Goal: Information Seeking & Learning: Learn about a topic

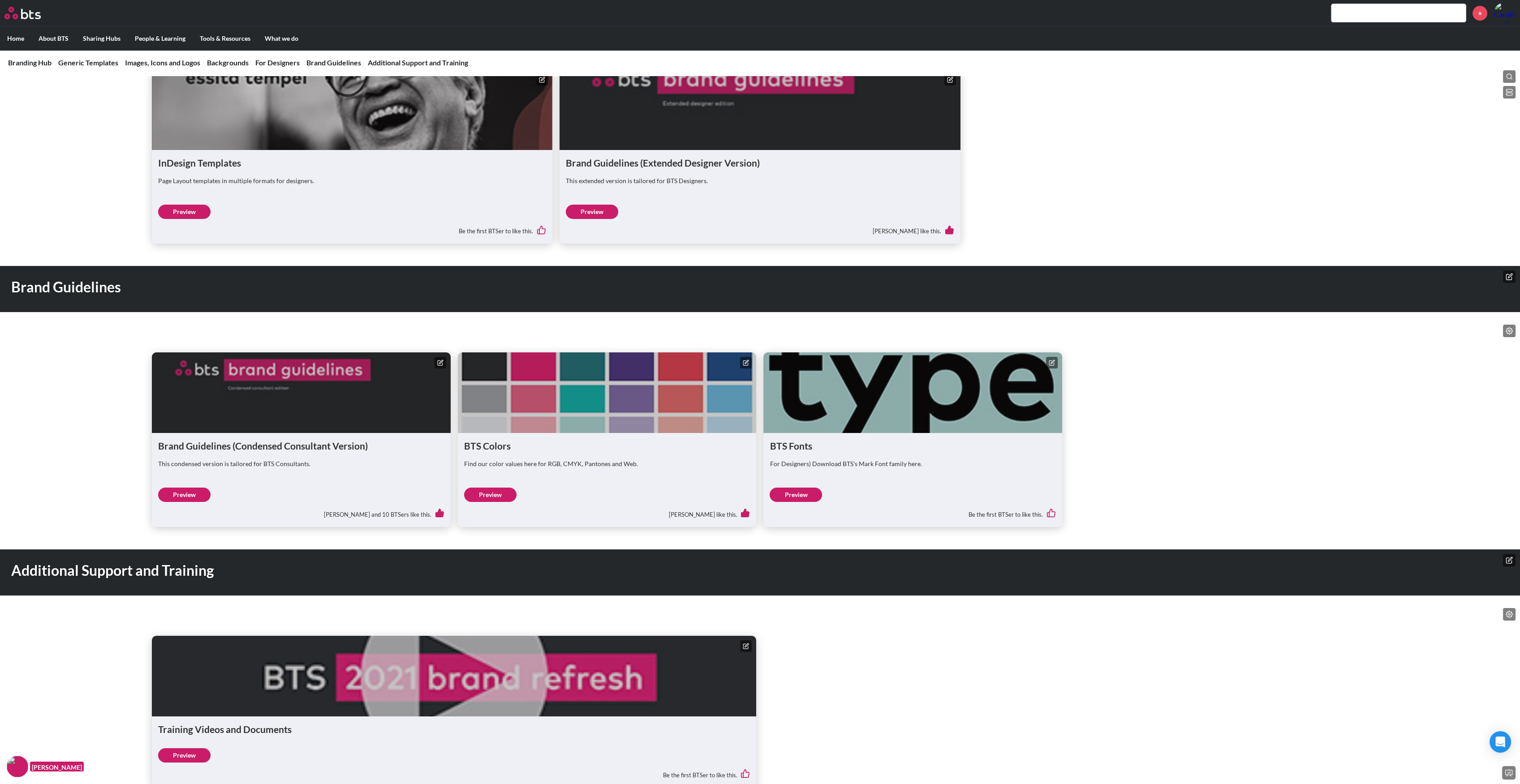
scroll to position [1280, 0]
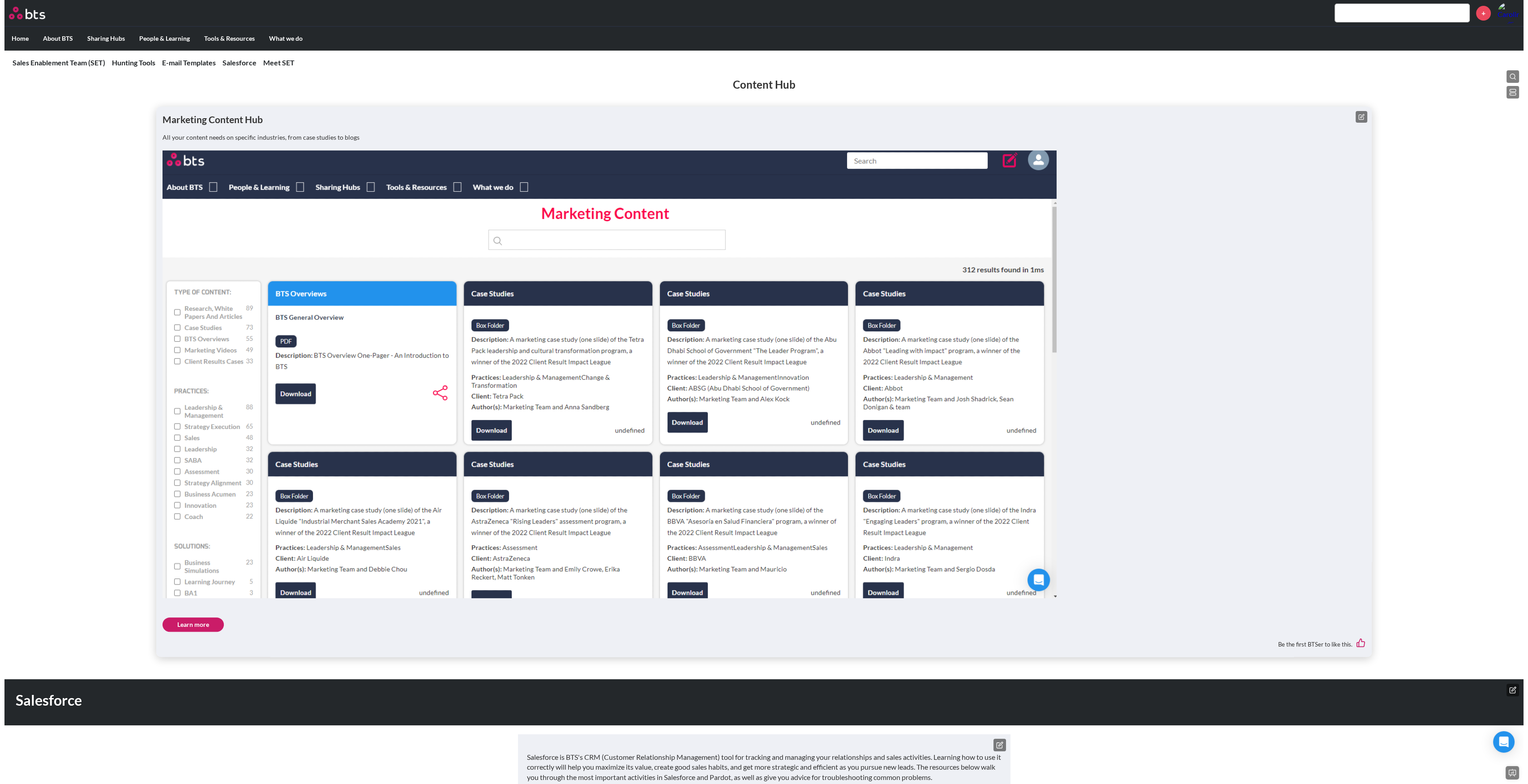
scroll to position [1134, 0]
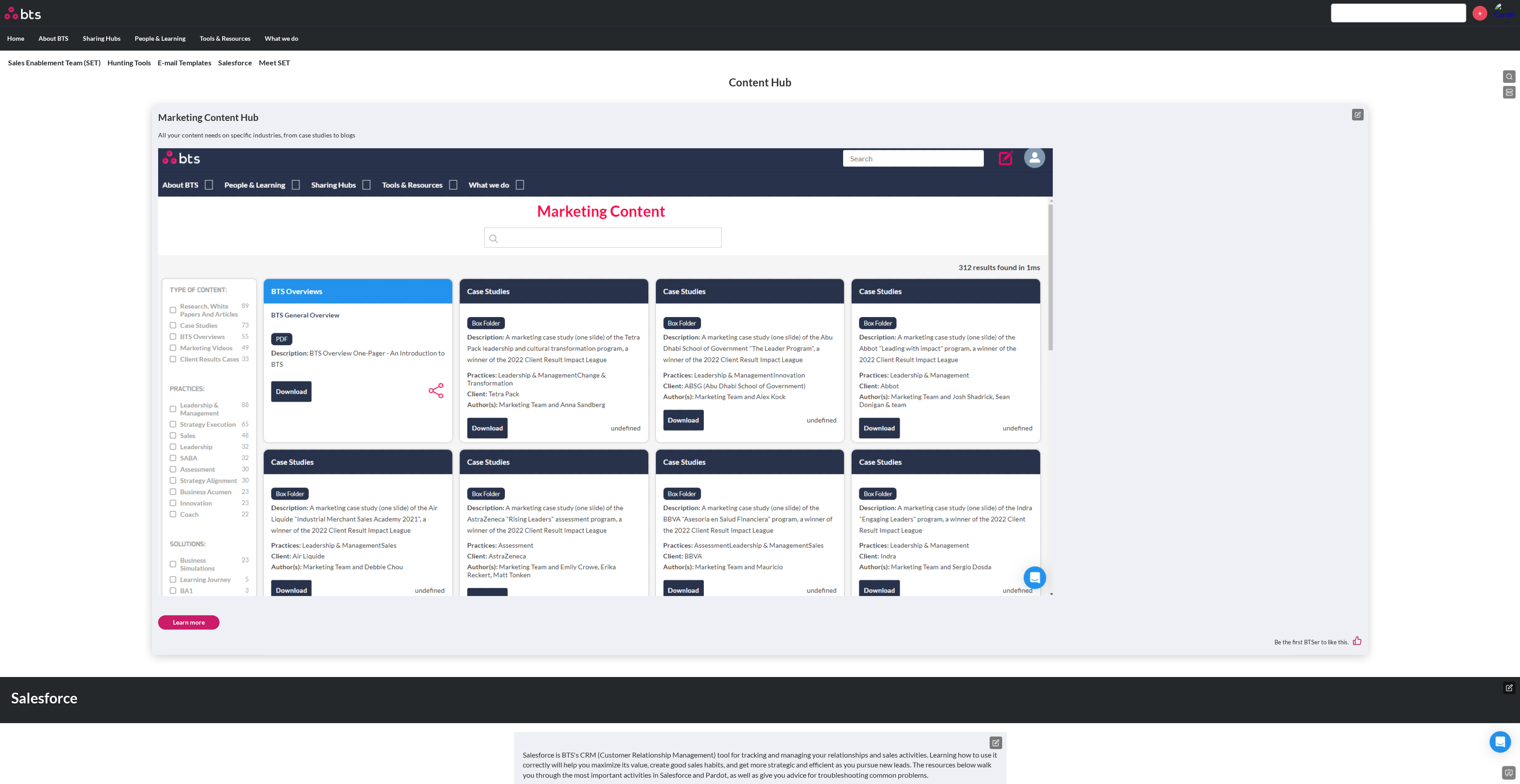
click at [1357, 115] on icon at bounding box center [1359, 113] width 4 height 4
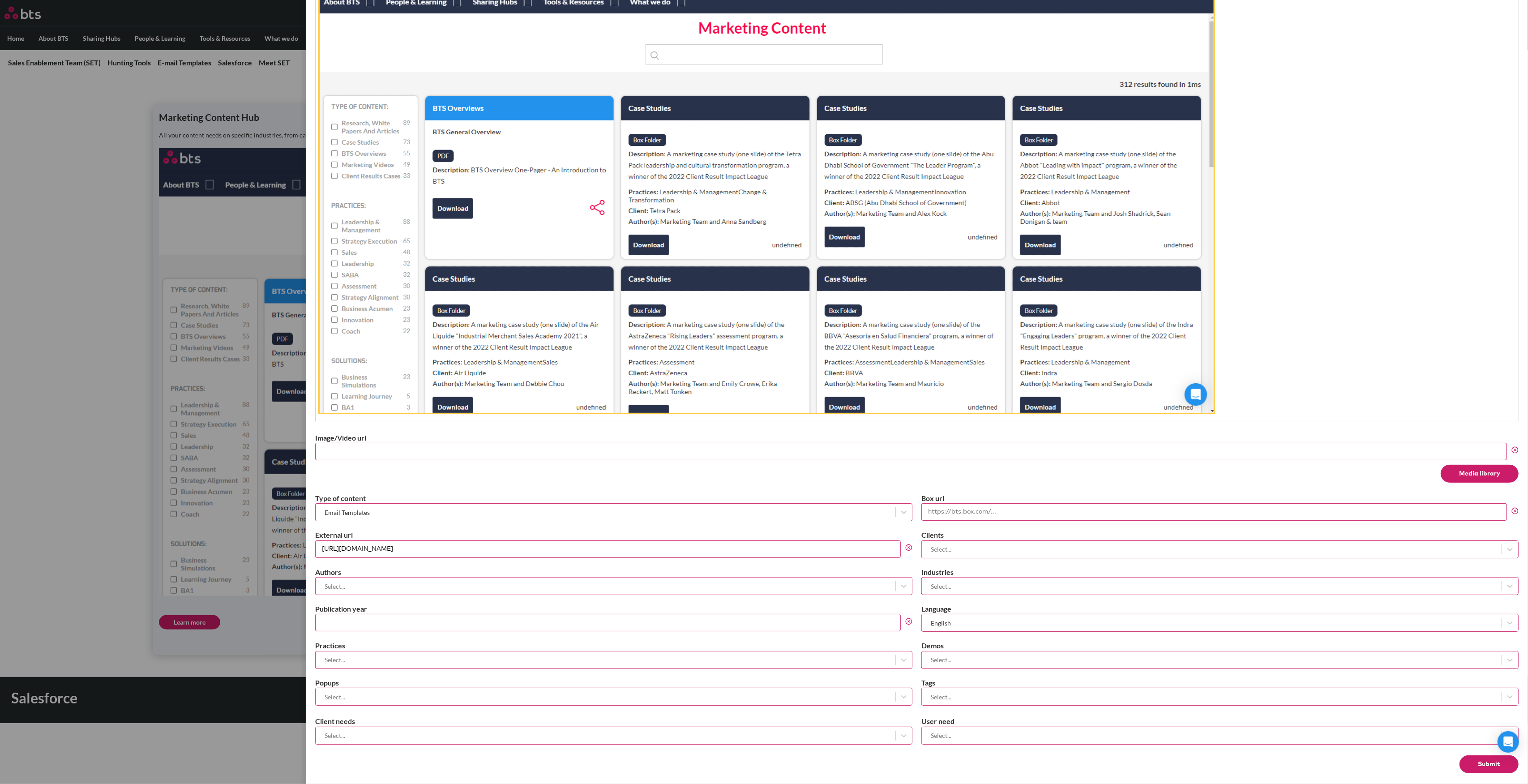
scroll to position [267, 0]
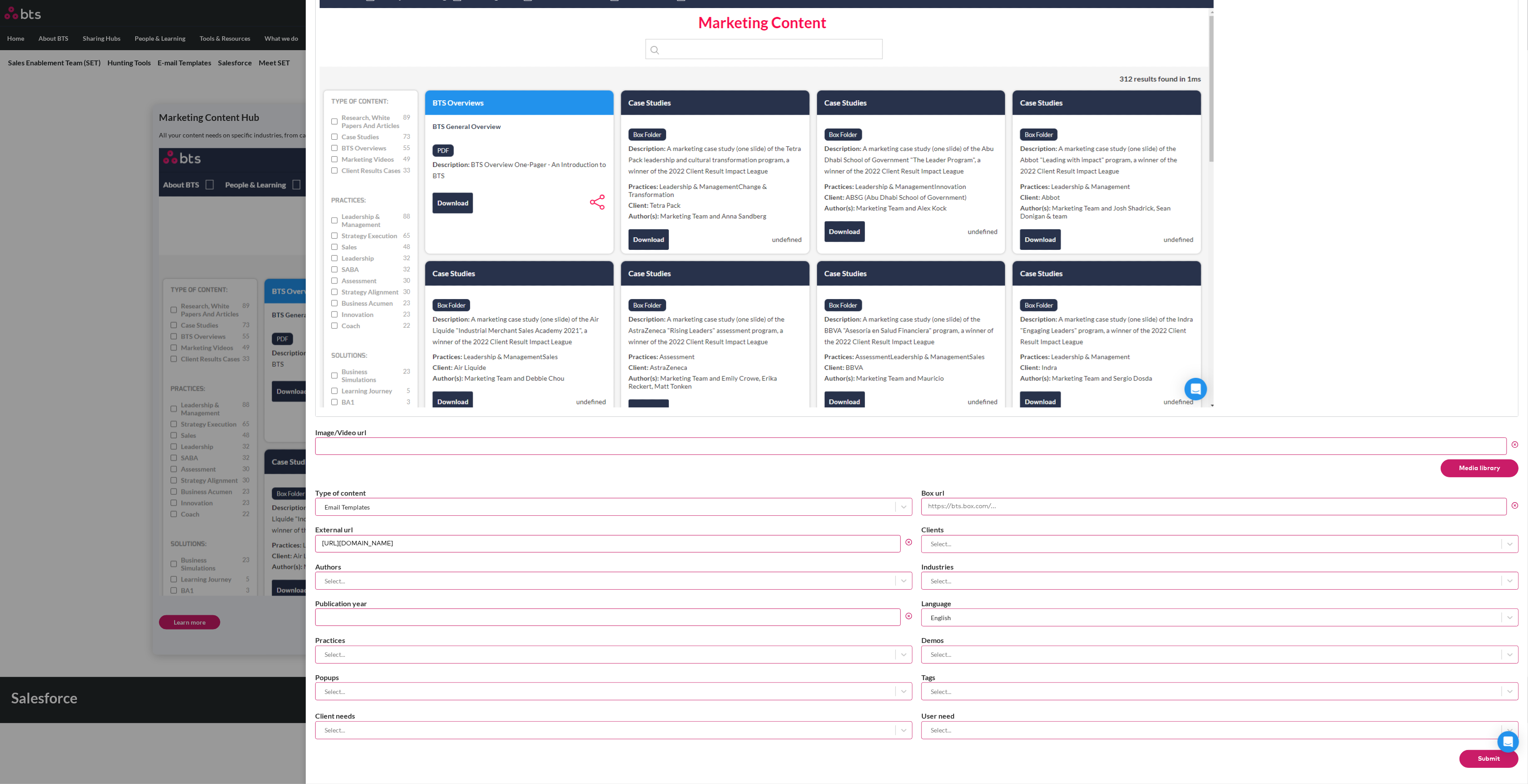
drag, startPoint x: 536, startPoint y: 539, endPoint x: 307, endPoint y: 542, distance: 229.0
click at [307, 542] on div "Edit Content Close Title Marketing Content Hub Subtitle Slug marketing-content-…" at bounding box center [917, 392] width 1222 height 784
paste input "text"
type input "https://mybts--c.vf.force.com/apex/marketing"
click at [1474, 758] on button "Submit" at bounding box center [1489, 759] width 59 height 18
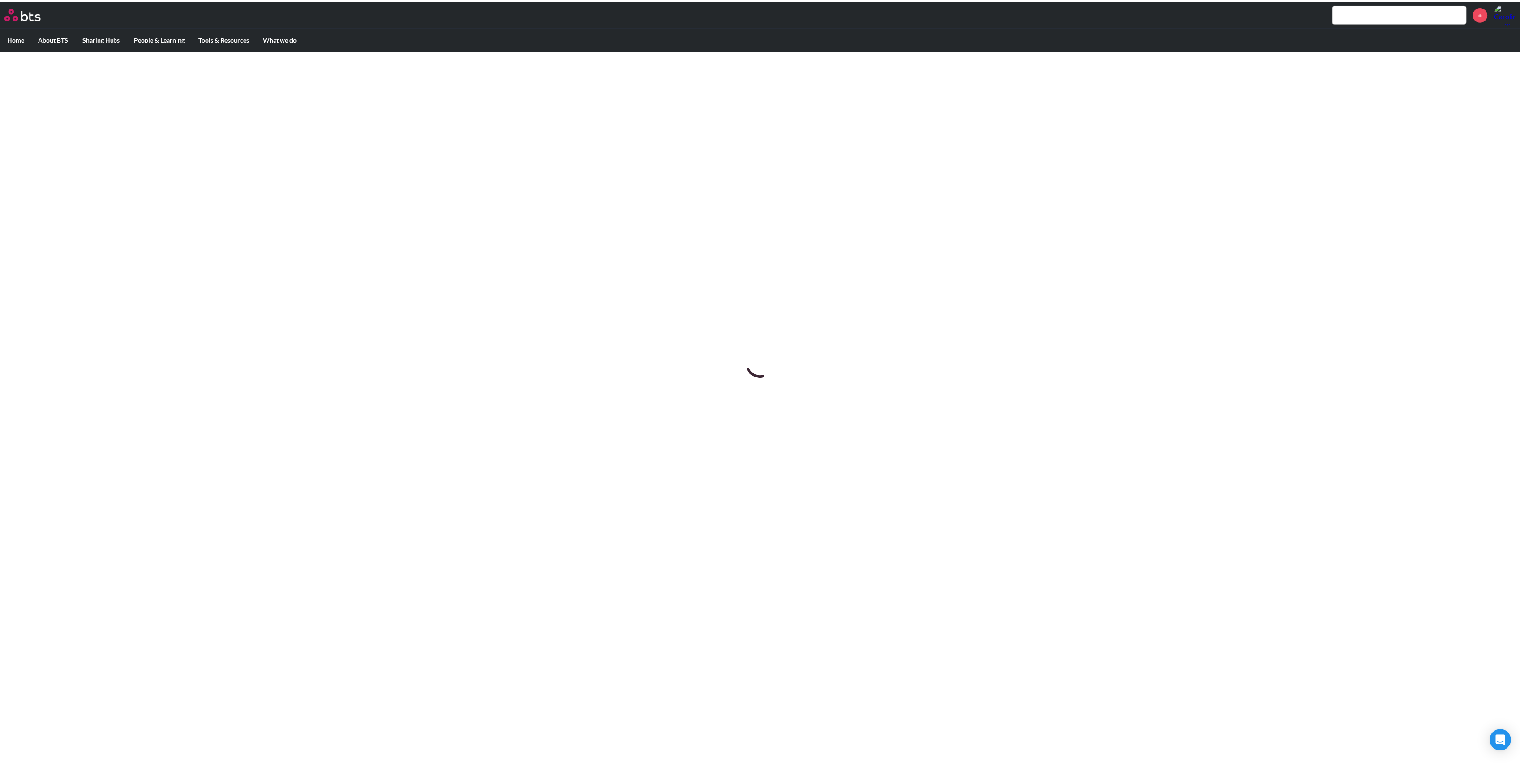
scroll to position [0, 0]
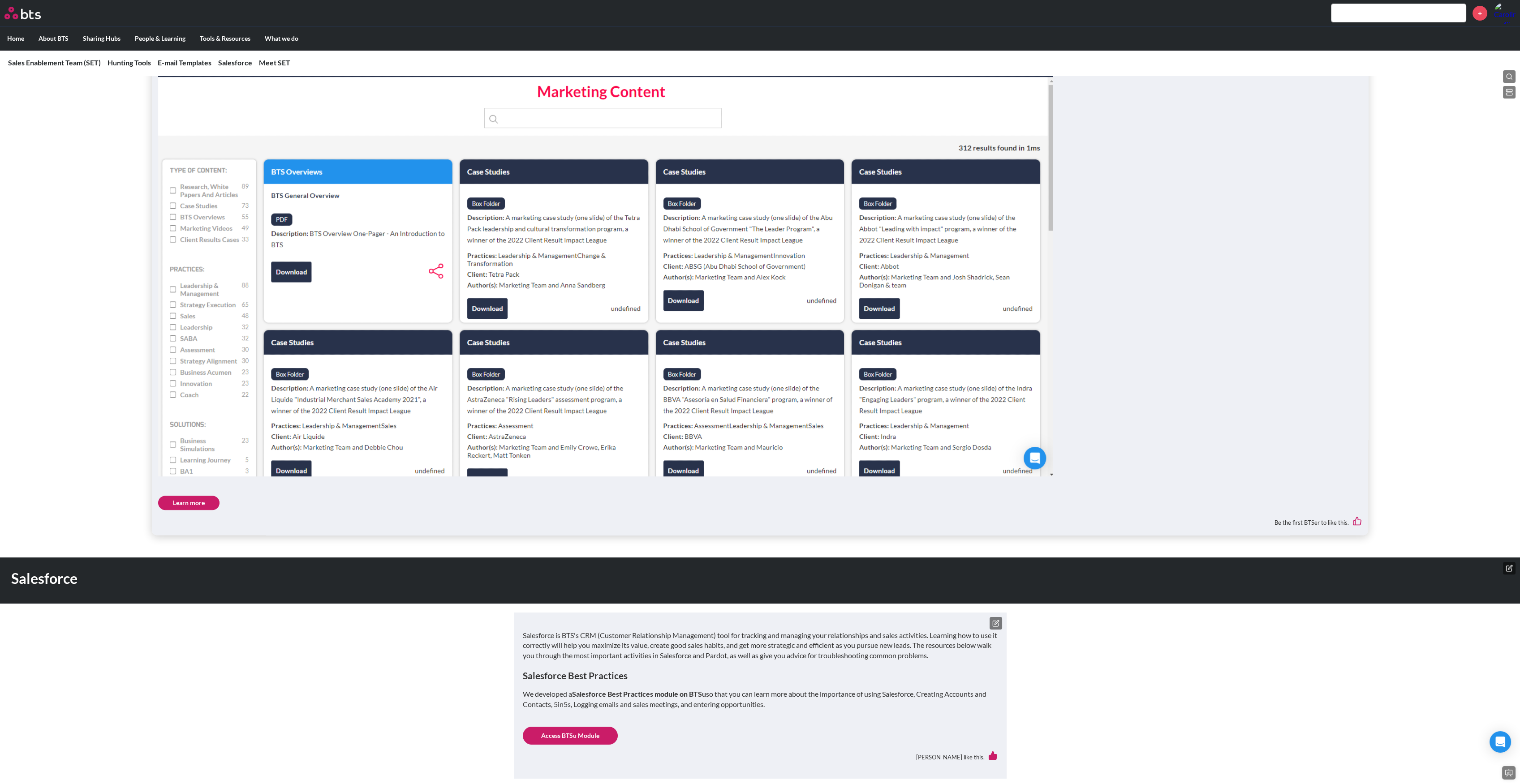
scroll to position [1612, 0]
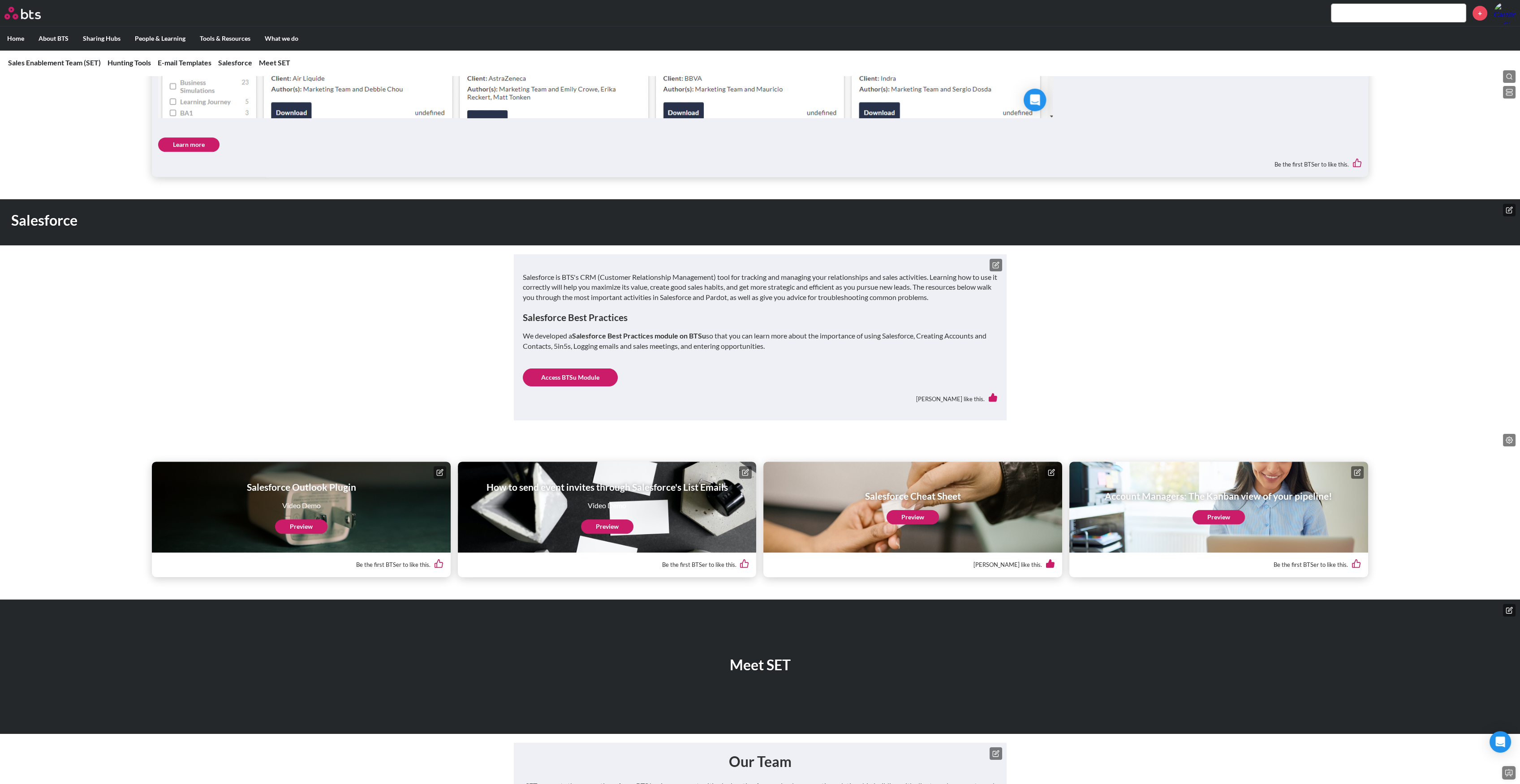
click at [205, 144] on link "Learn more" at bounding box center [189, 144] width 62 height 14
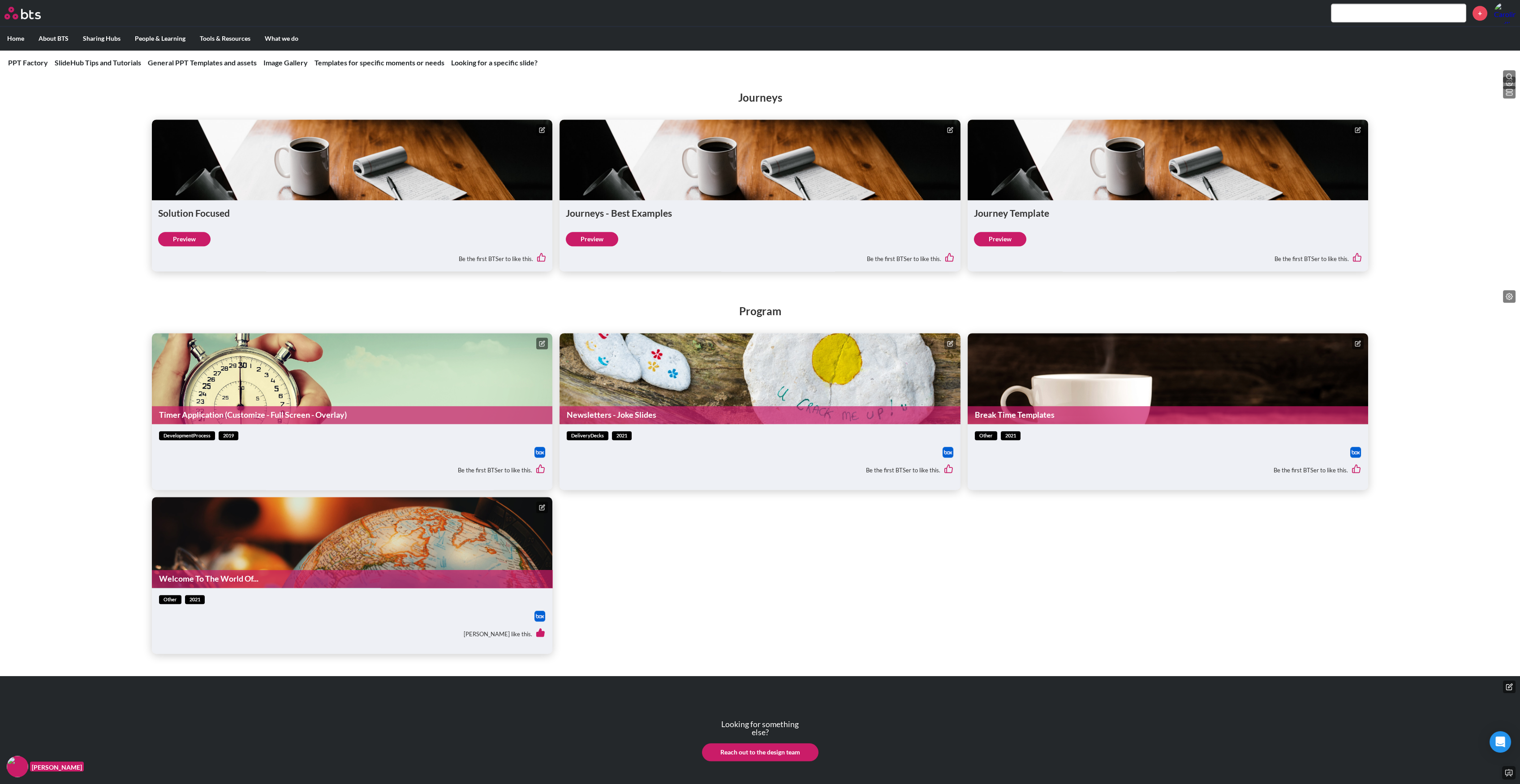
scroll to position [3181, 0]
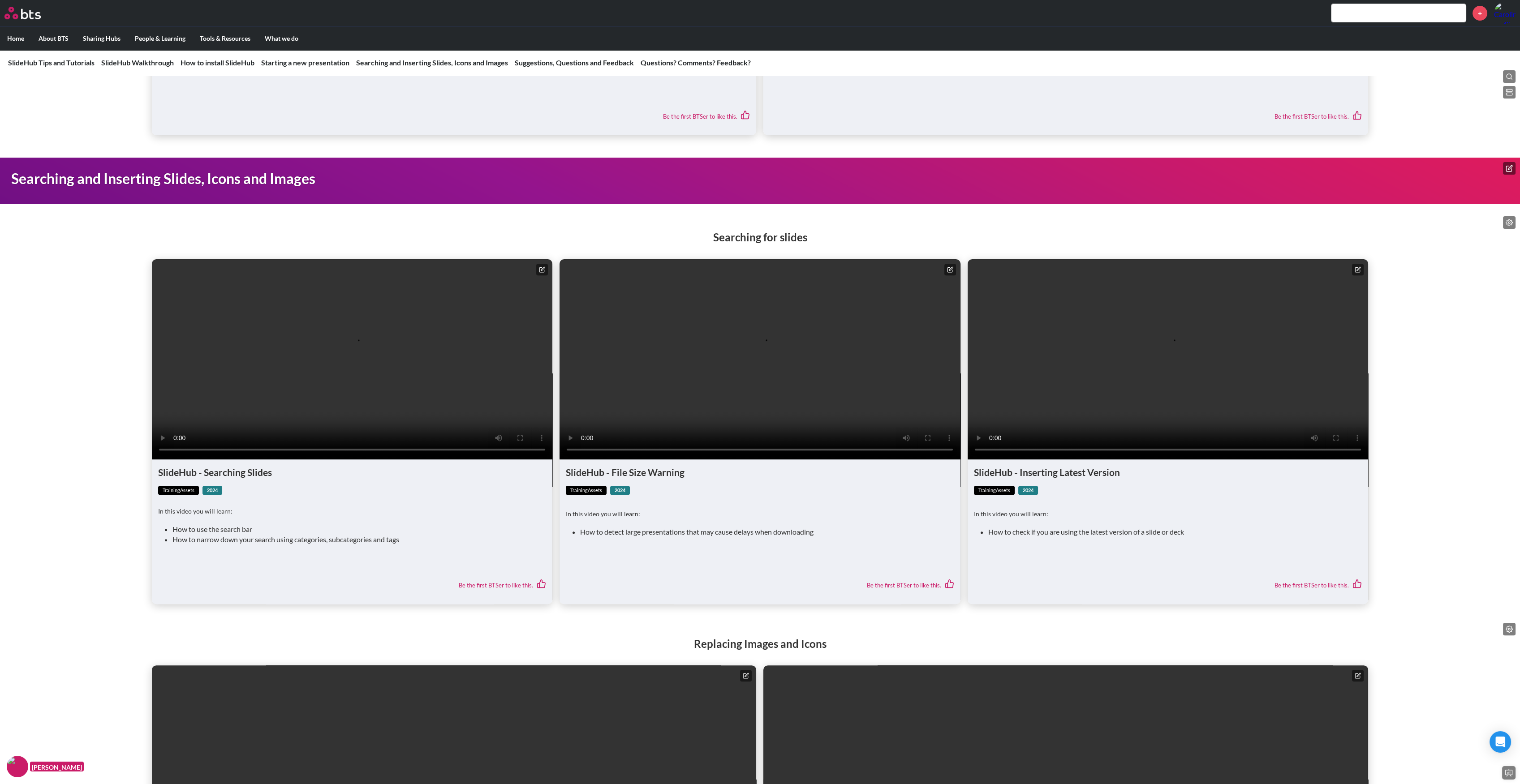
scroll to position [1447, 0]
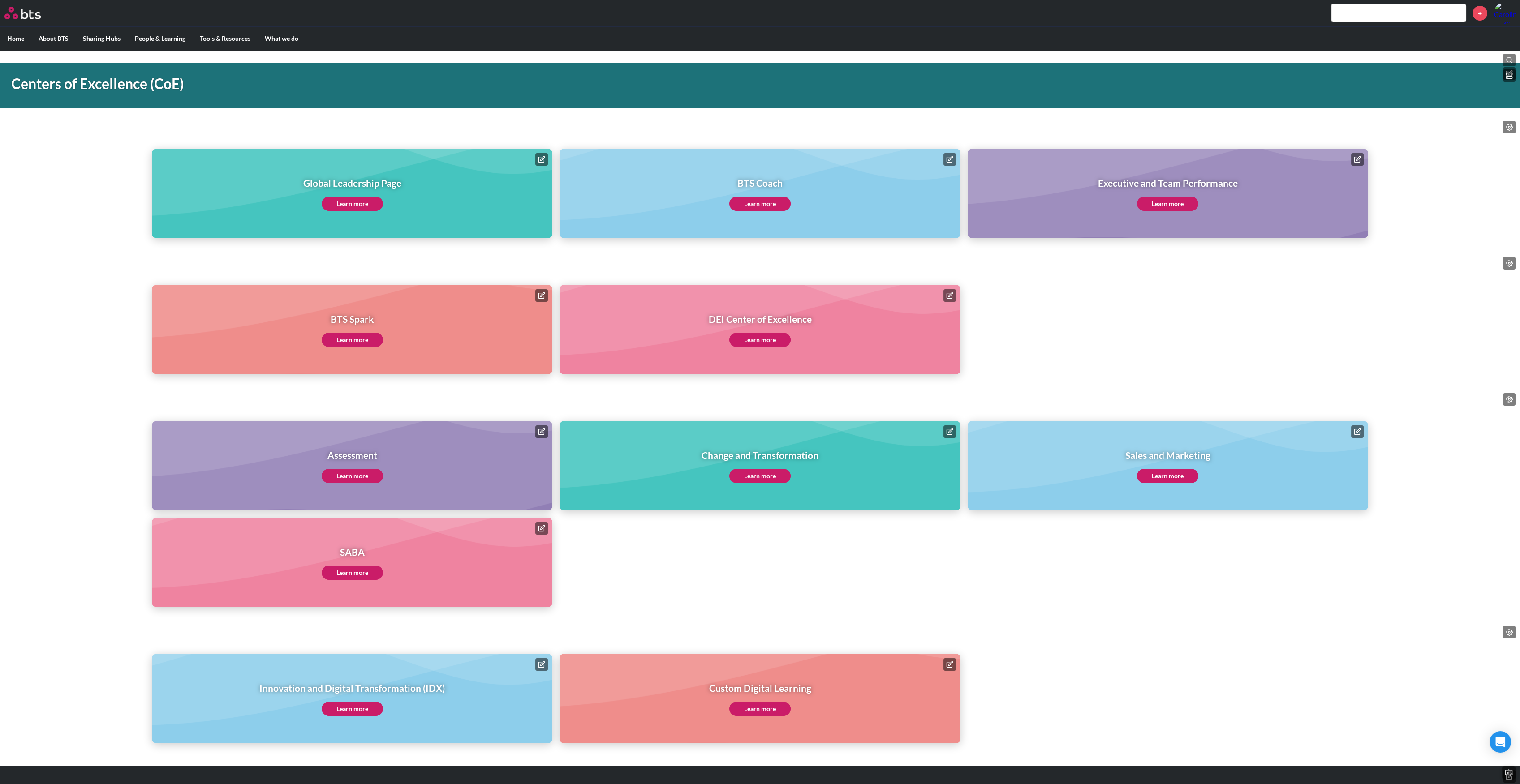
scroll to position [38, 0]
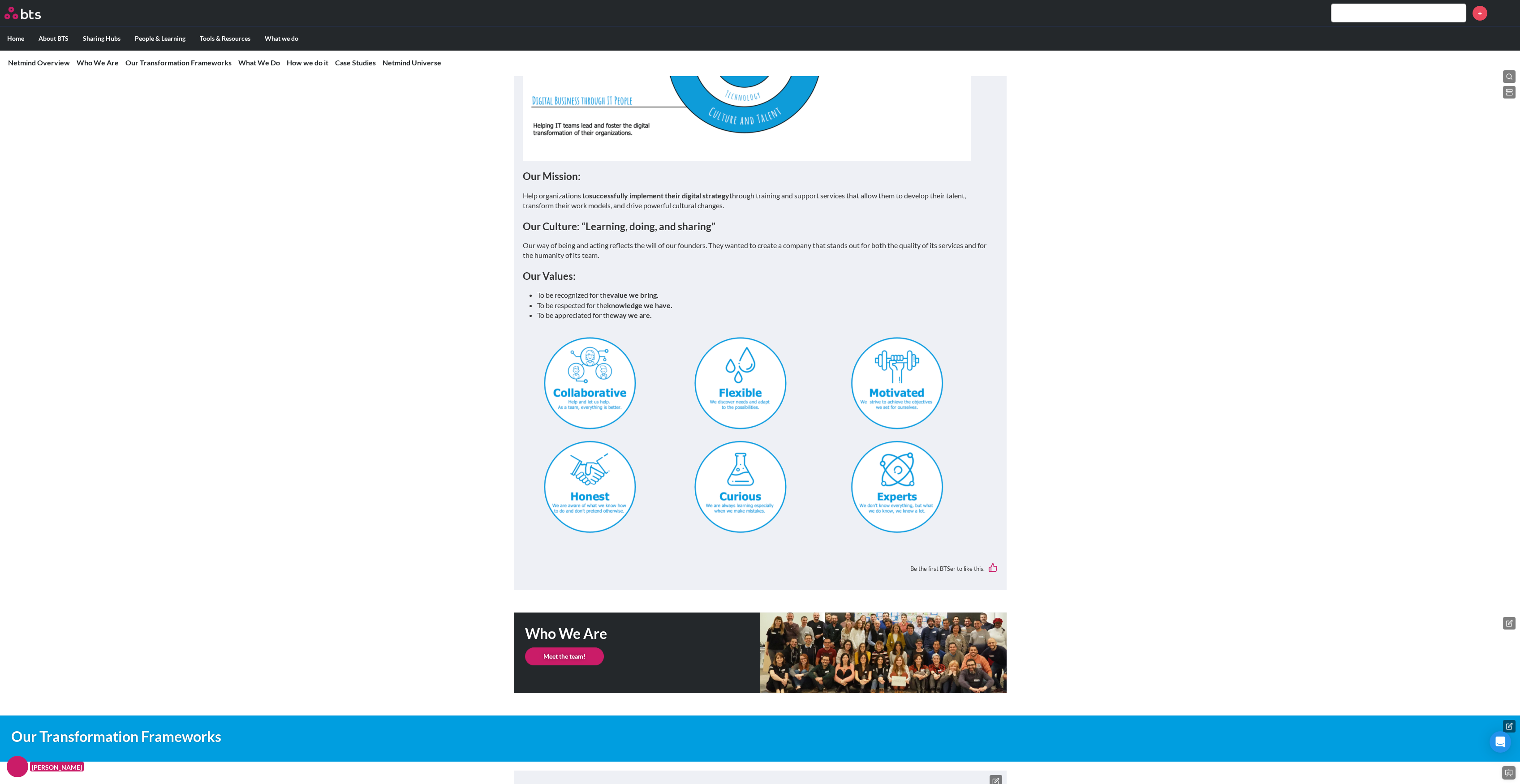
scroll to position [477, 0]
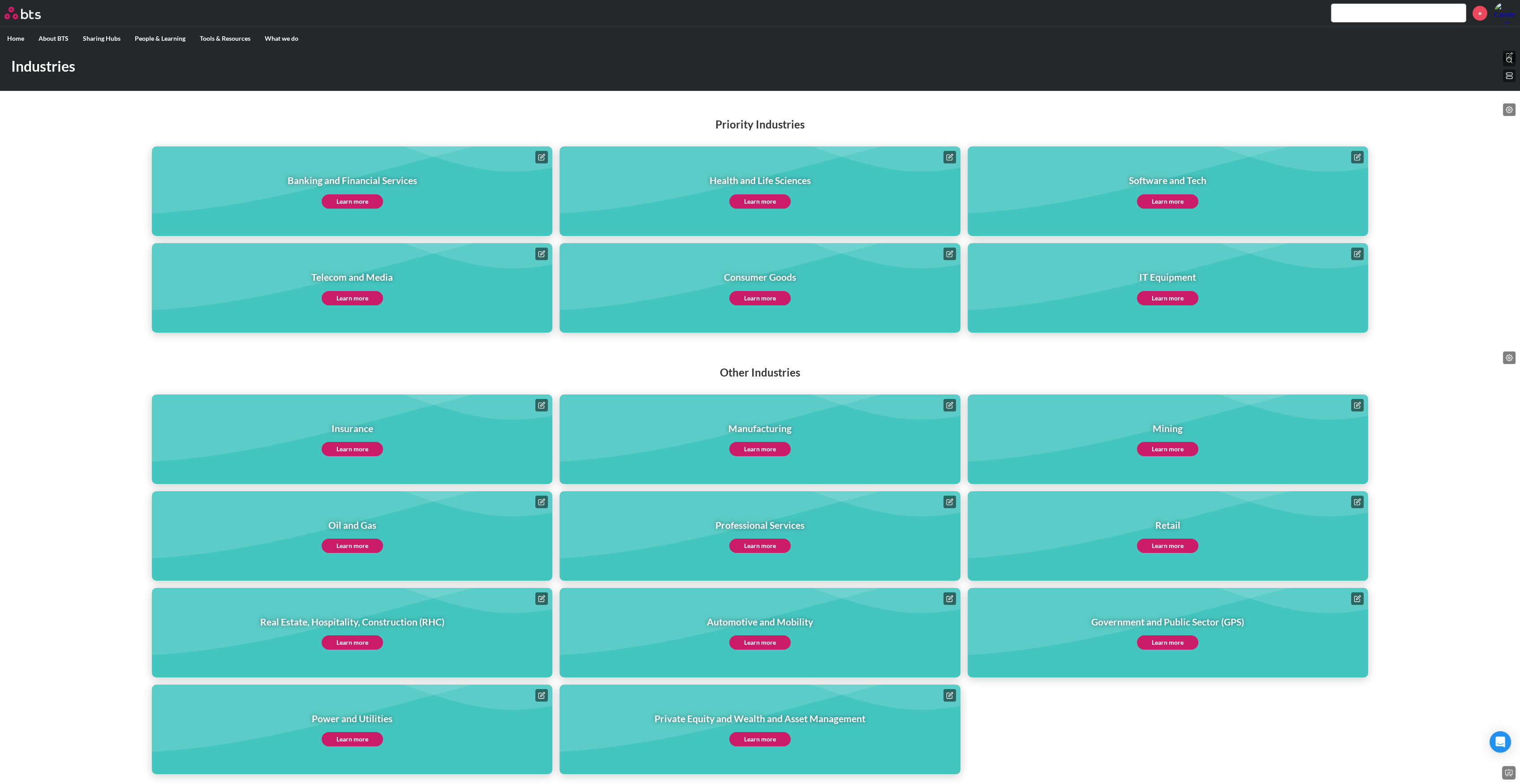
scroll to position [85, 0]
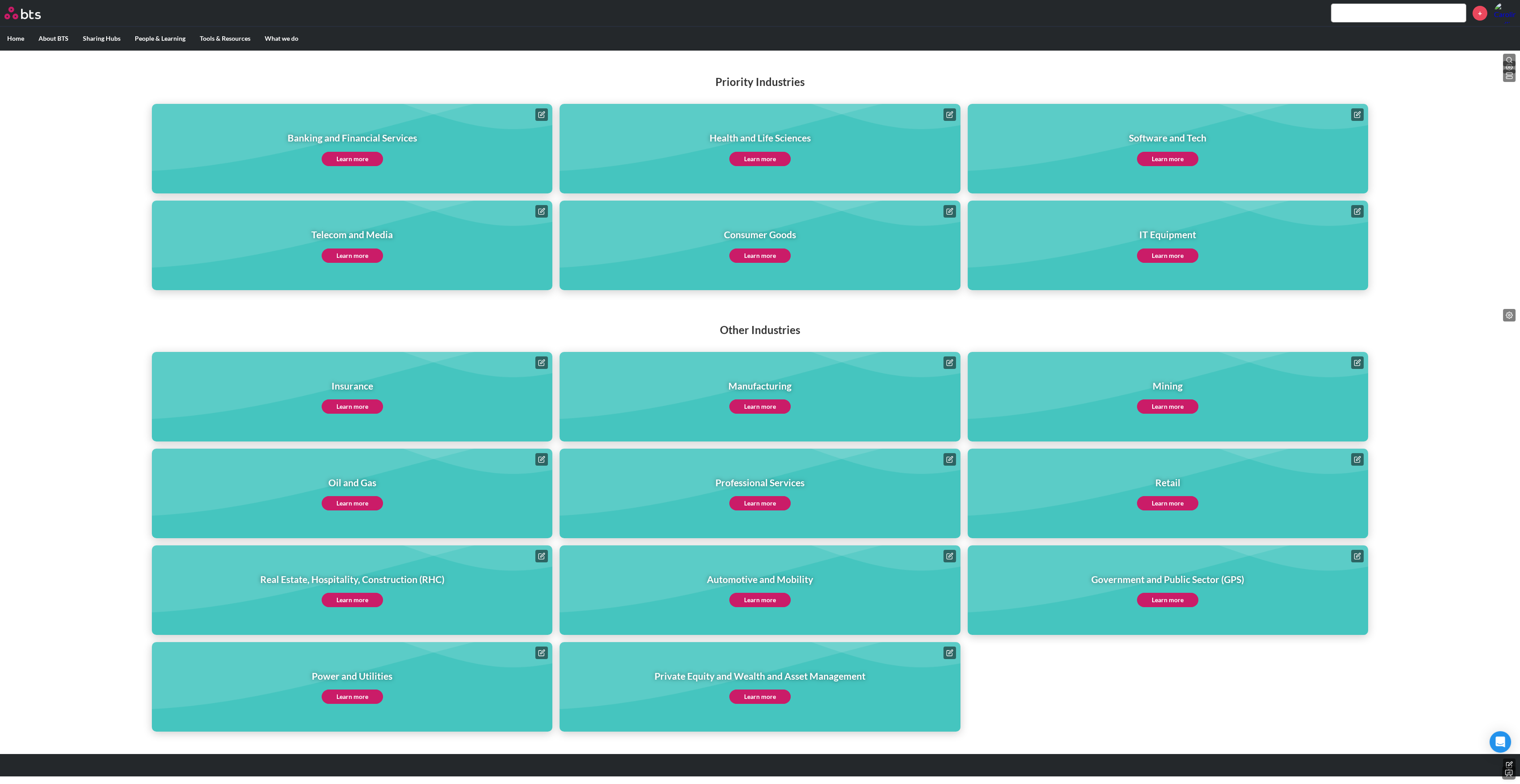
drag, startPoint x: 370, startPoint y: 254, endPoint x: 373, endPoint y: 260, distance: 6.7
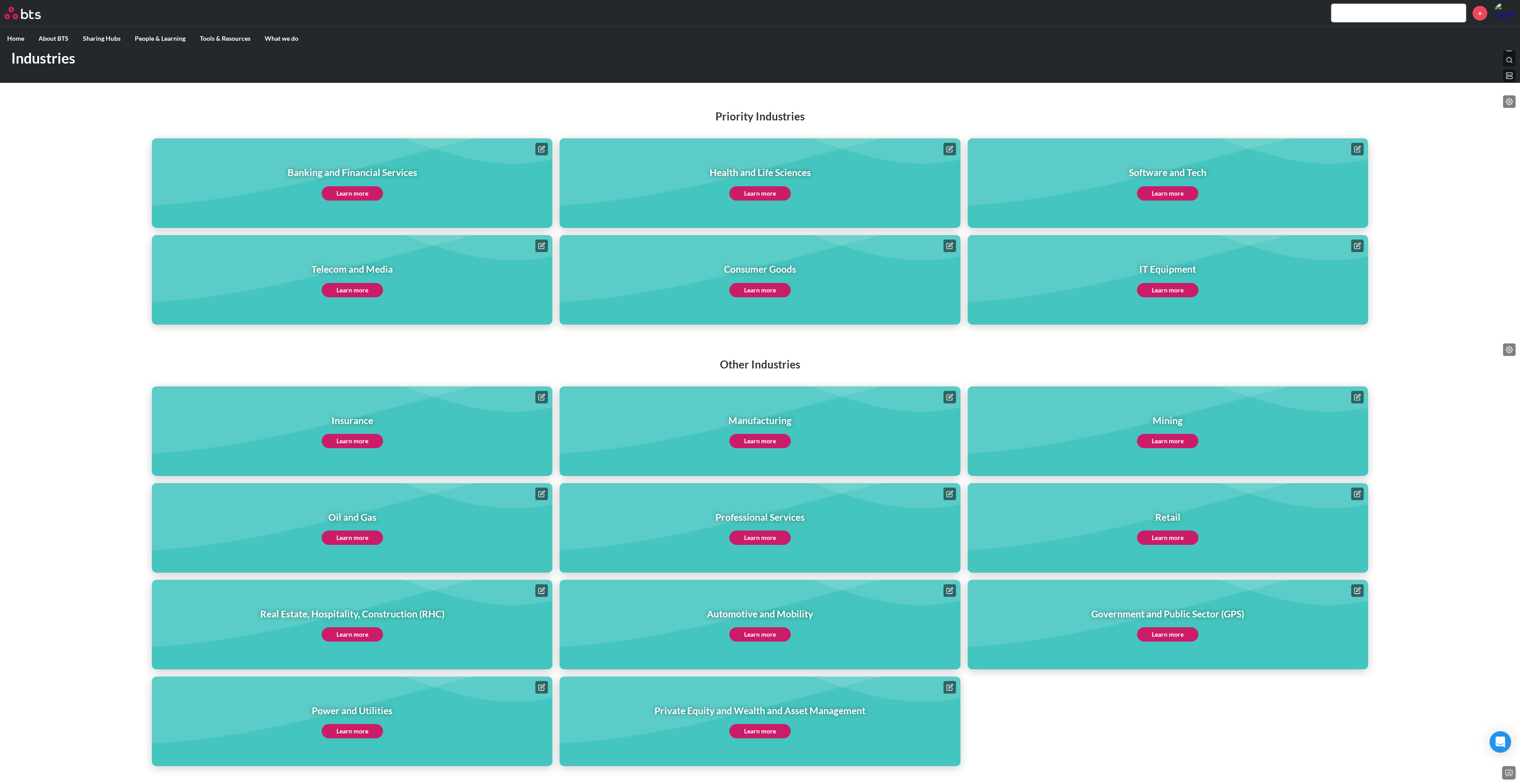
drag, startPoint x: 737, startPoint y: 255, endPoint x: 741, endPoint y: 257, distance: 4.5
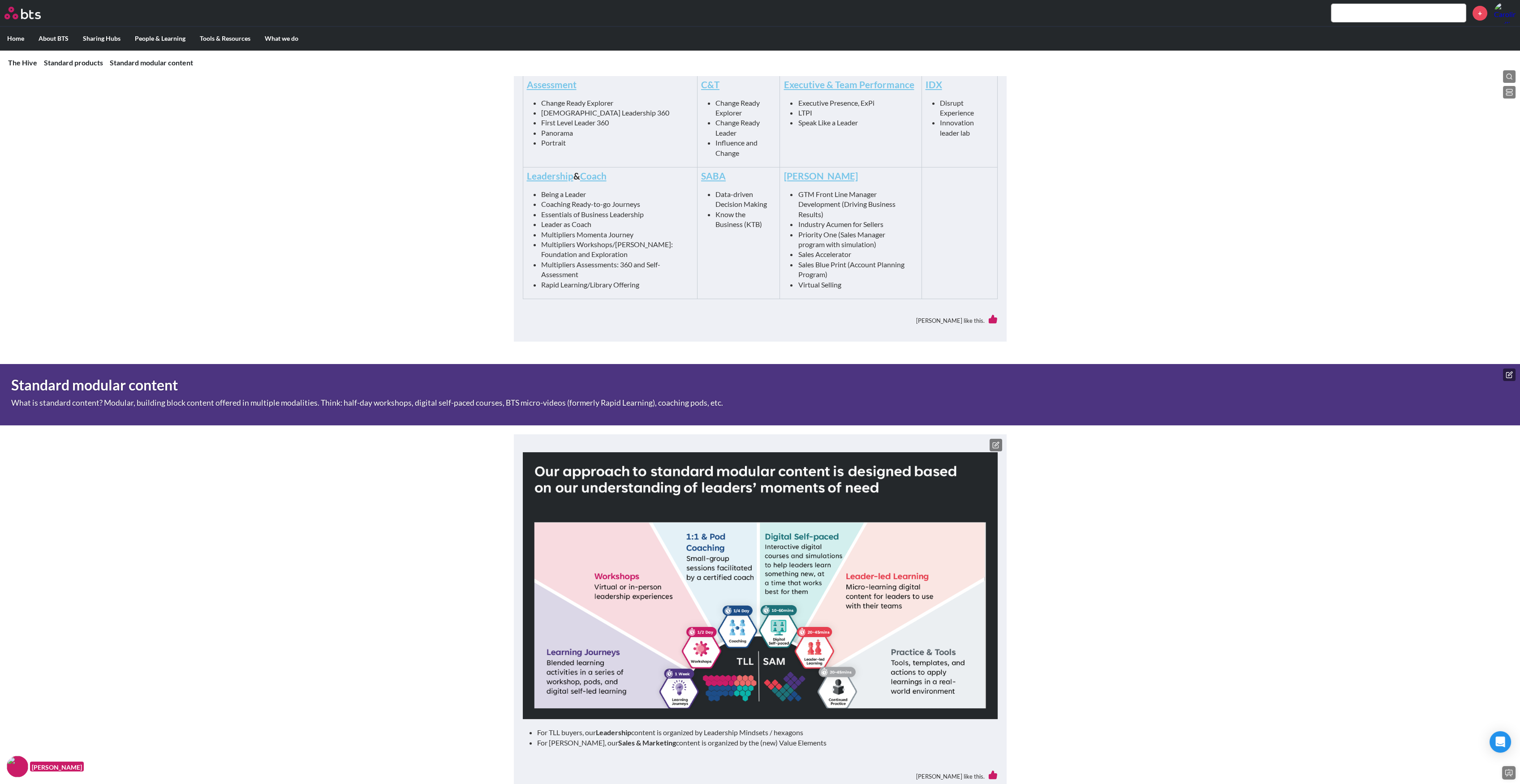
scroll to position [526, 0]
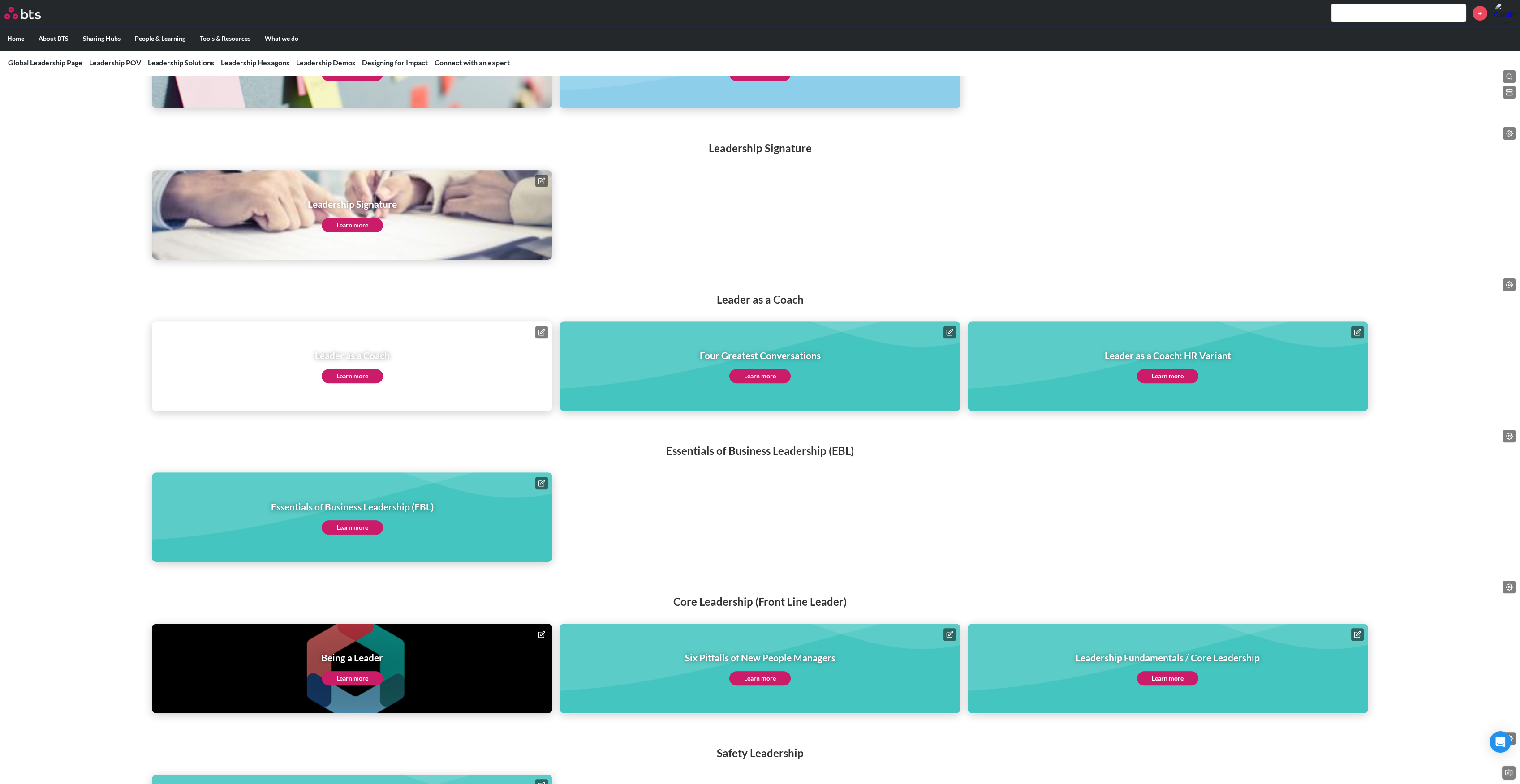
scroll to position [1286, 0]
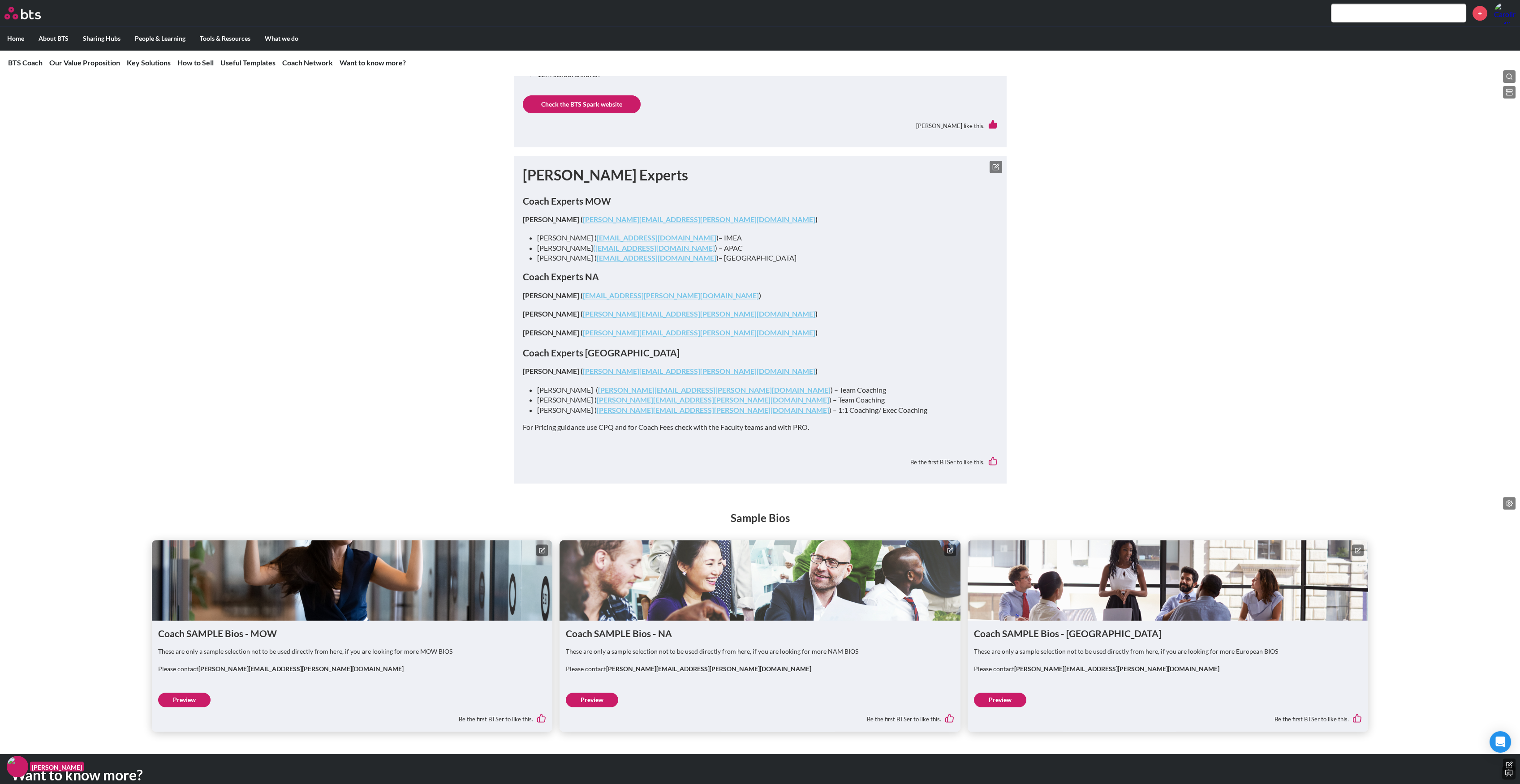
scroll to position [4209, 0]
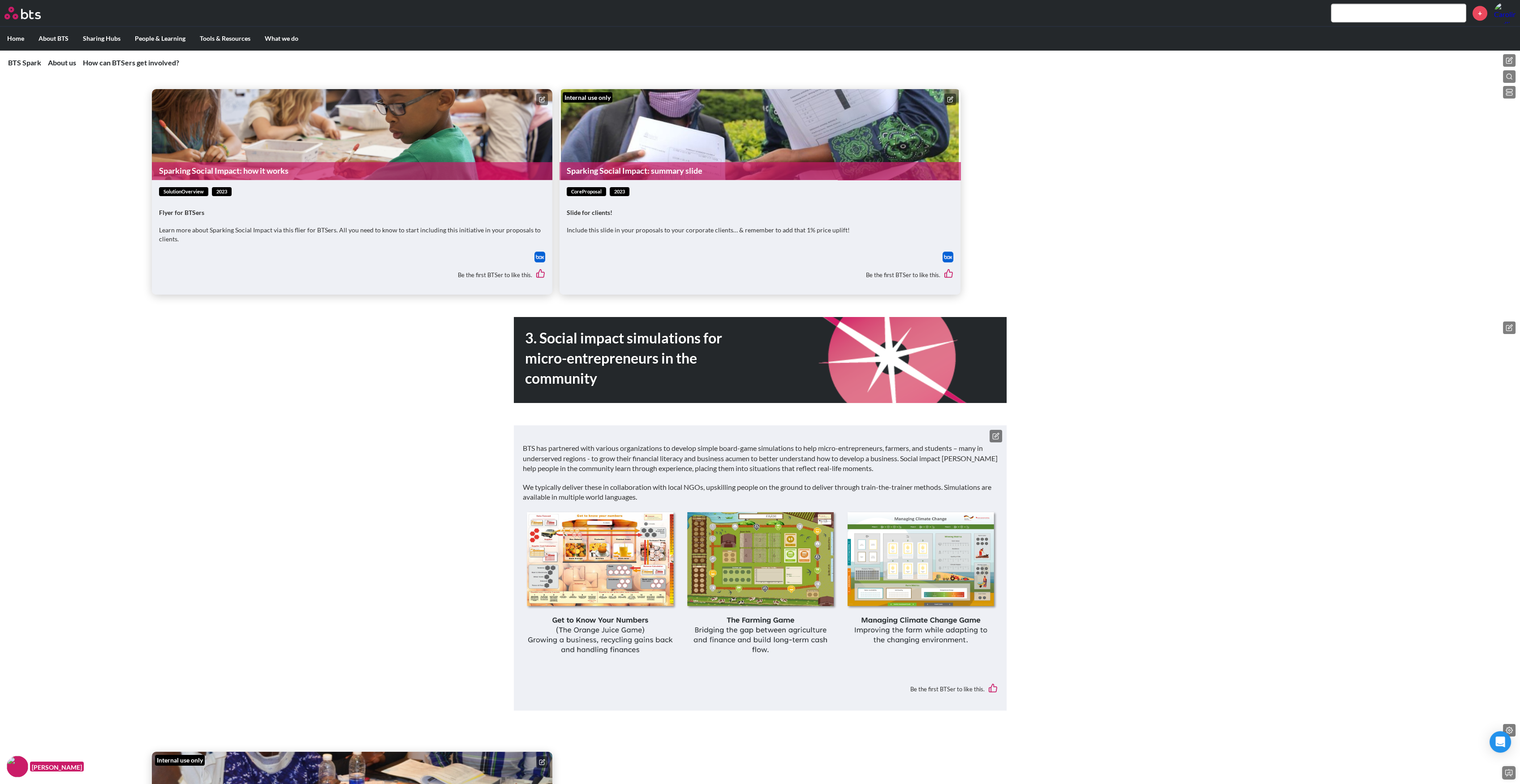
scroll to position [2030, 0]
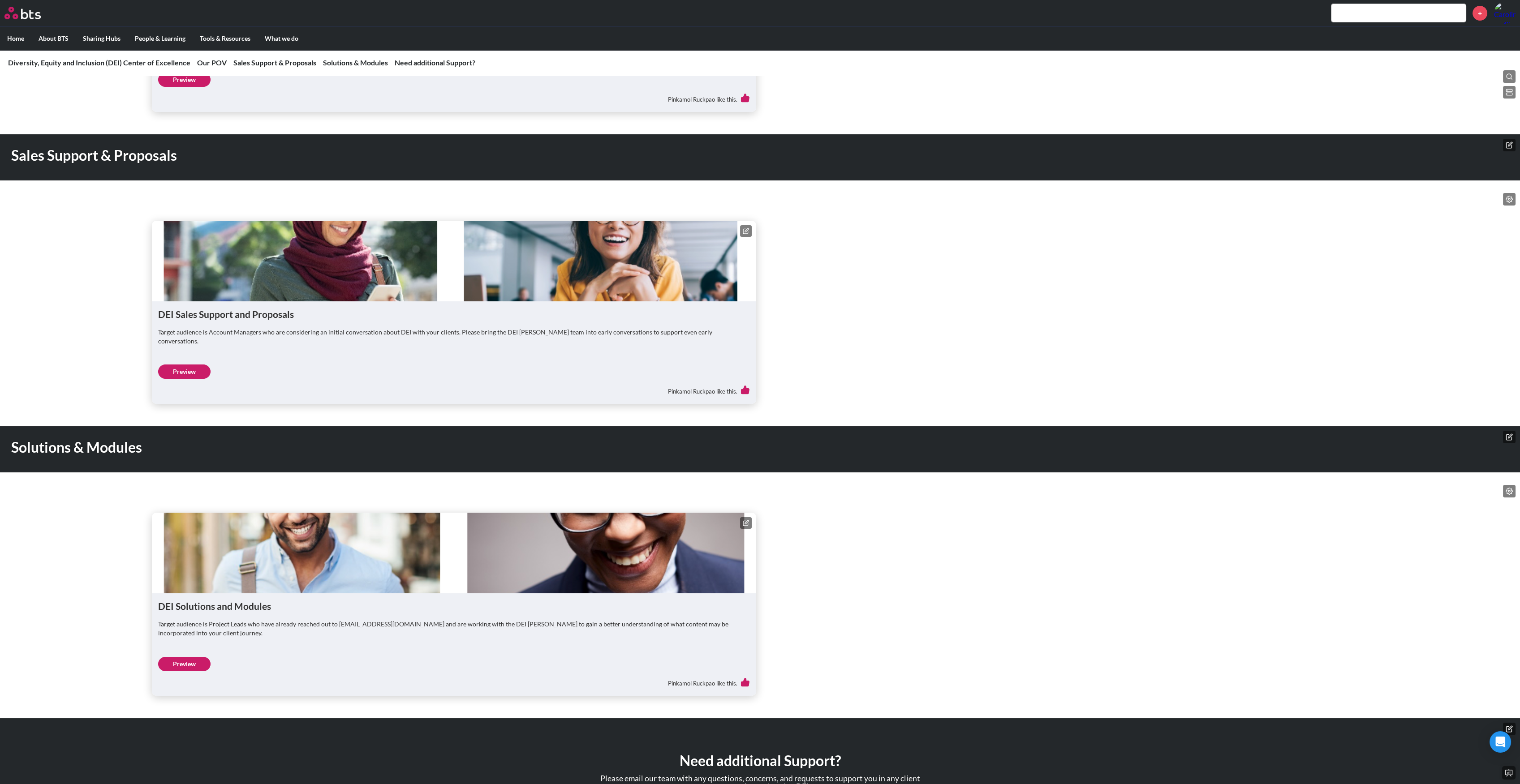
scroll to position [579, 0]
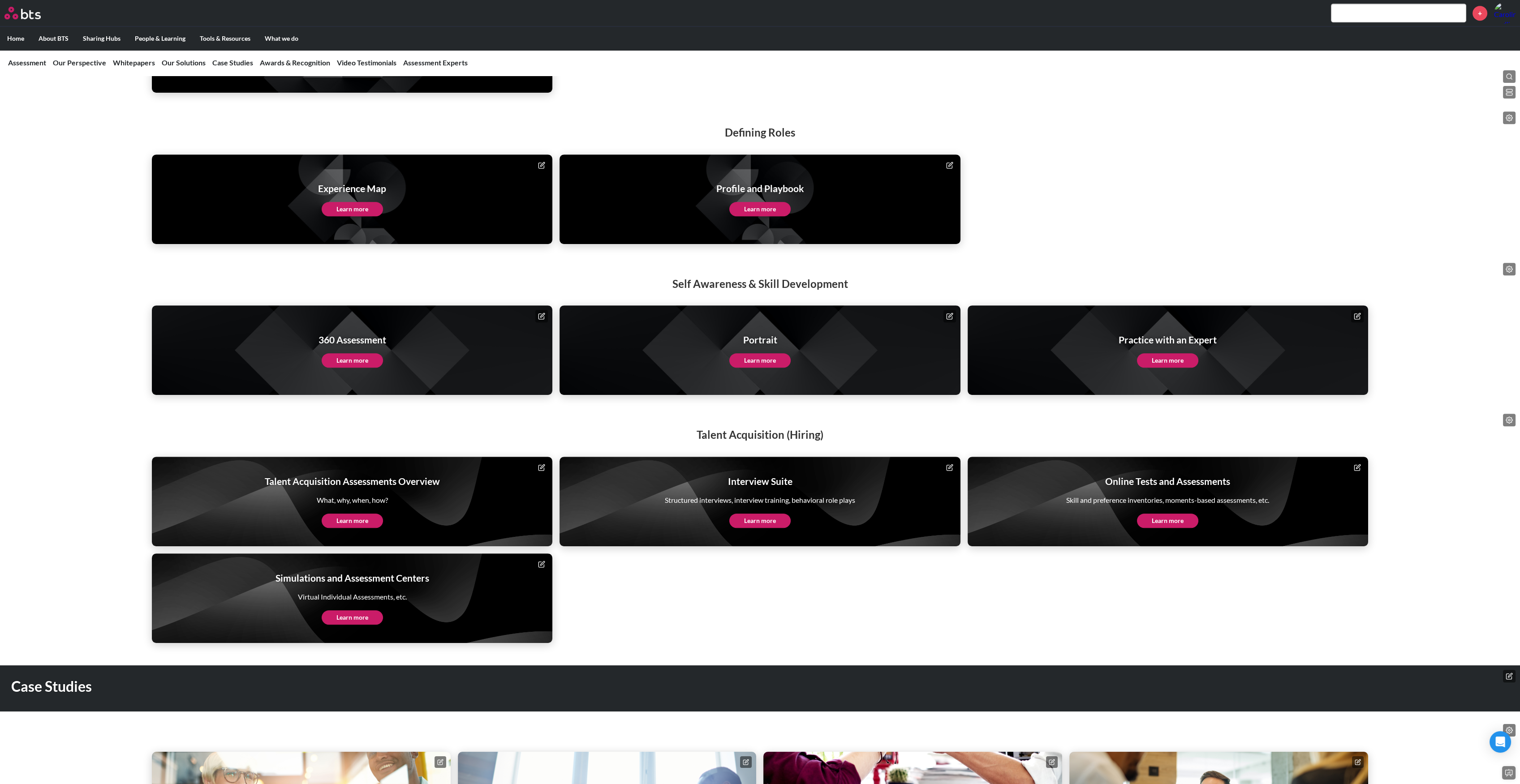
scroll to position [2149, 0]
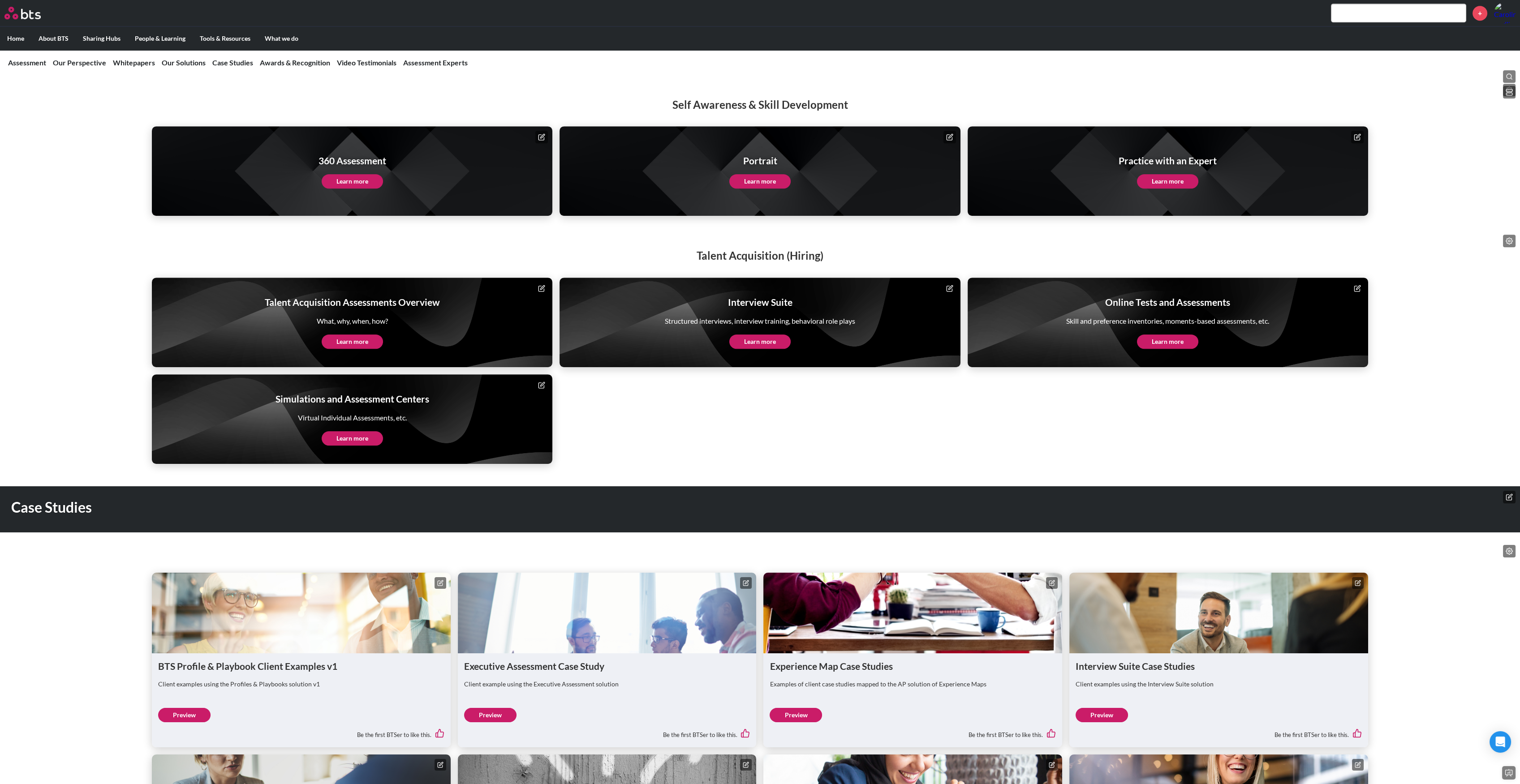
click at [759, 174] on link "Learn more" at bounding box center [760, 182] width 62 height 14
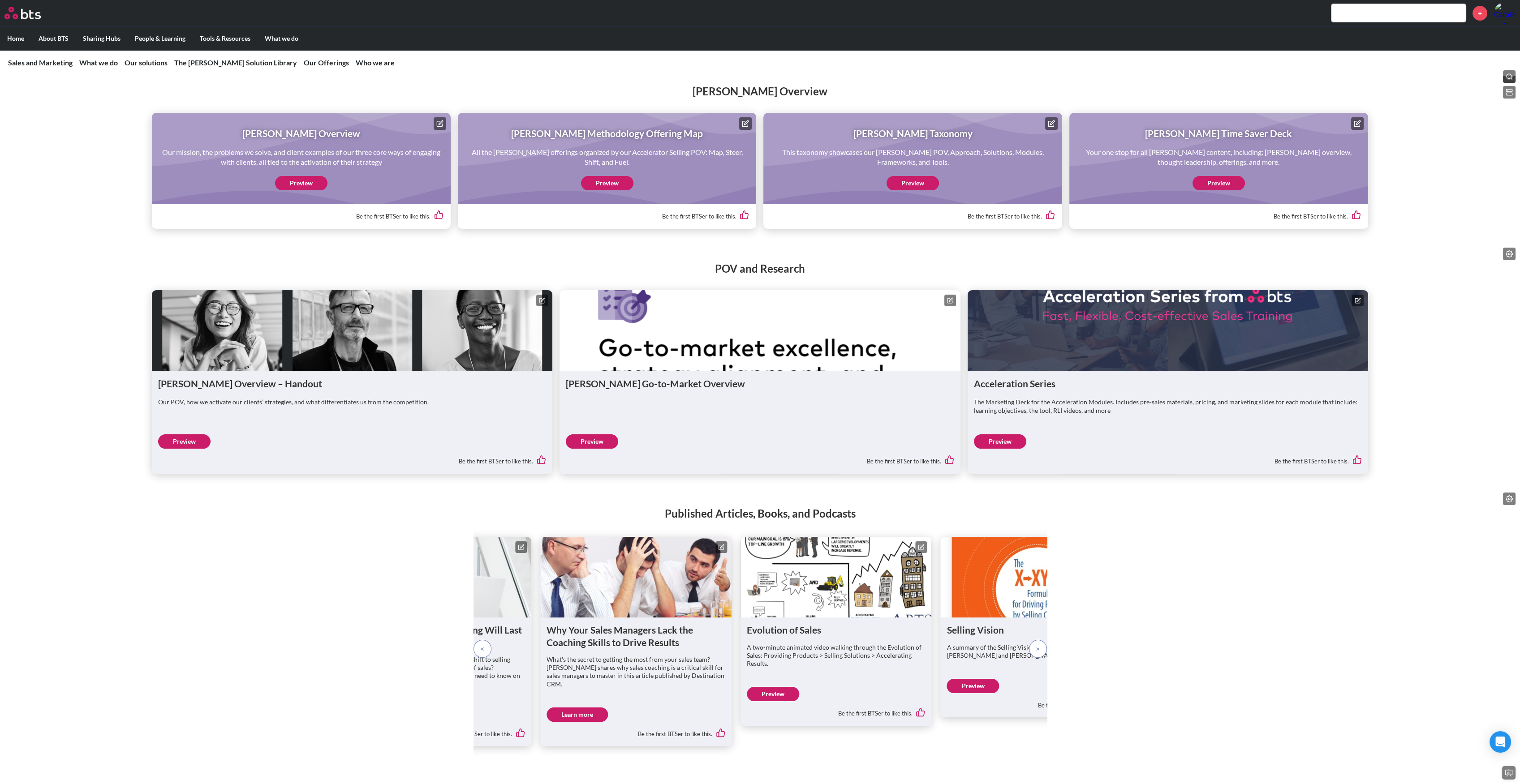
scroll to position [1194, 0]
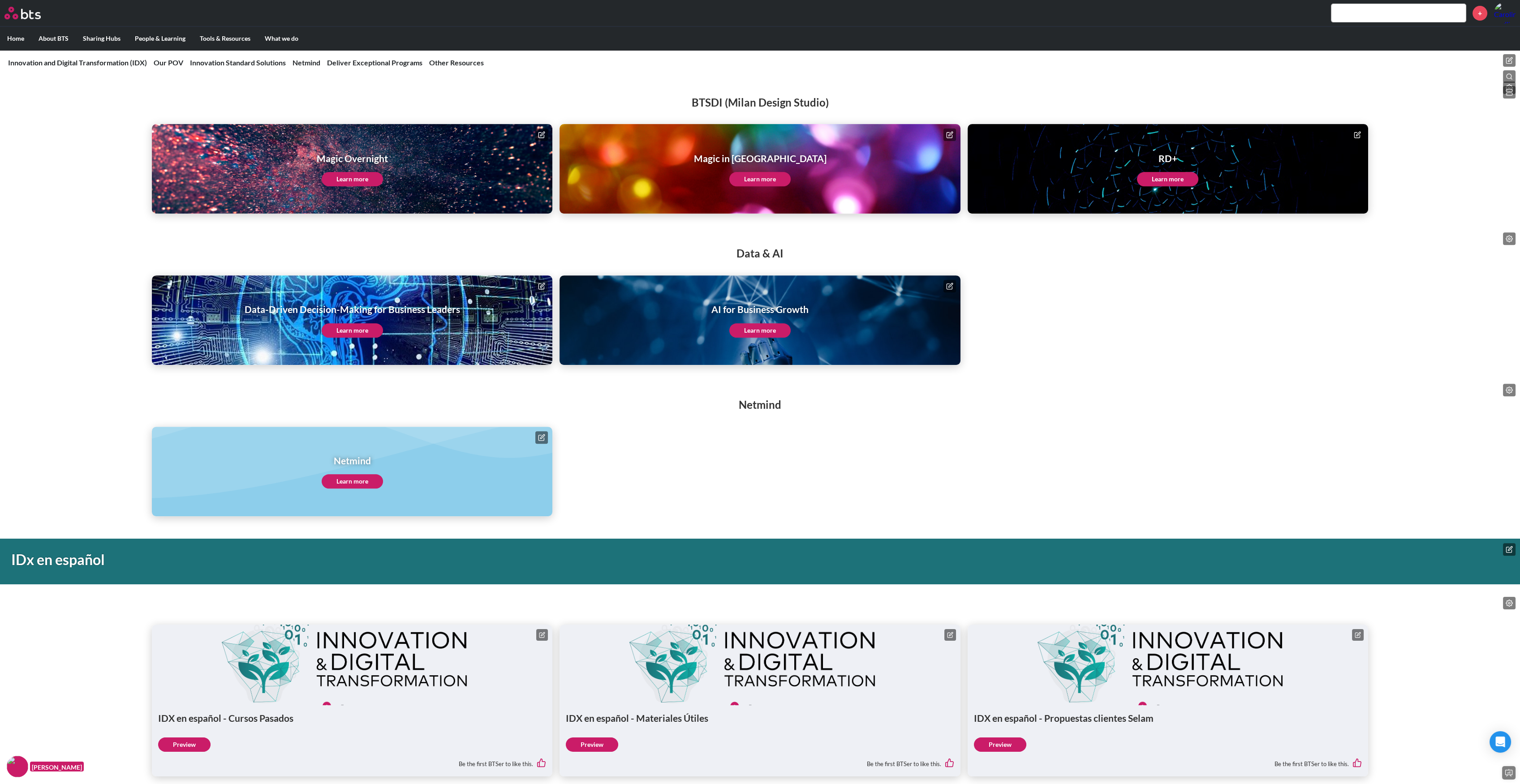
scroll to position [1392, 0]
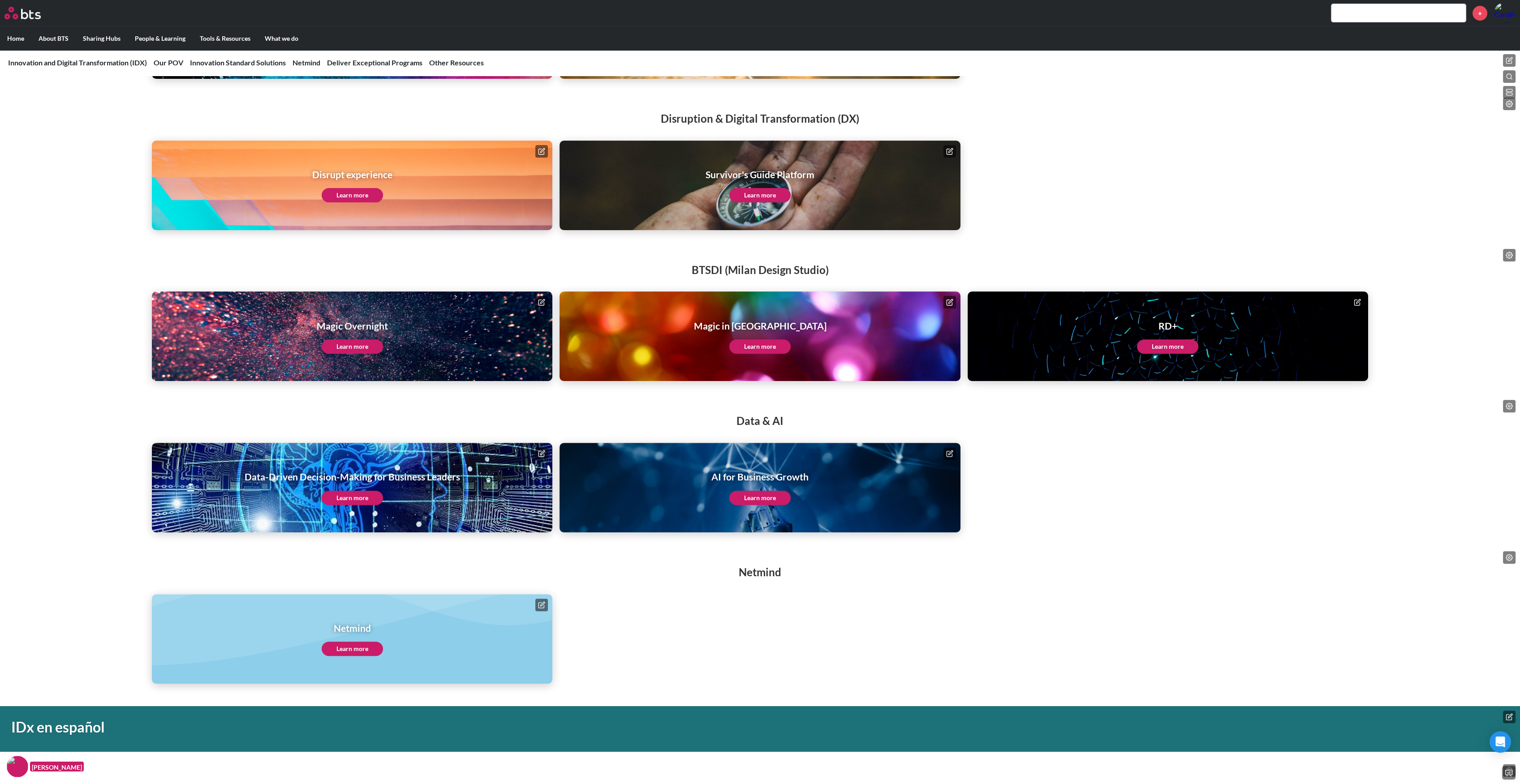
click at [762, 196] on link "Learn more" at bounding box center [760, 195] width 62 height 14
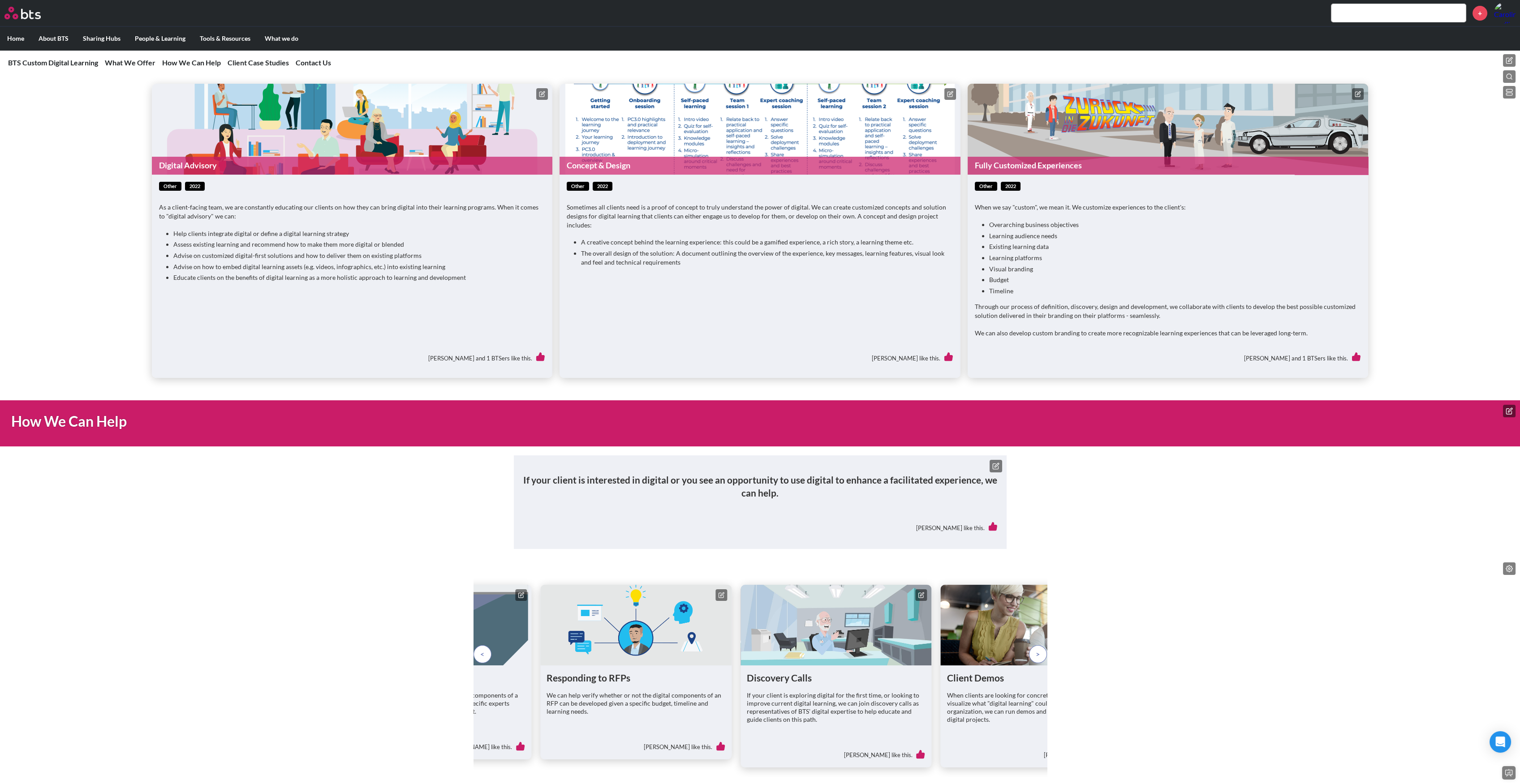
scroll to position [480, 0]
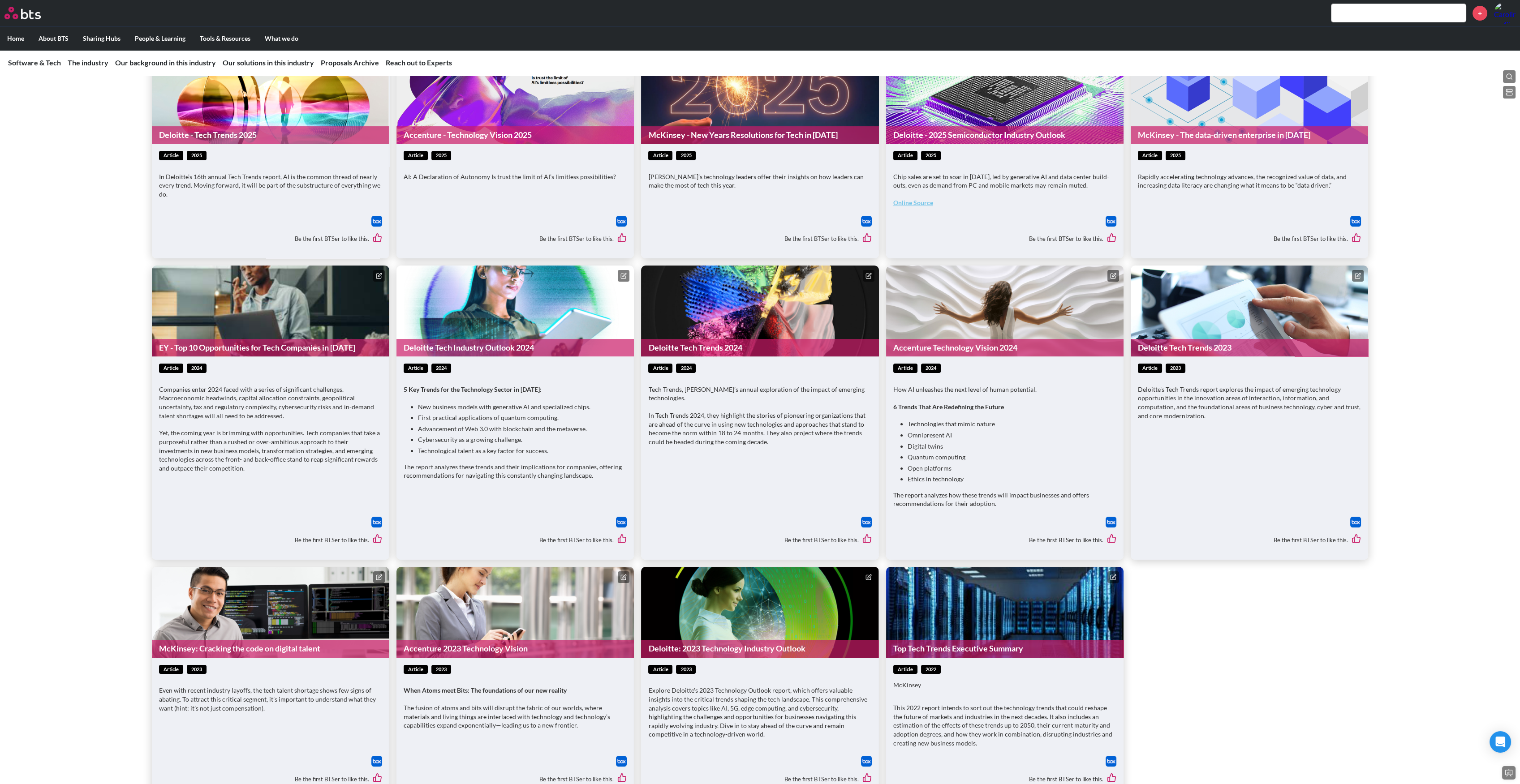
scroll to position [955, 0]
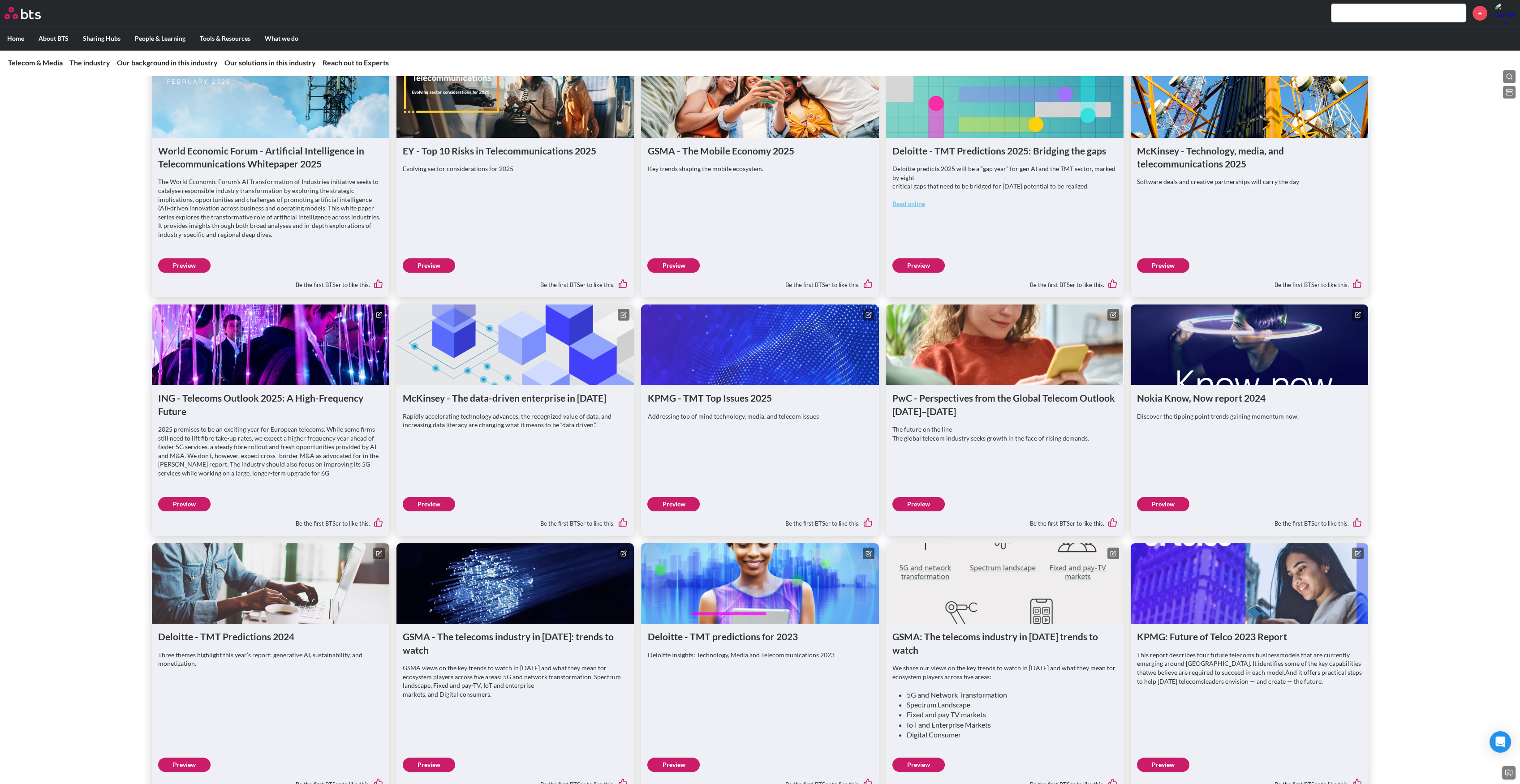
scroll to position [1134, 0]
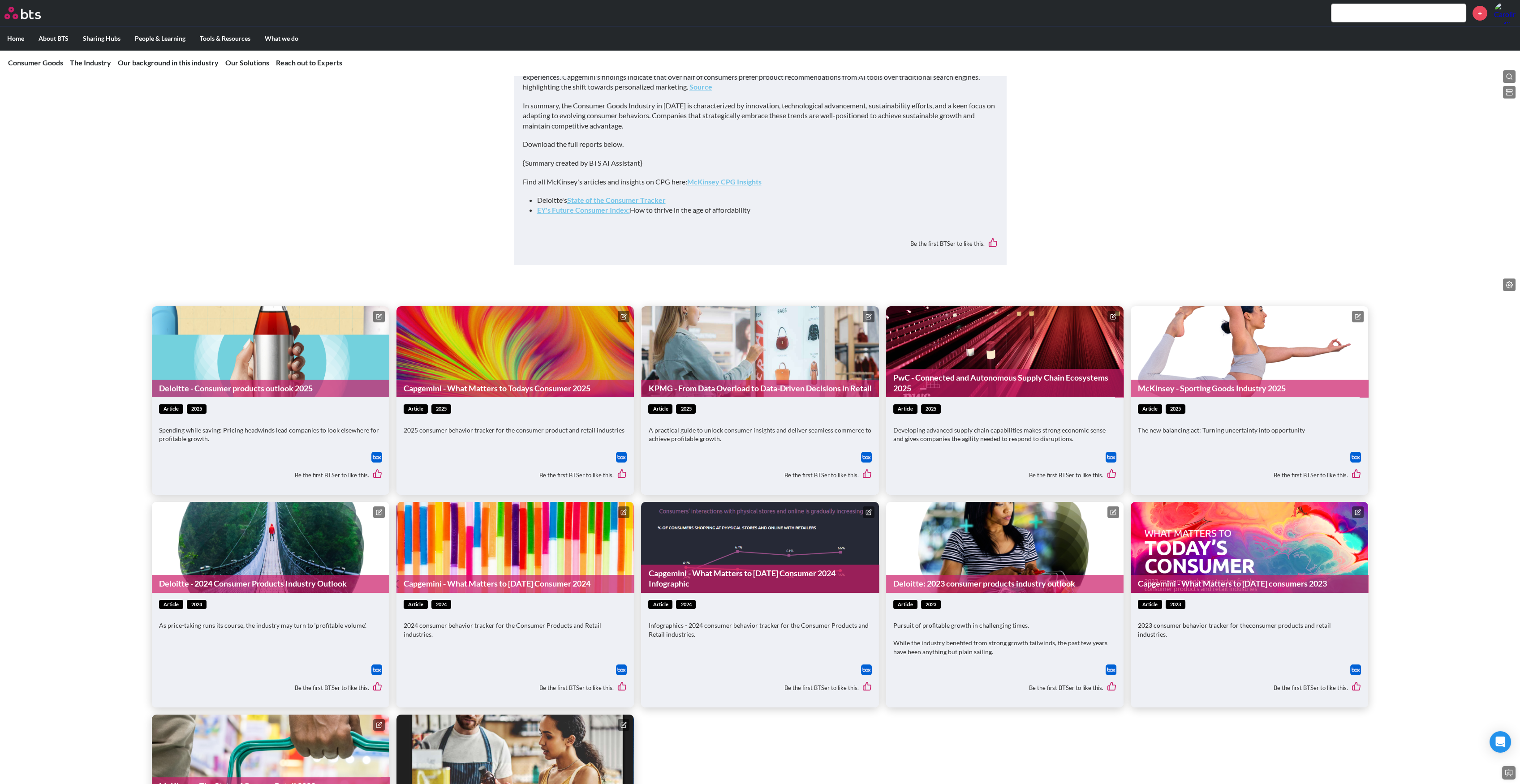
scroll to position [835, 0]
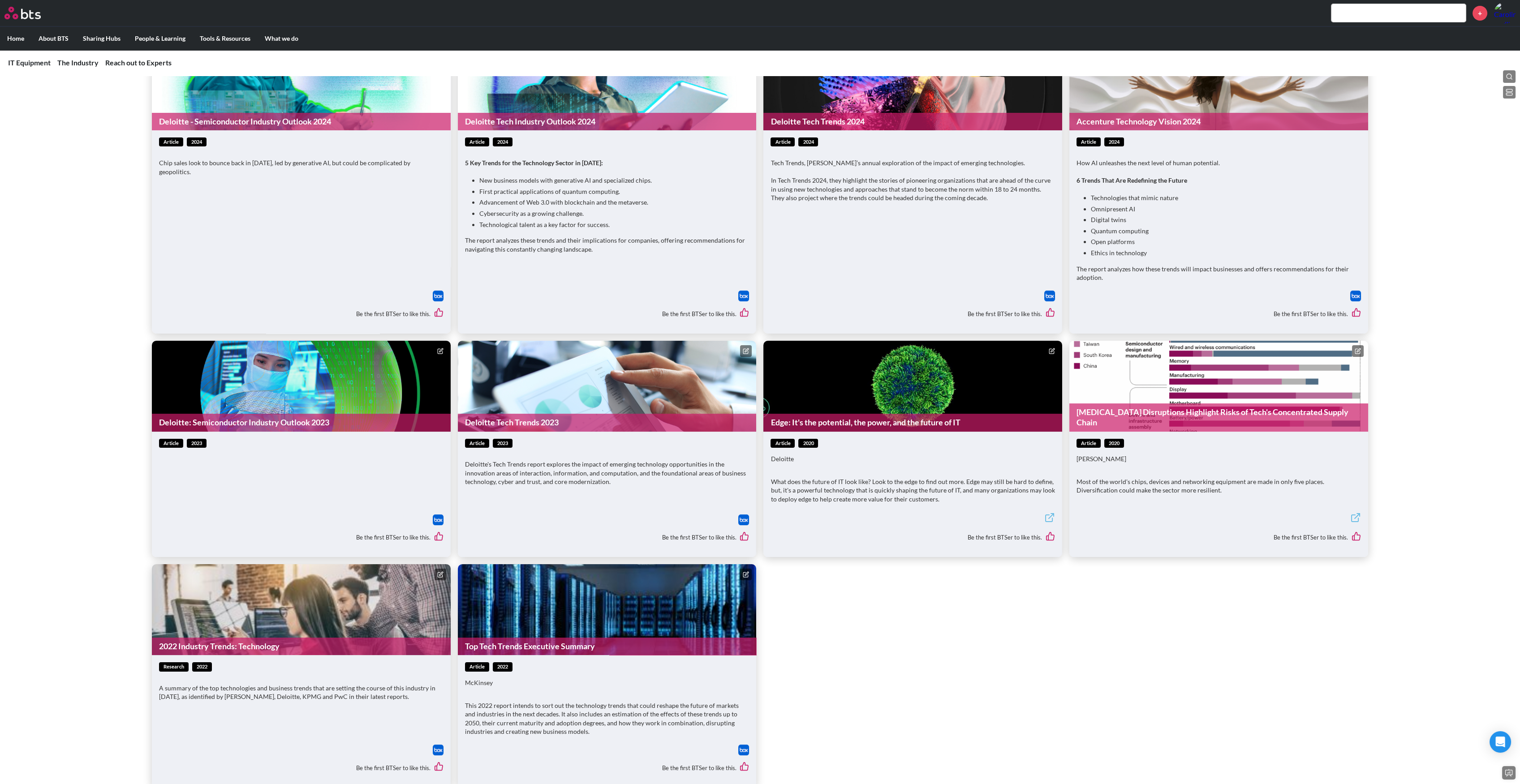
scroll to position [477, 0]
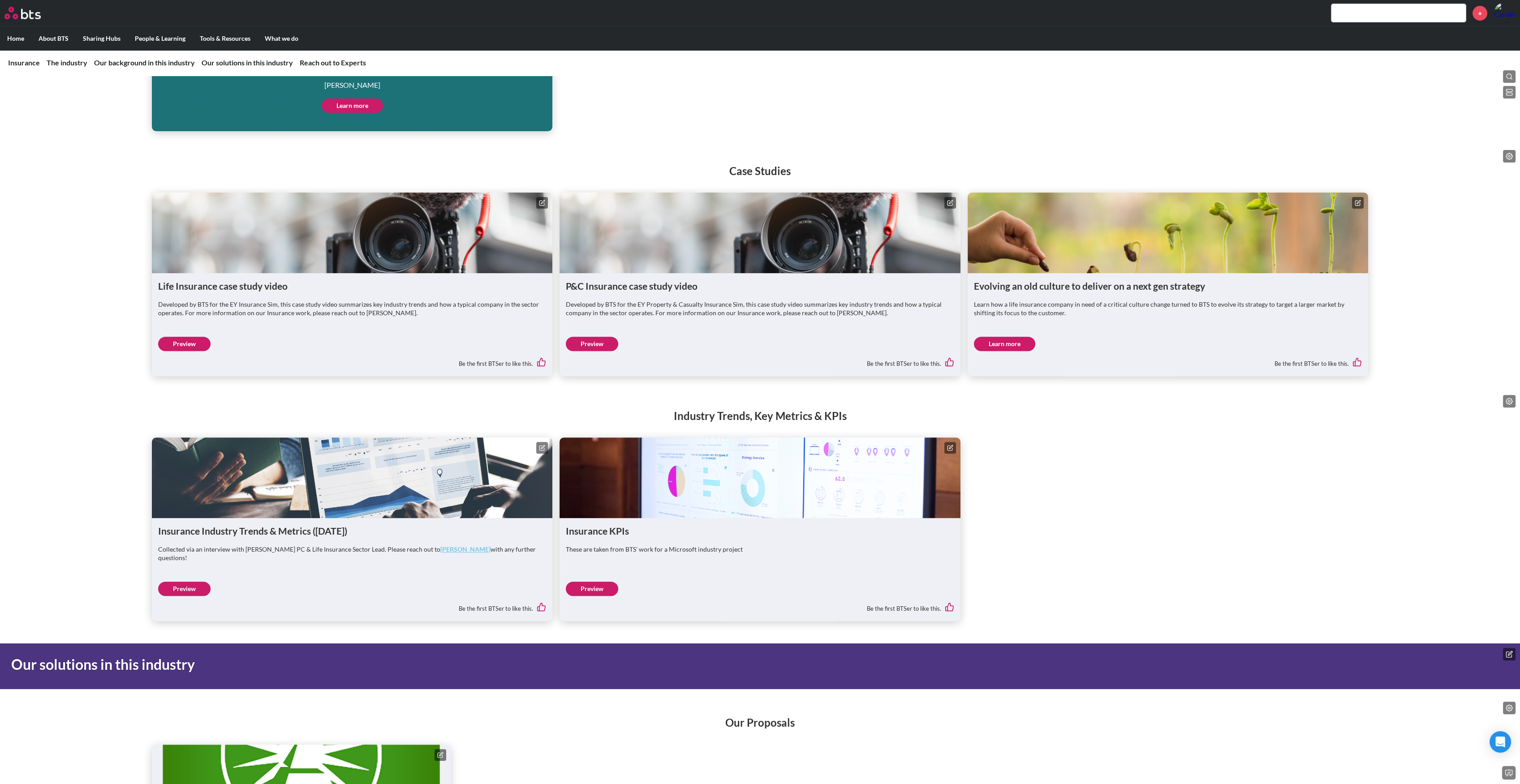
scroll to position [1612, 0]
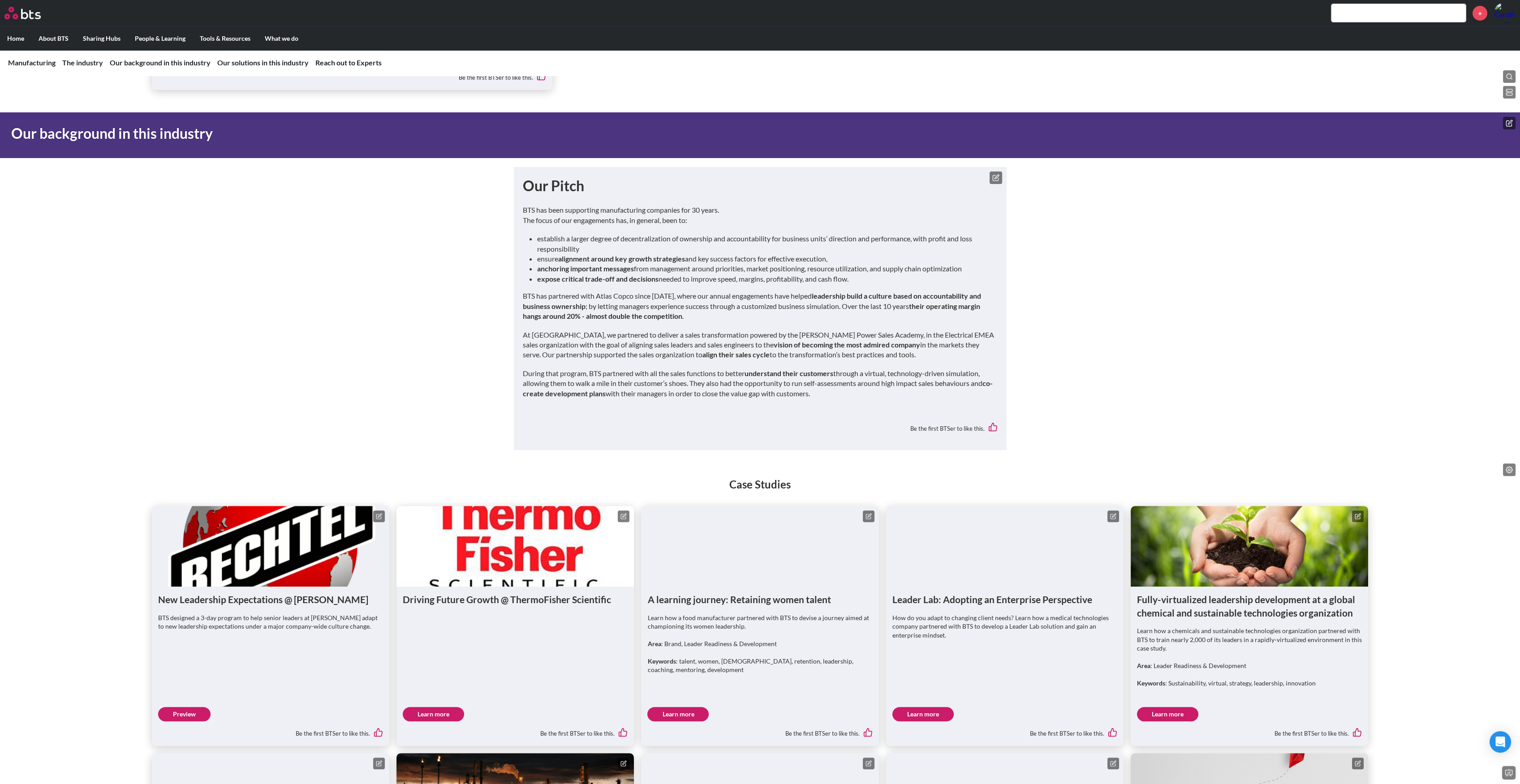
scroll to position [1612, 0]
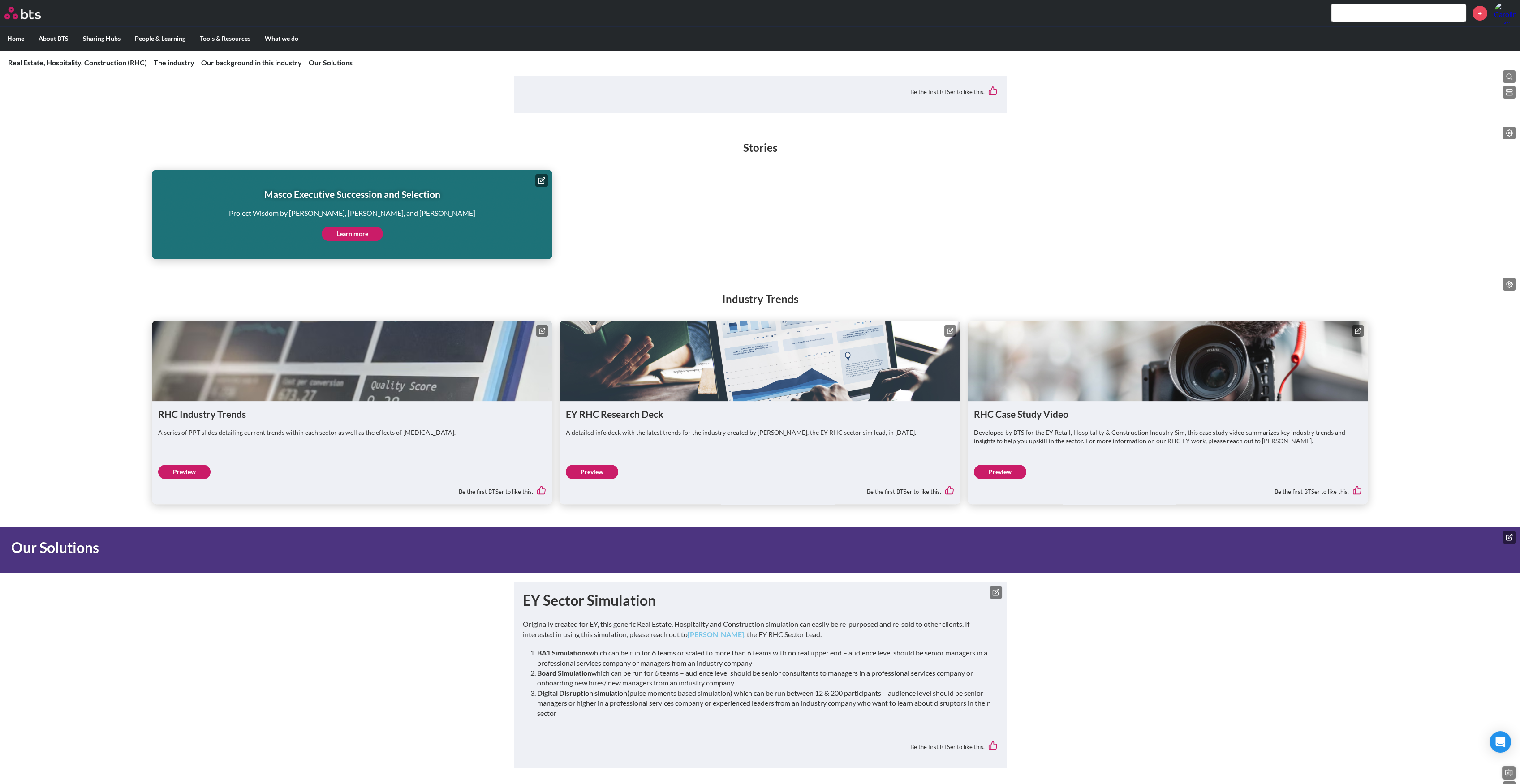
scroll to position [1537, 0]
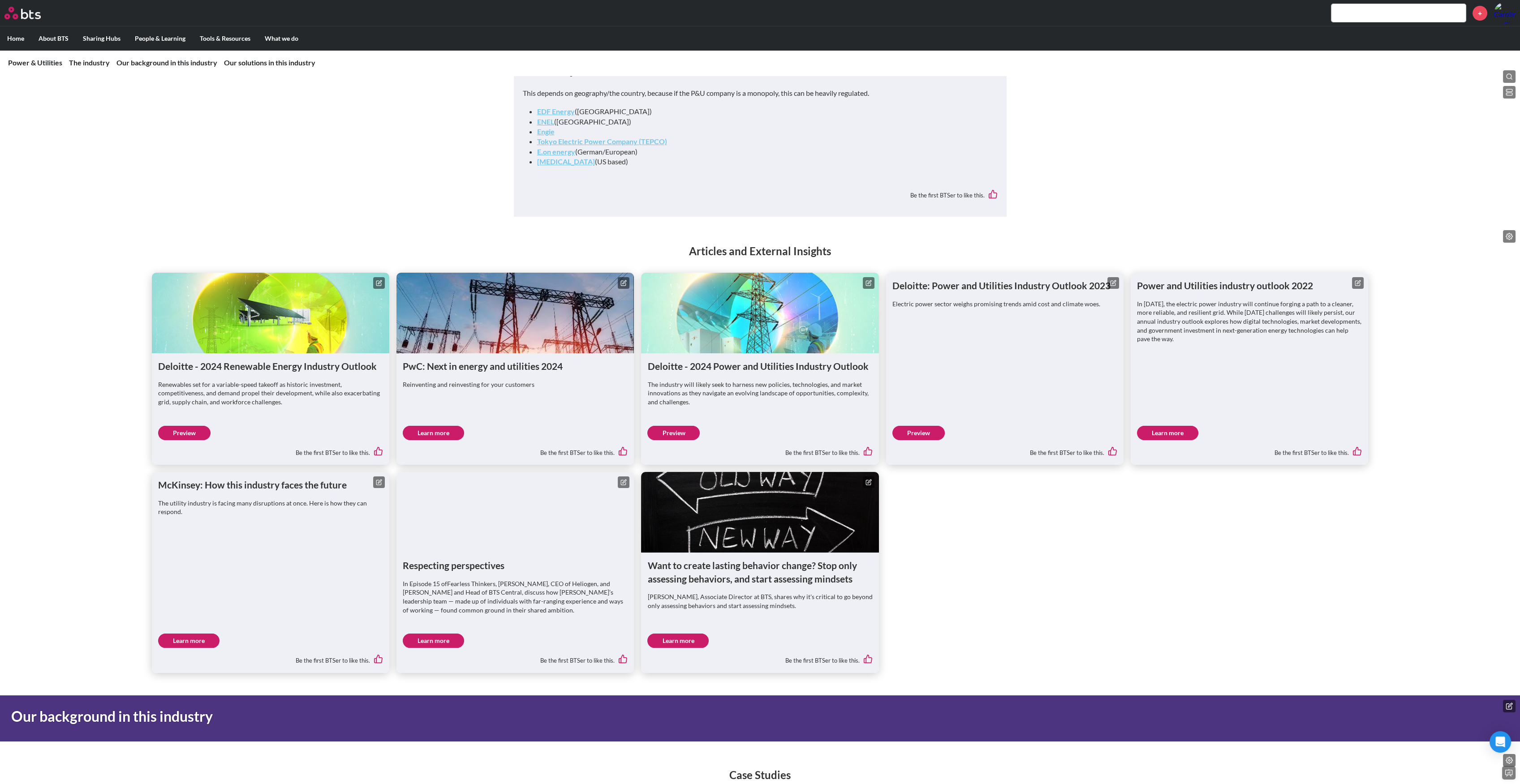
scroll to position [537, 0]
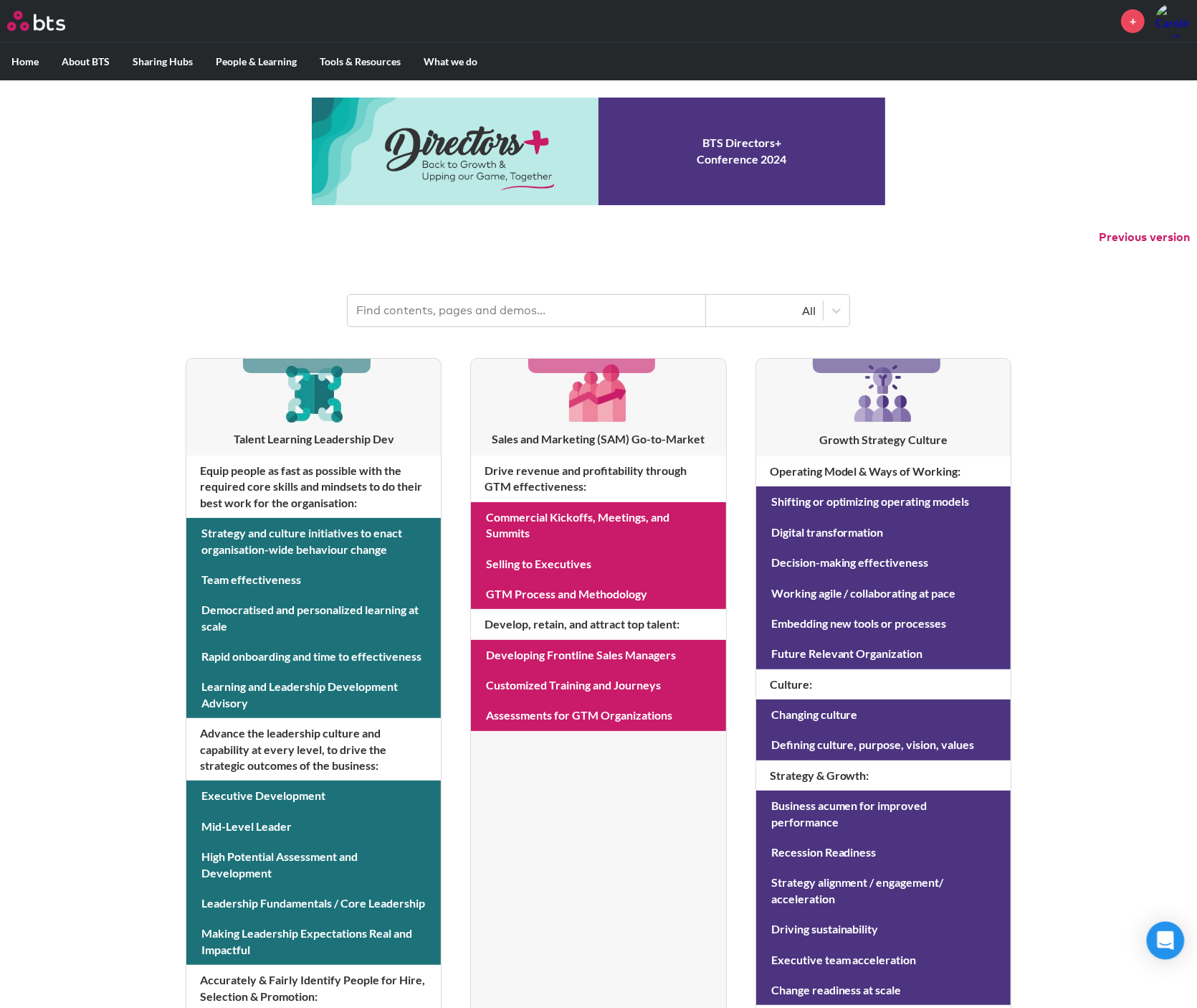
click at [1172, 566] on icon "Open Intercom Messenger" at bounding box center [1164, 939] width 16 height 18
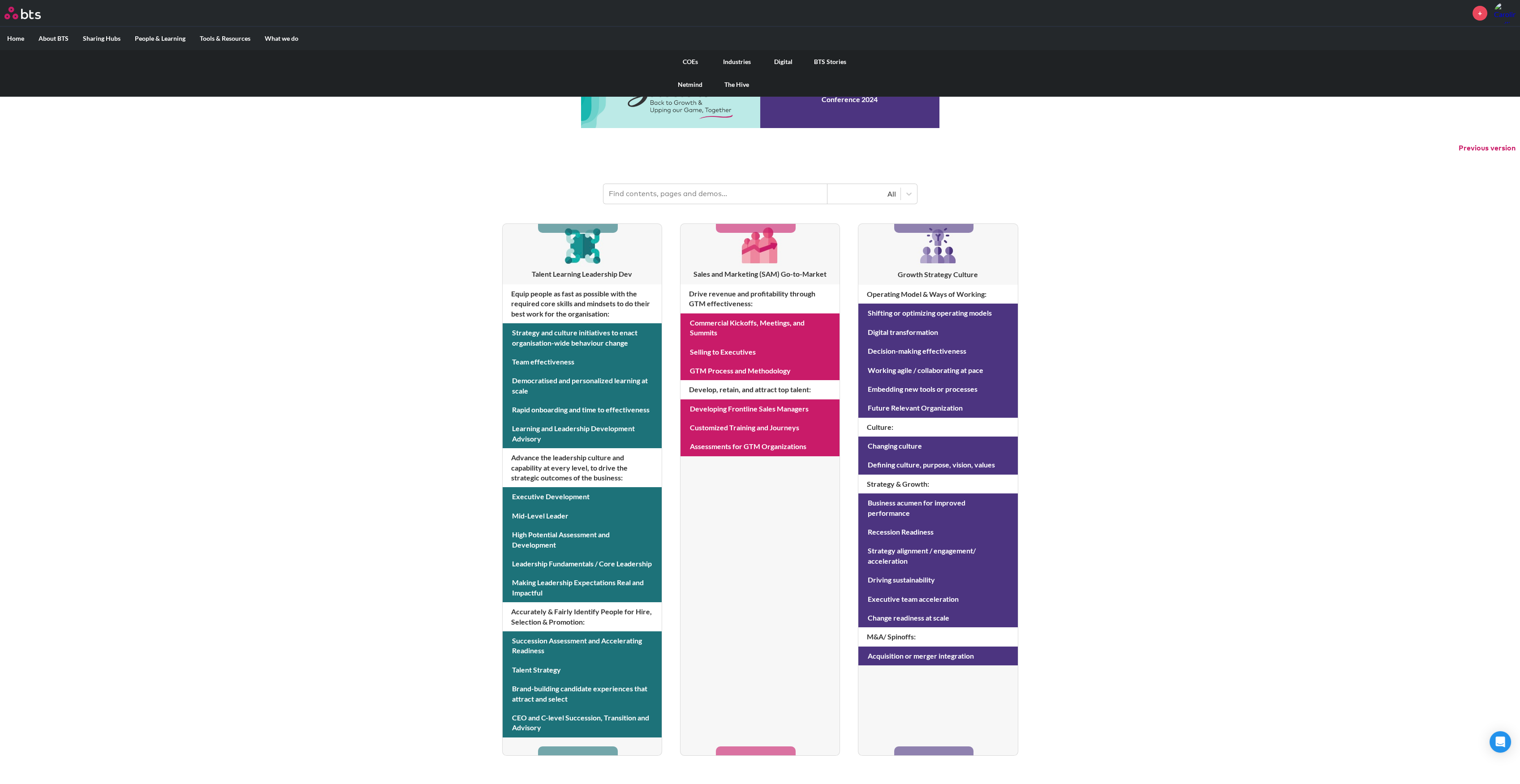
click at [786, 62] on link "Digital" at bounding box center [784, 62] width 47 height 23
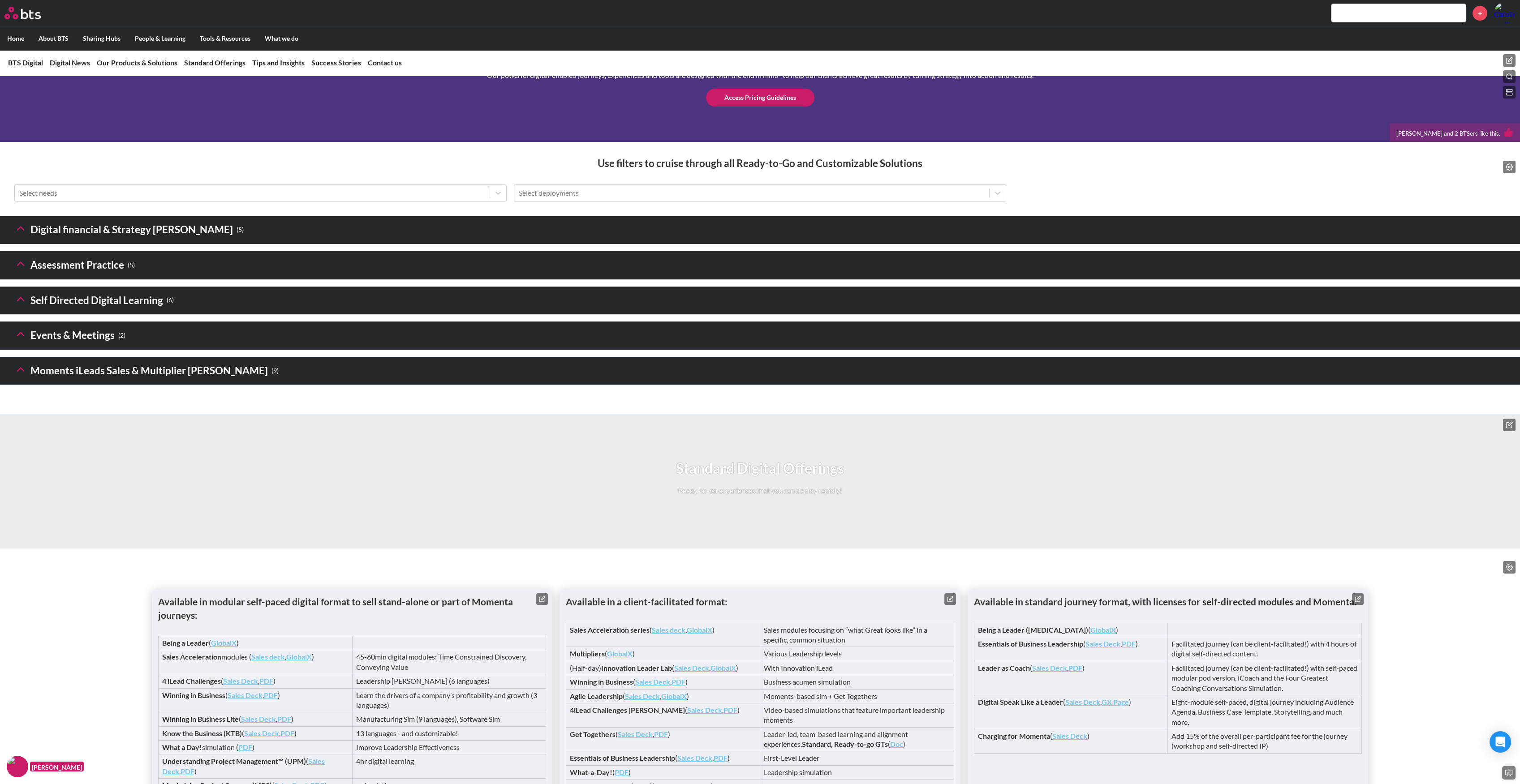
scroll to position [1077, 0]
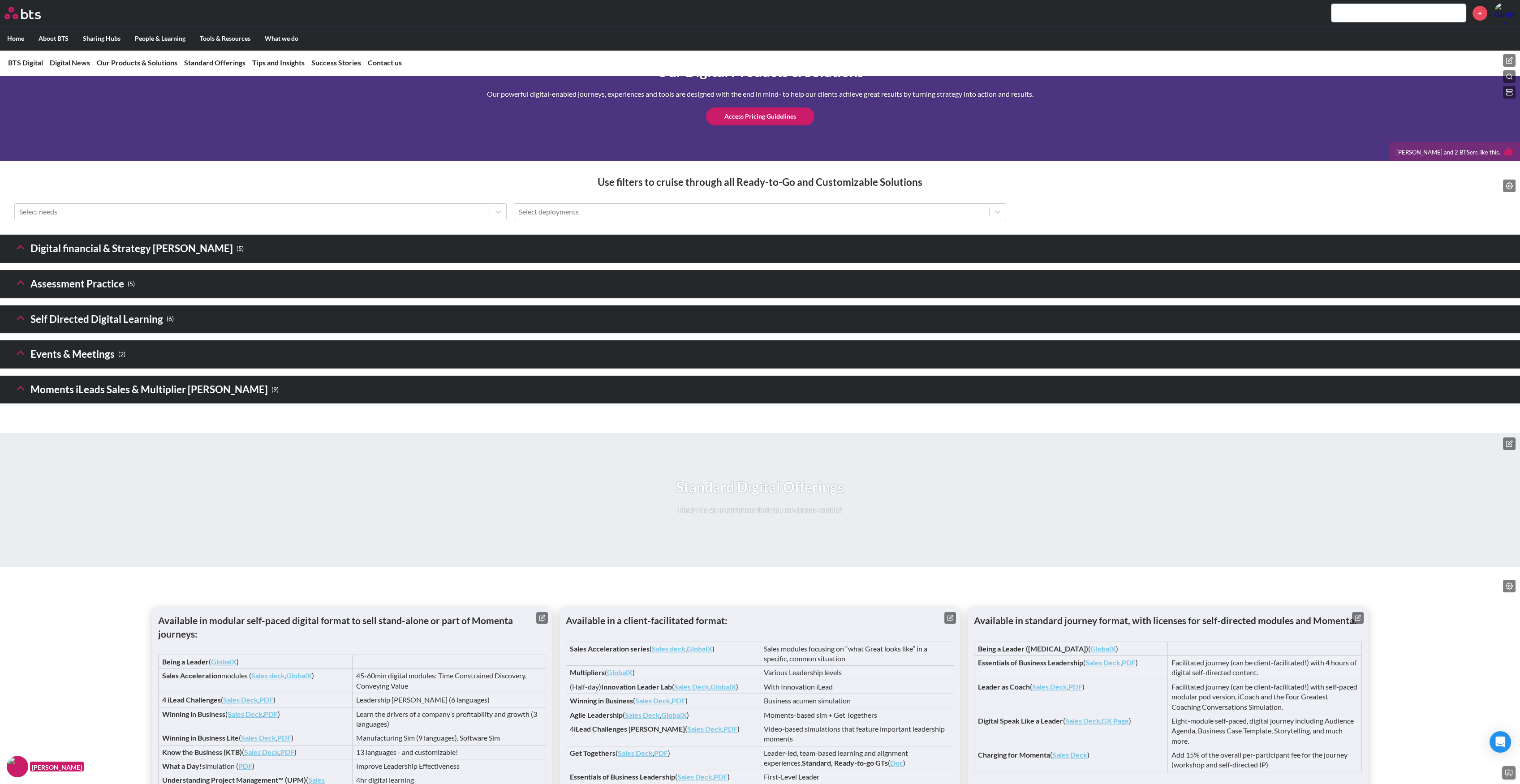
click at [13, 334] on header "Self Directed Digital Learning ( 6 )" at bounding box center [760, 319] width 1520 height 28
click at [17, 324] on icon at bounding box center [20, 318] width 13 height 13
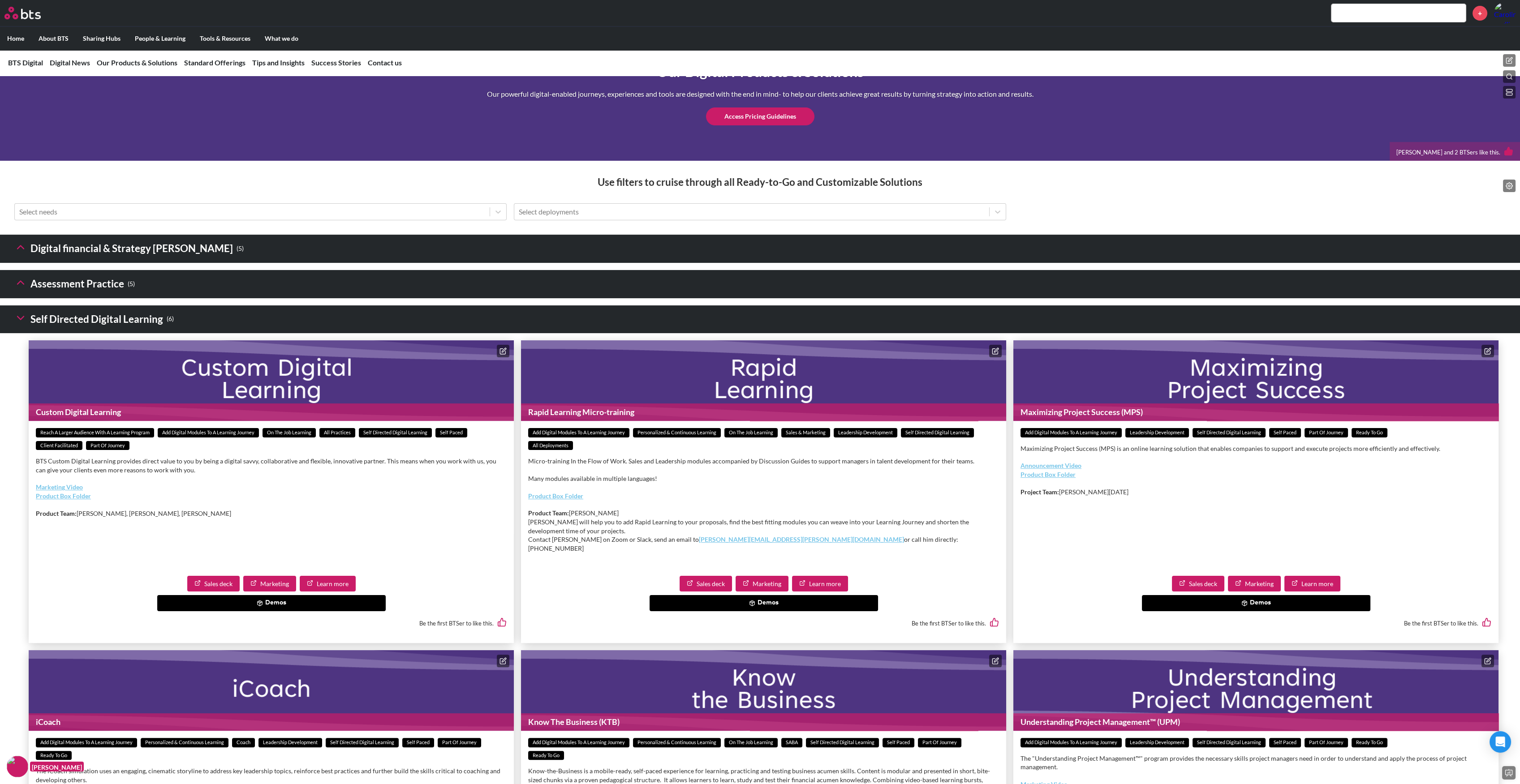
click at [20, 294] on h3 "Assessment Practice ( 5 )" at bounding box center [75, 284] width 121 height 19
click at [17, 289] on icon at bounding box center [20, 282] width 13 height 13
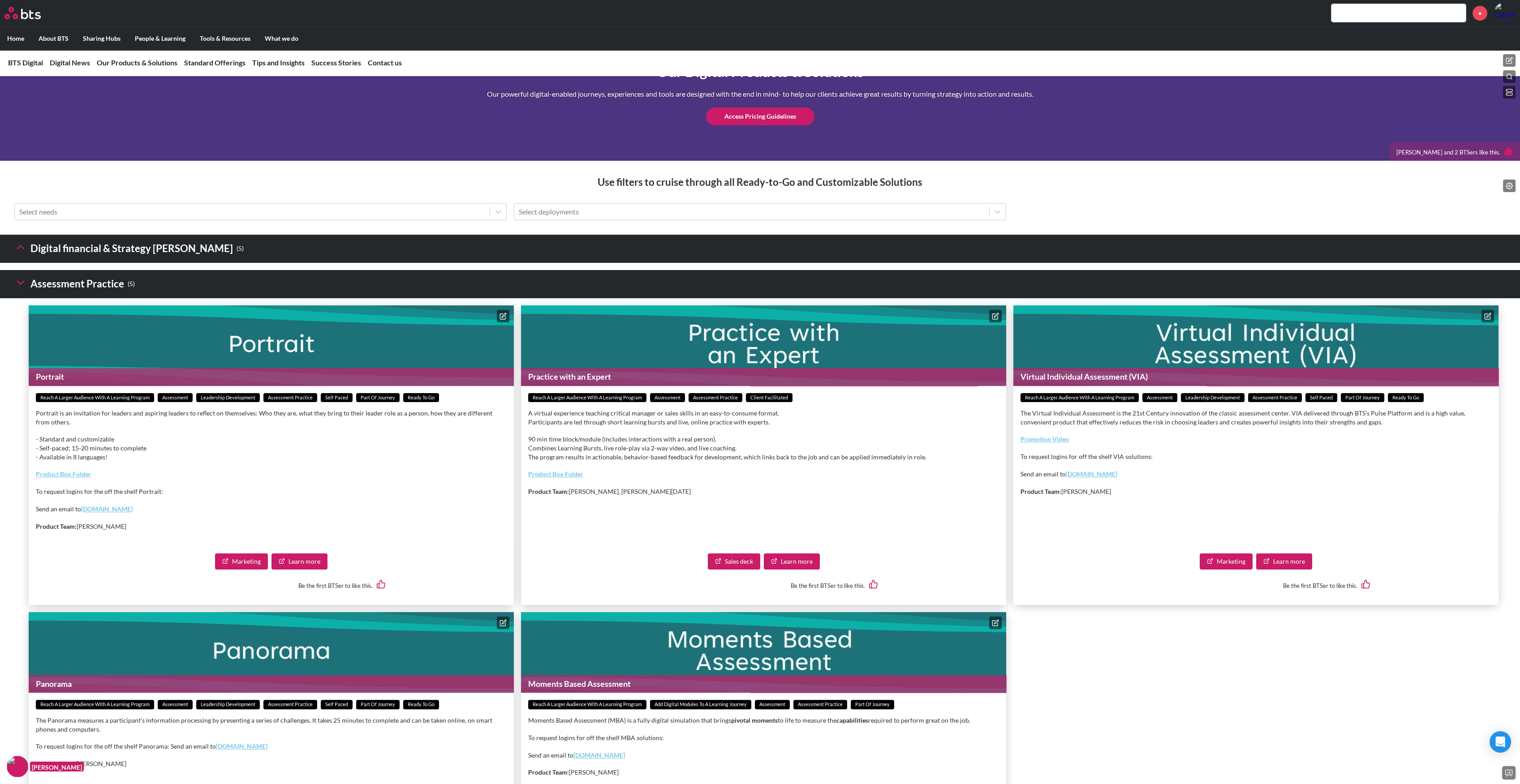
click at [18, 249] on polyline at bounding box center [20, 247] width 6 height 3
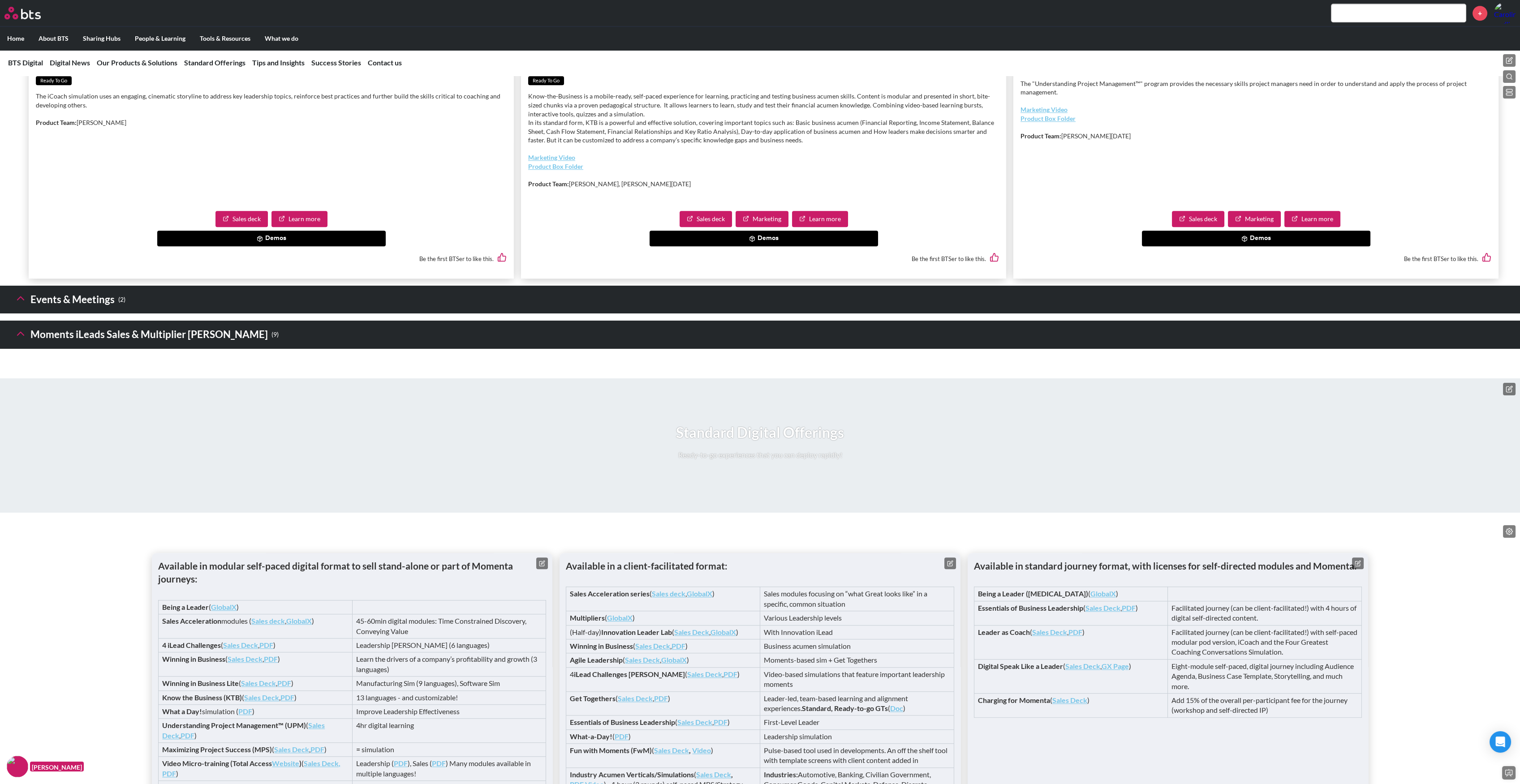
scroll to position [2987, 0]
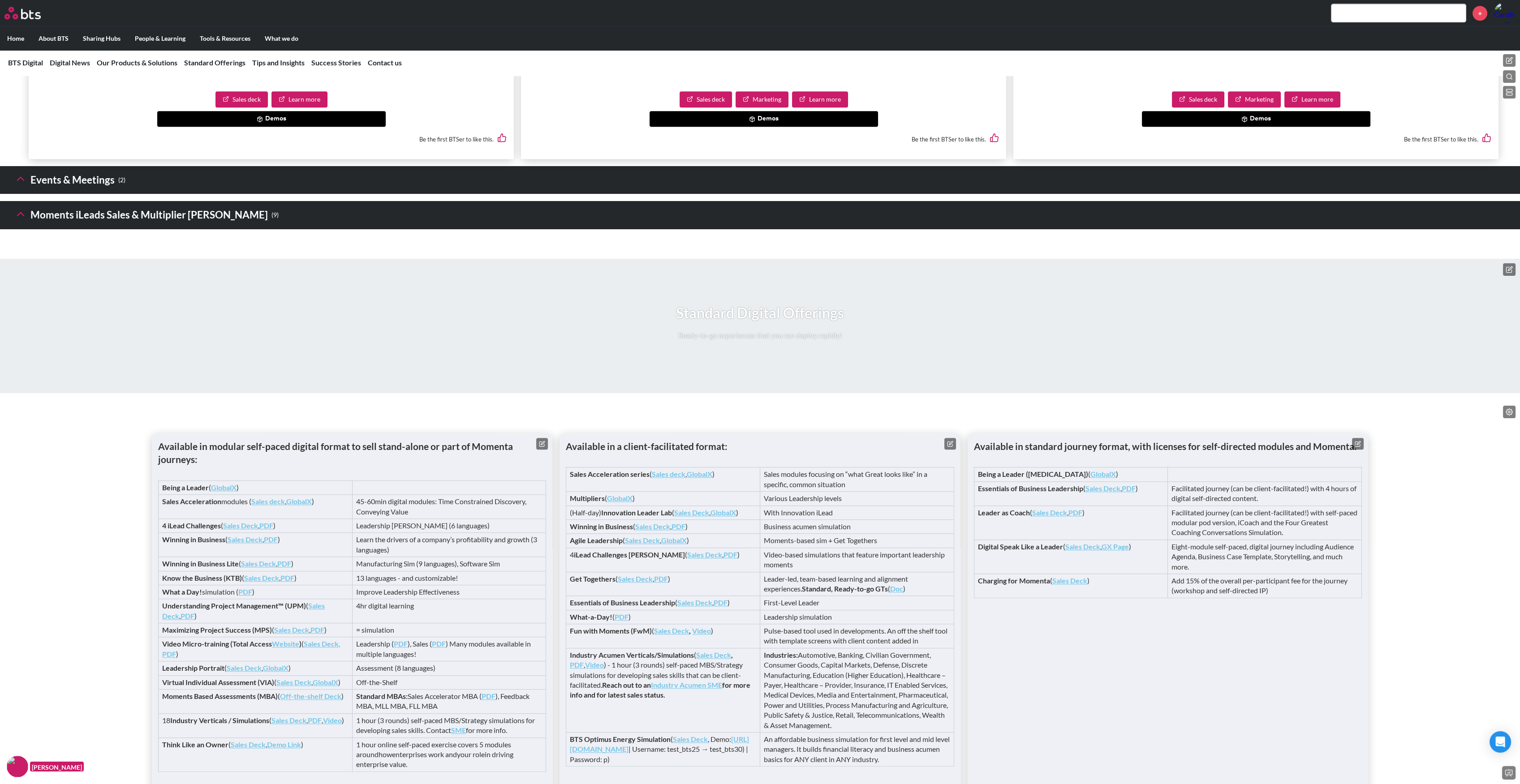
click at [22, 185] on icon at bounding box center [20, 179] width 13 height 13
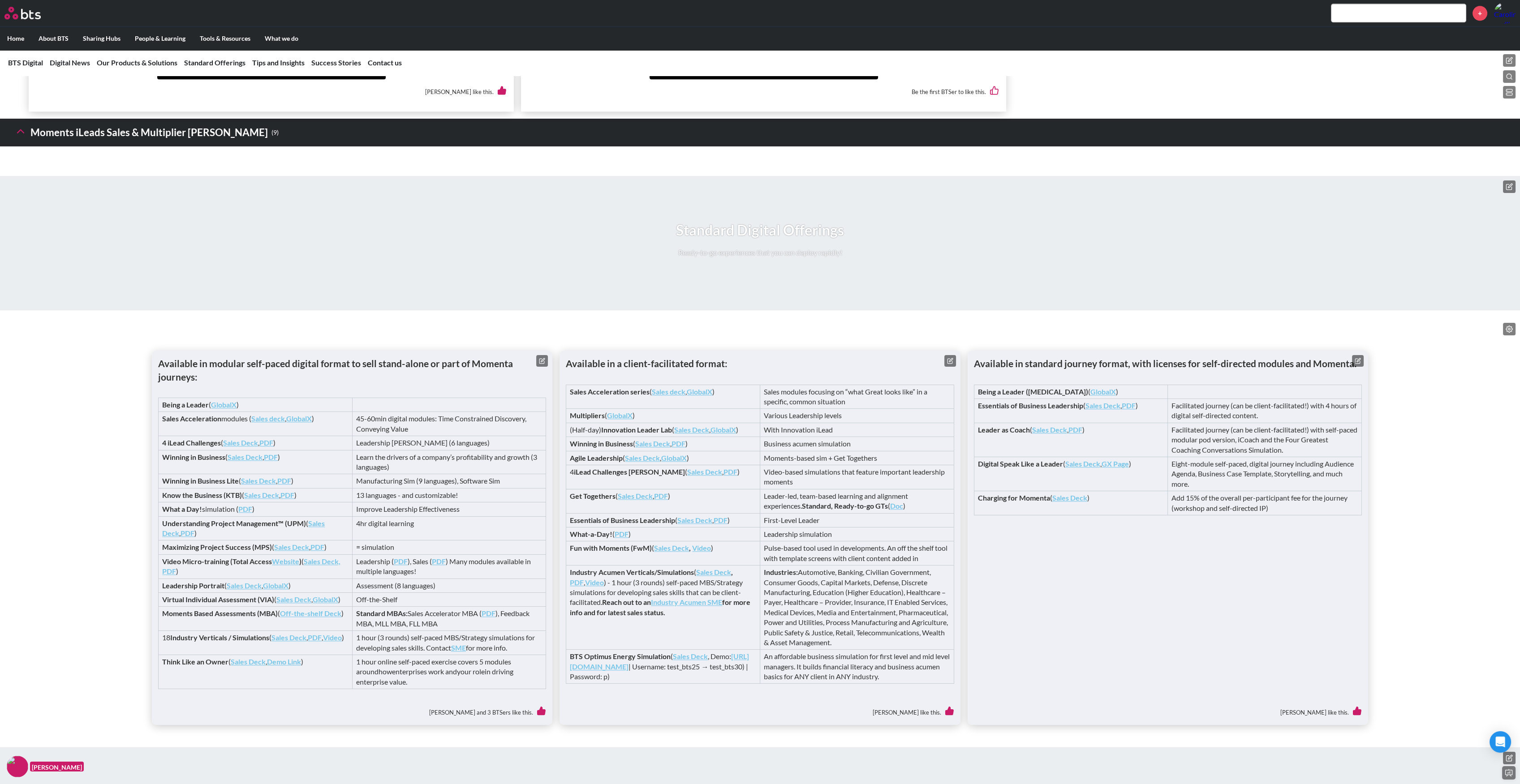
scroll to position [3465, 0]
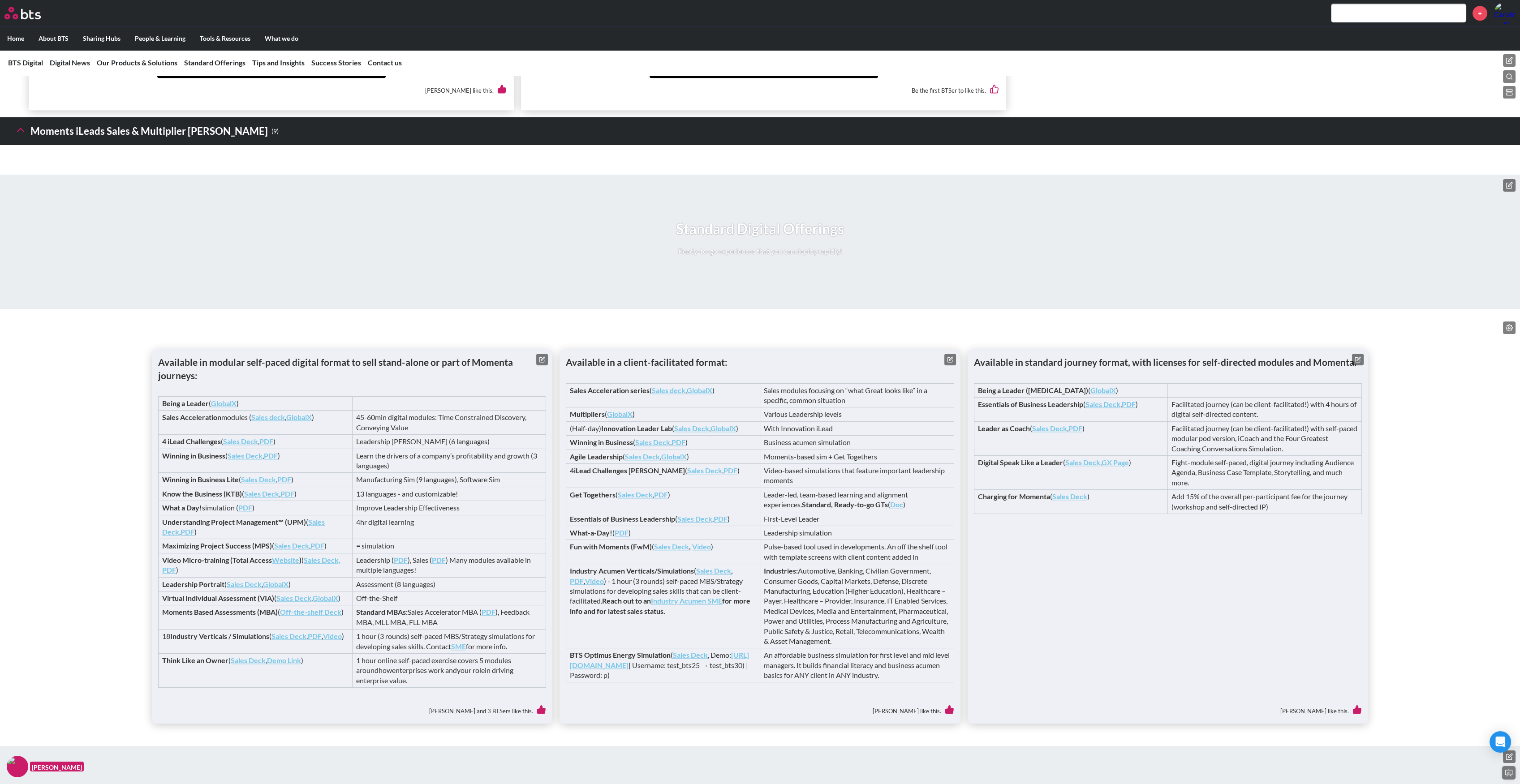
click at [25, 136] on icon at bounding box center [20, 130] width 13 height 13
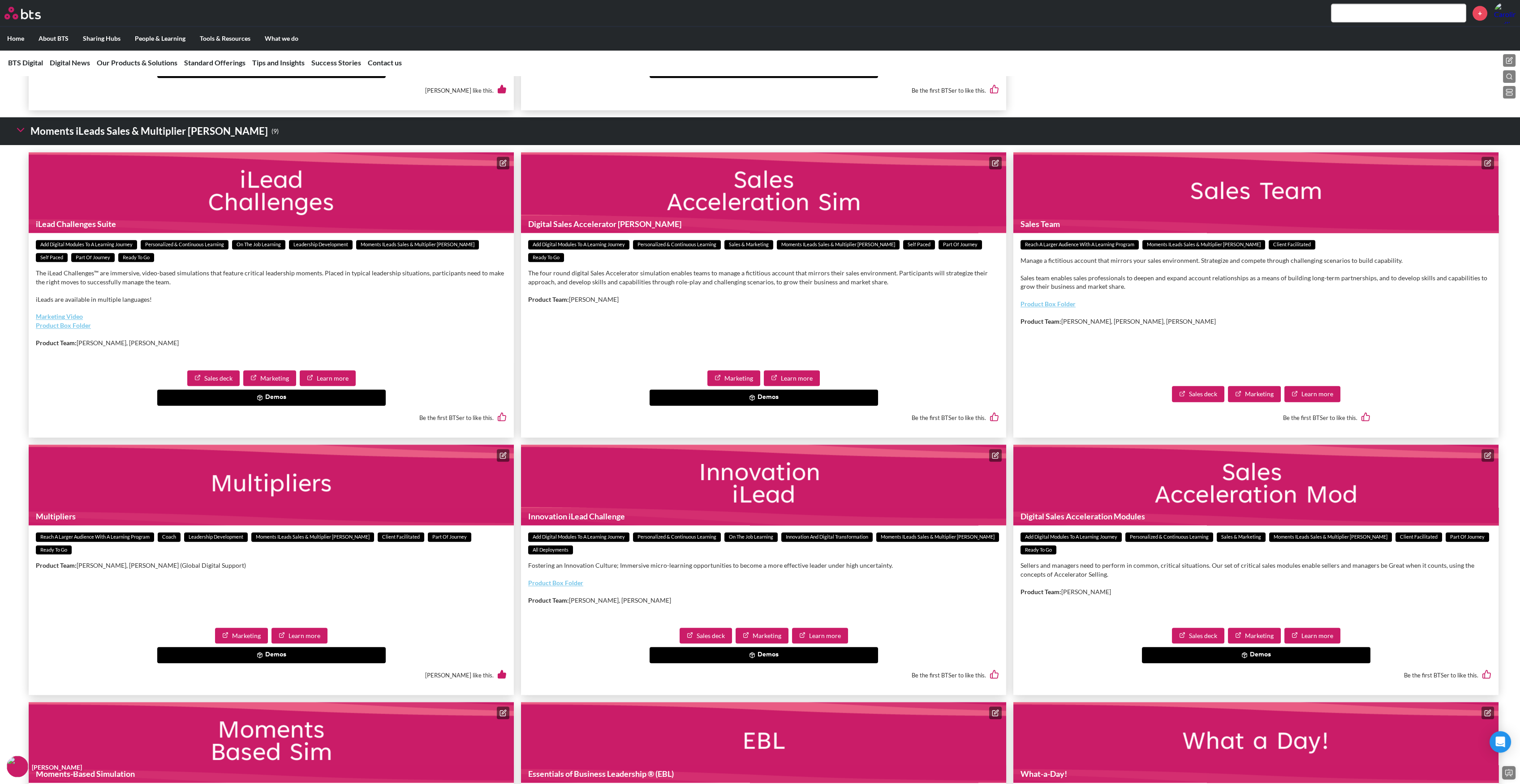
click at [736, 405] on button "Demos" at bounding box center [764, 397] width 228 height 16
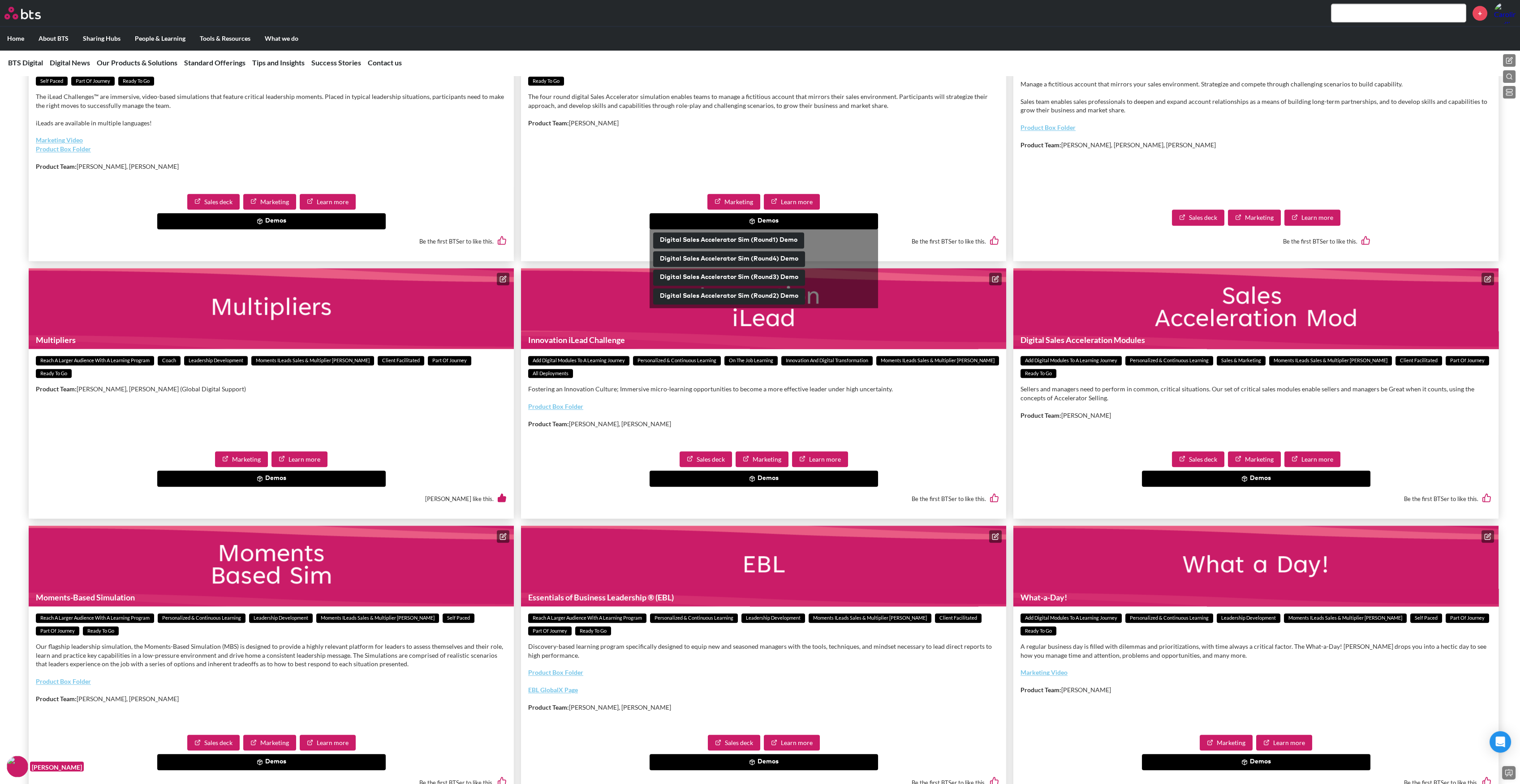
scroll to position [3644, 0]
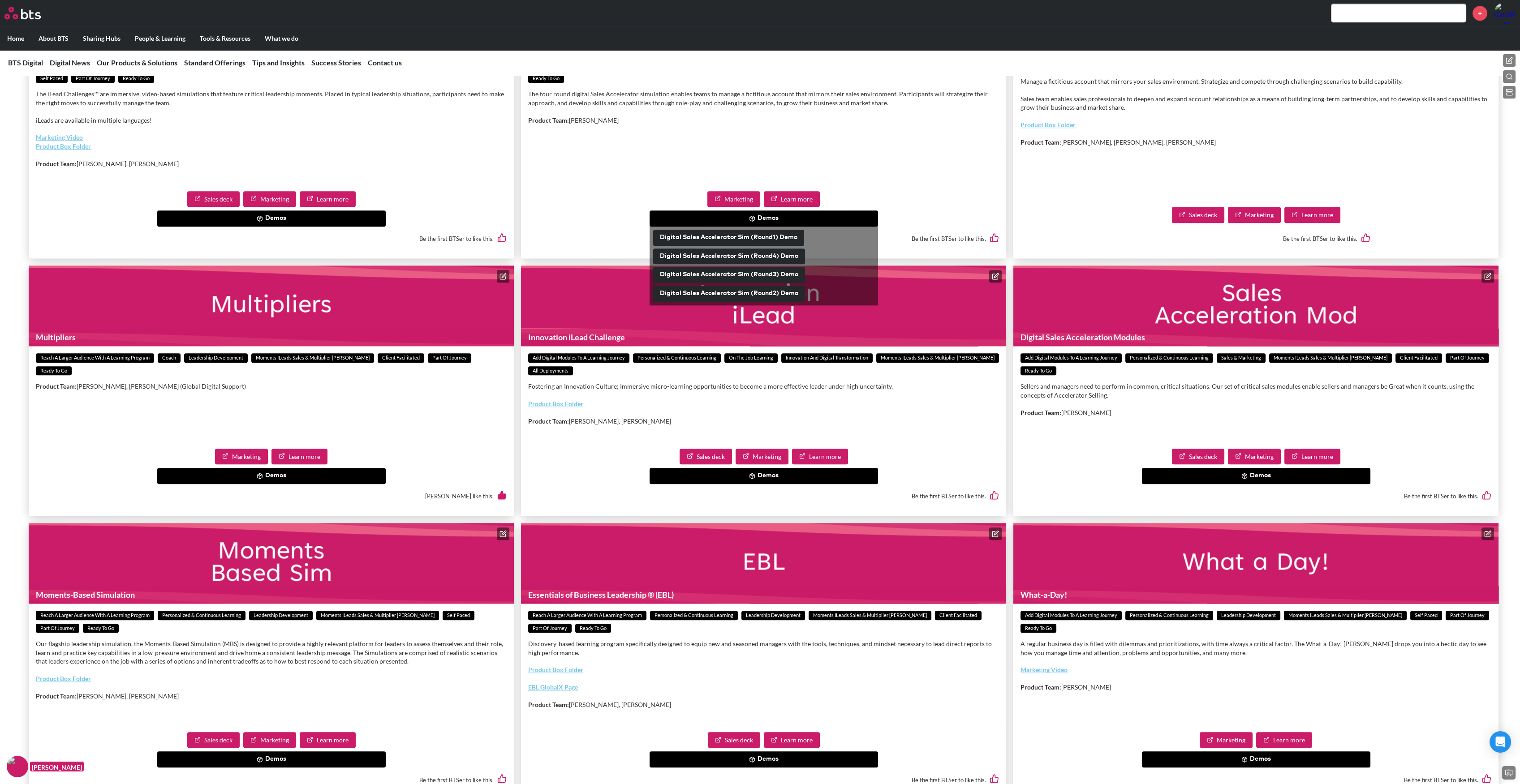
click at [754, 479] on icon at bounding box center [752, 476] width 6 height 6
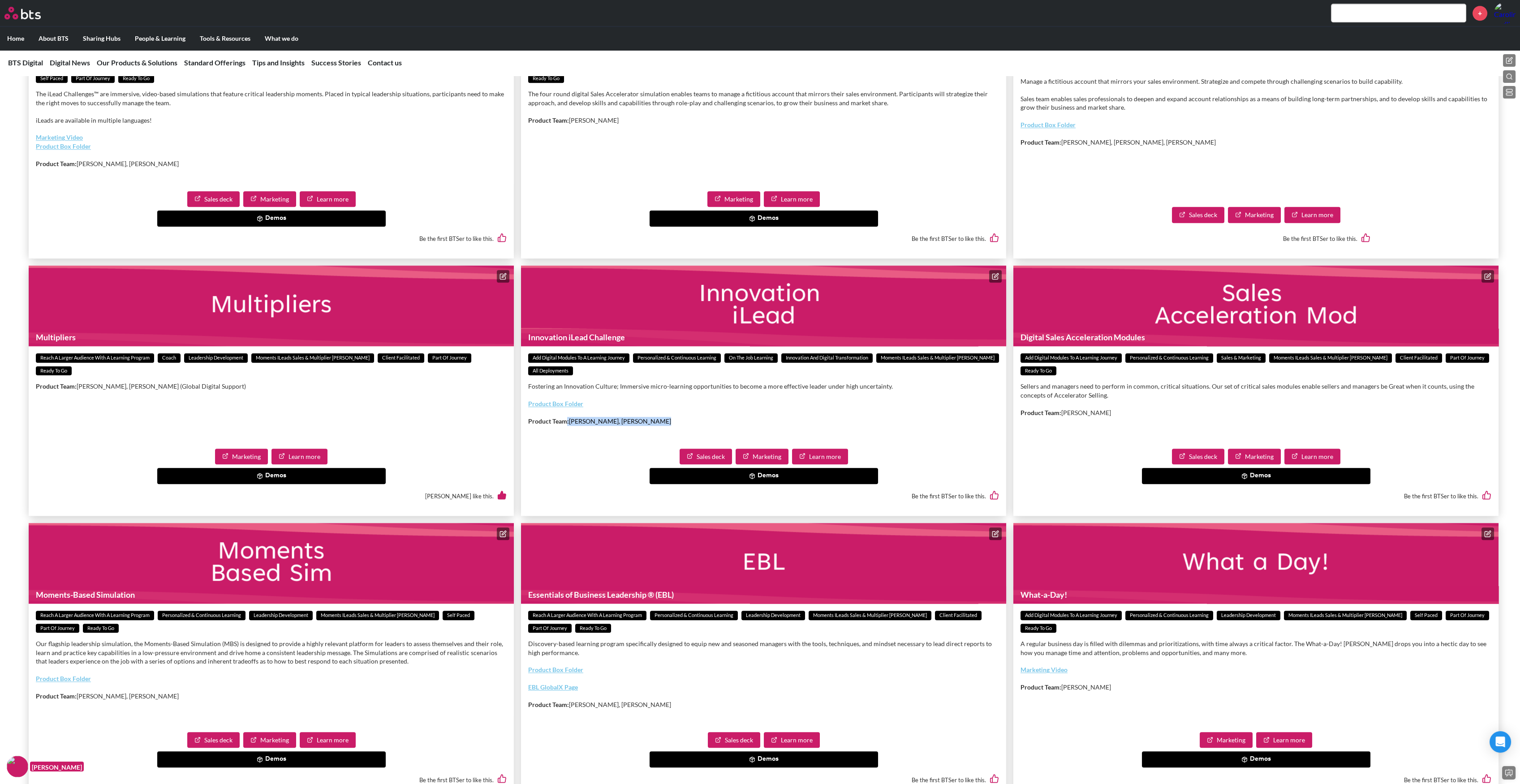
drag, startPoint x: 648, startPoint y: 436, endPoint x: 567, endPoint y: 435, distance: 81.0
click at [567, 434] on div "Fostering an Innovation Culture; Immersive micro-learning opportunities to beco…" at bounding box center [764, 408] width 471 height 52
click at [748, 484] on button "Demos" at bounding box center [764, 476] width 228 height 16
click at [764, 503] on button "Fostering an Innovation Culture iLead" at bounding box center [717, 495] width 128 height 16
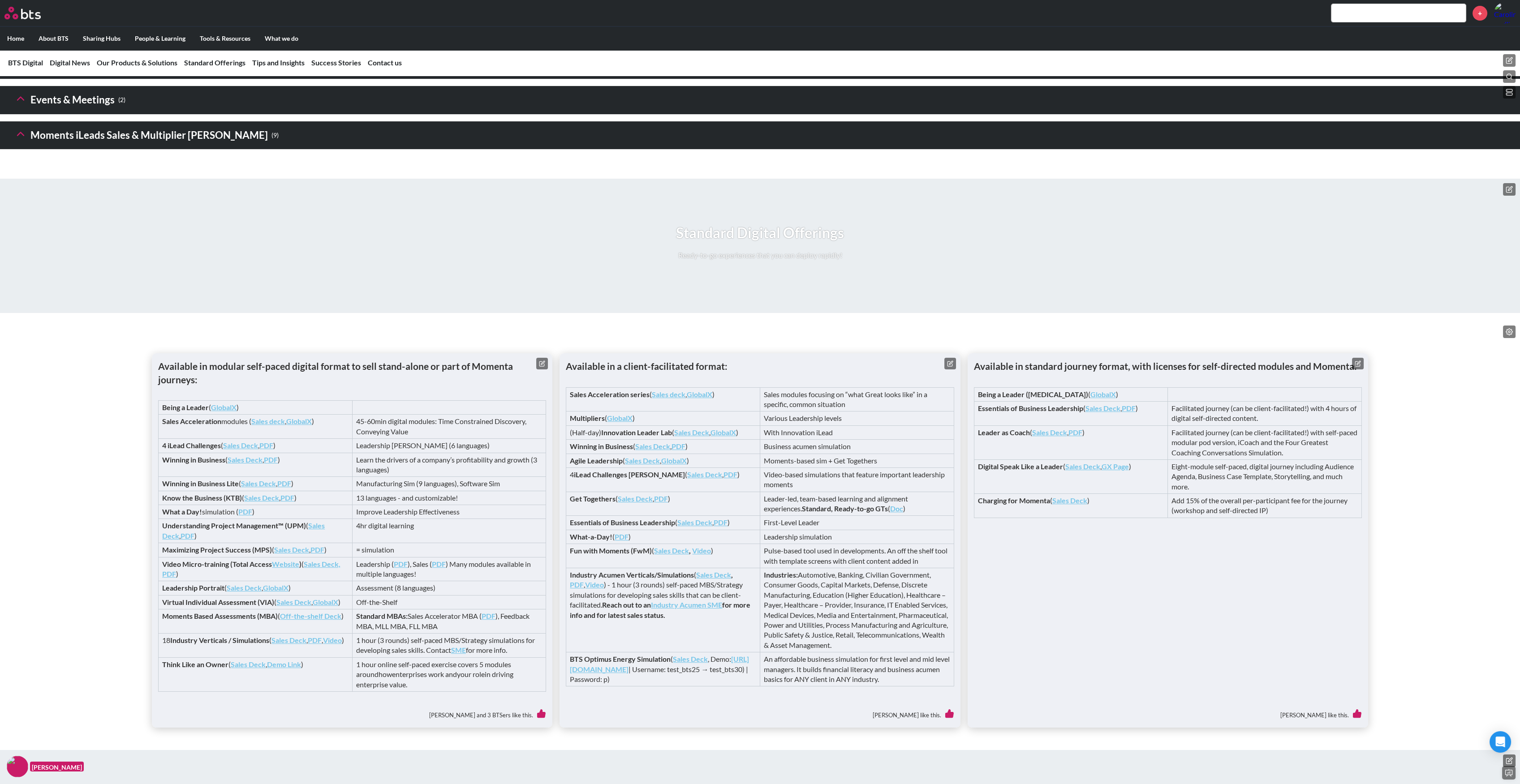
scroll to position [1194, 0]
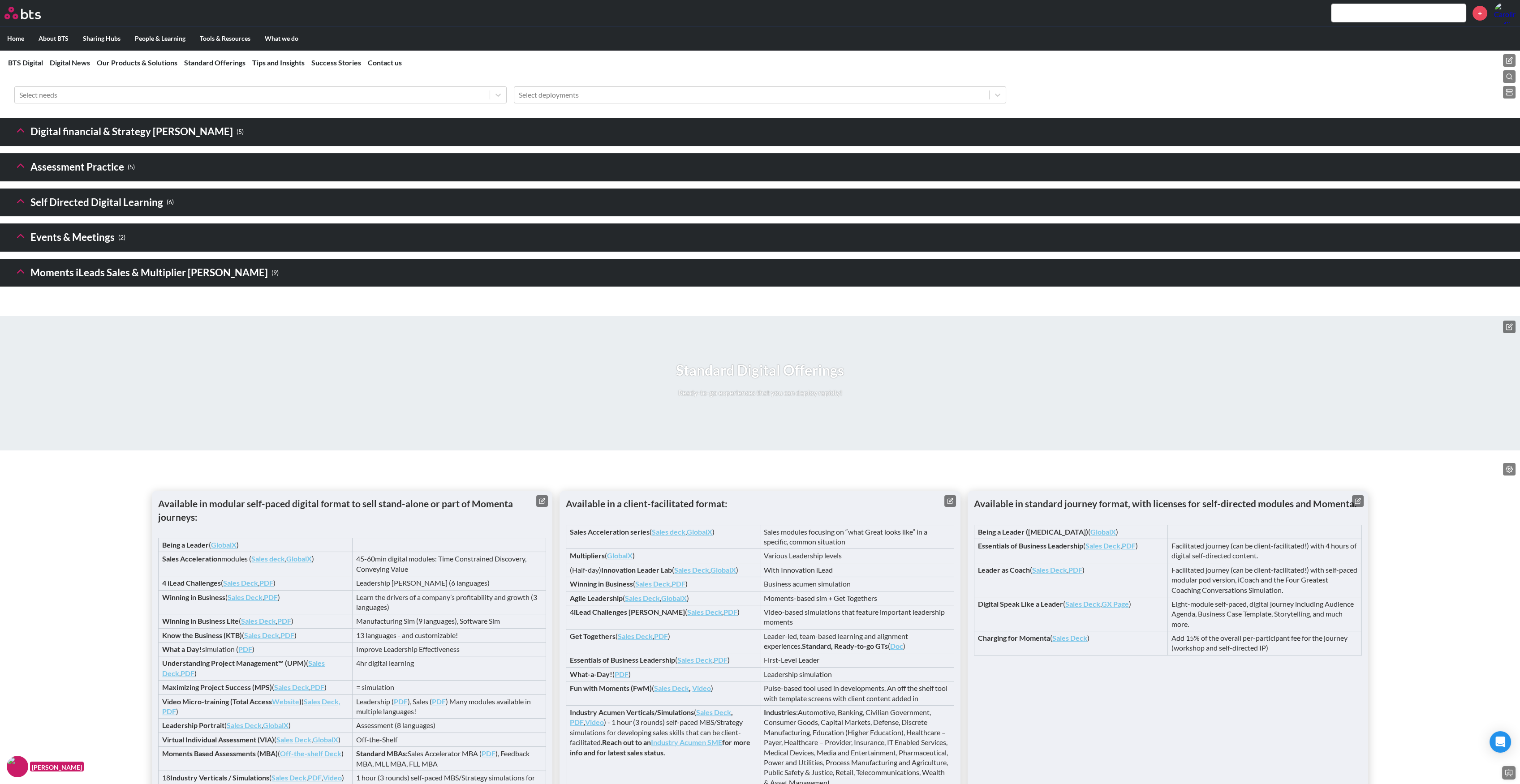
click at [11, 287] on header "Moments iLeads Sales & Multiplier Sims ( 9 )" at bounding box center [760, 272] width 1520 height 28
click at [18, 273] on polyline at bounding box center [20, 270] width 6 height 3
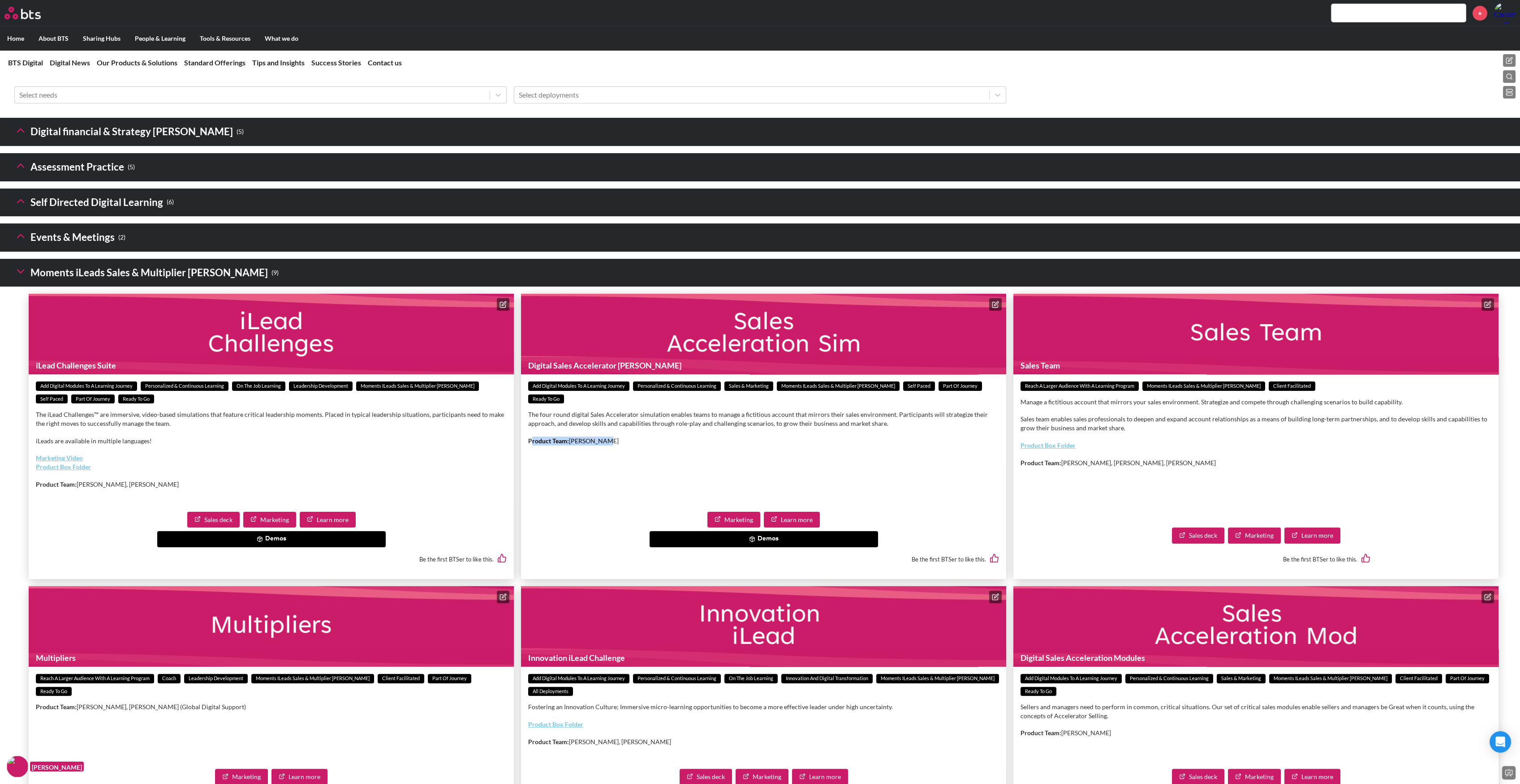
drag, startPoint x: 533, startPoint y: 466, endPoint x: 600, endPoint y: 466, distance: 67.0
click at [600, 445] on p "Product Team: Lisa Wayland" at bounding box center [764, 441] width 471 height 9
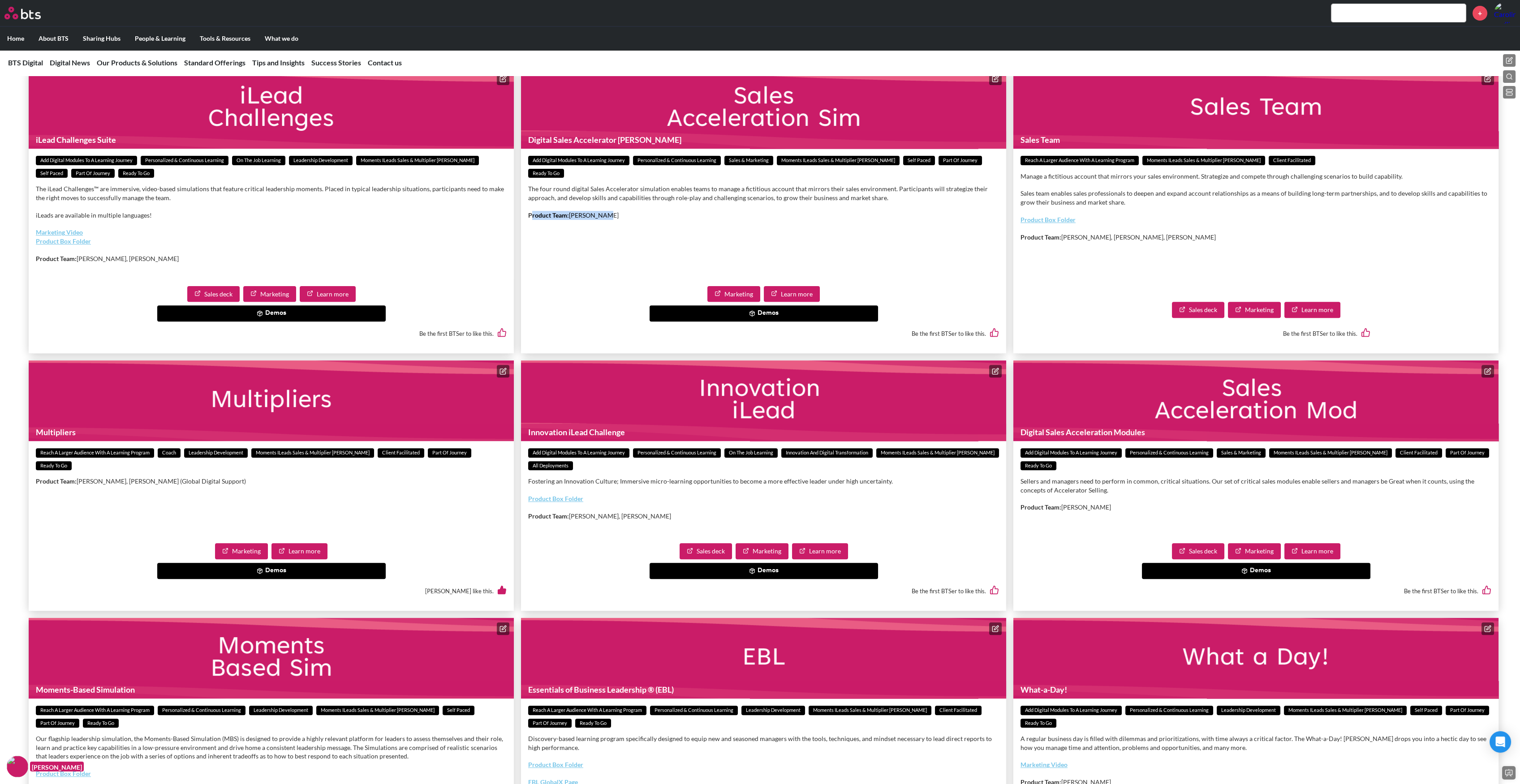
scroll to position [1433, 0]
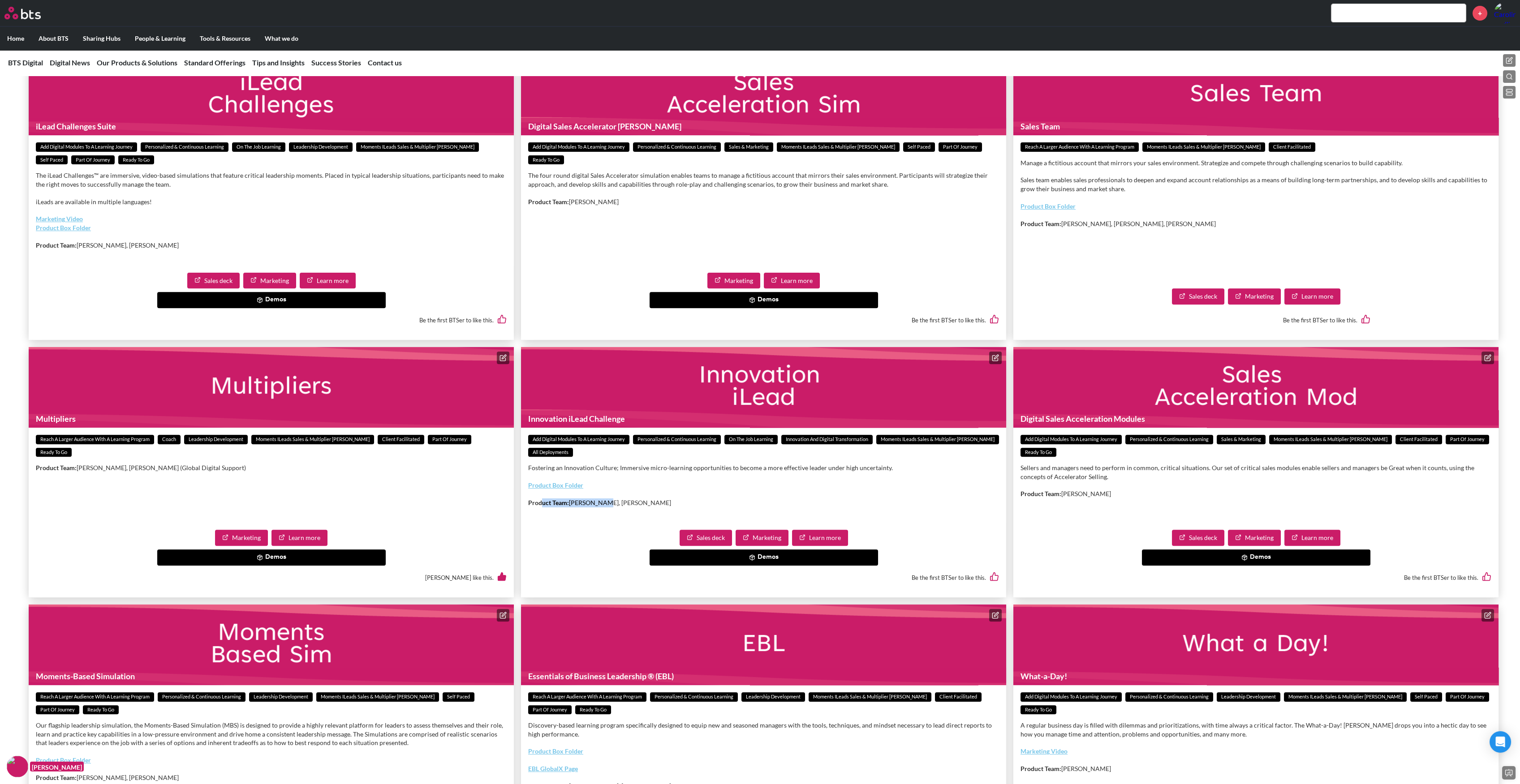
drag, startPoint x: 541, startPoint y: 542, endPoint x: 599, endPoint y: 542, distance: 58.0
click at [599, 508] on p "Product Team: Katrin Schwabe, Piet Kreyns" at bounding box center [764, 503] width 471 height 9
click at [817, 546] on link "Learn more" at bounding box center [820, 537] width 56 height 16
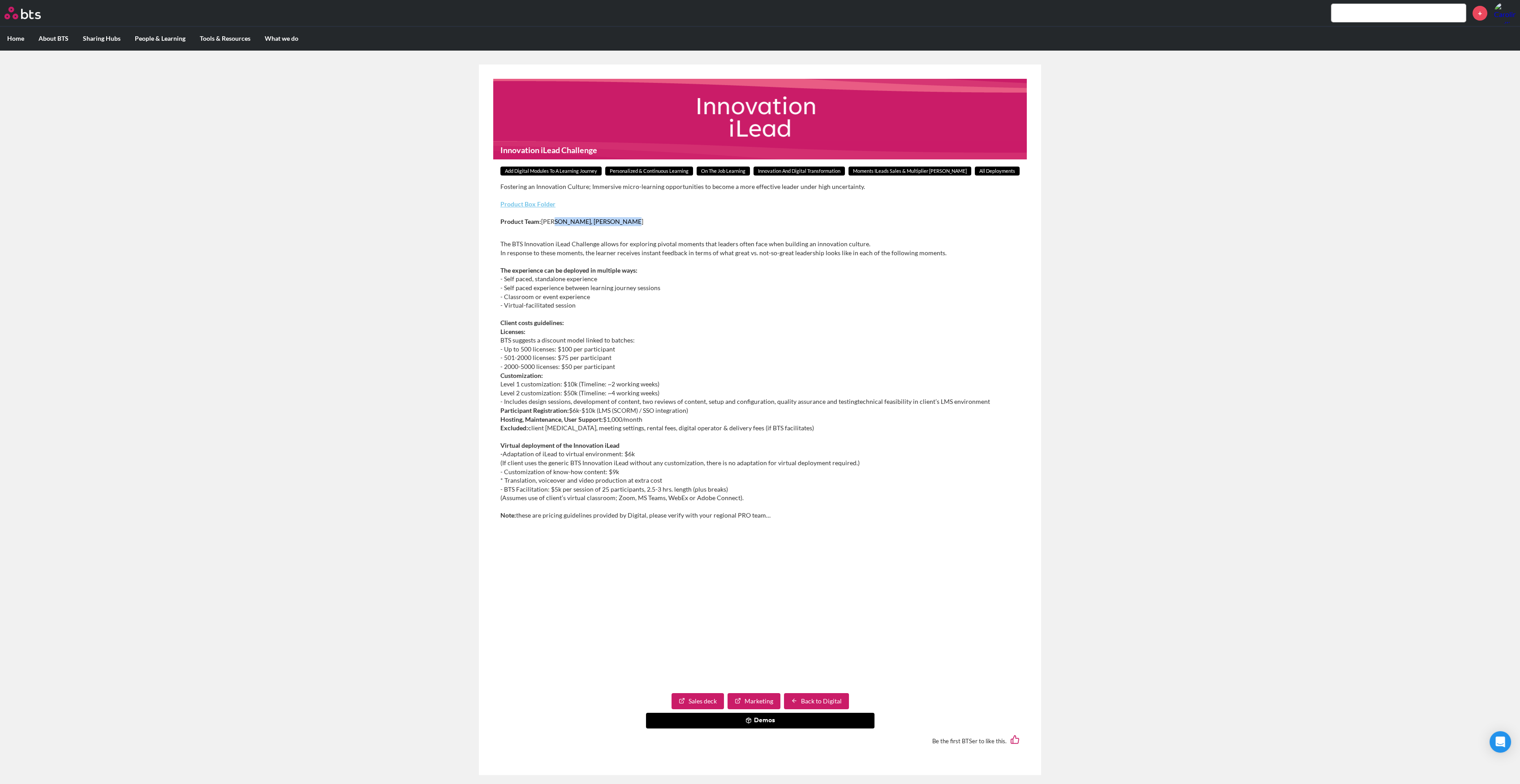
drag, startPoint x: 611, startPoint y: 217, endPoint x: 633, endPoint y: 217, distance: 22.0
click at [633, 217] on div "Fostering an Innovation Culture; Immersive micro-learning opportunities to beco…" at bounding box center [760, 208] width 519 height 52
click at [628, 223] on p "Product Team: [PERSON_NAME], [PERSON_NAME]" at bounding box center [760, 222] width 519 height 9
drag, startPoint x: 558, startPoint y: 223, endPoint x: 635, endPoint y: 223, distance: 77.0
click at [635, 223] on p "Product Team: [PERSON_NAME], [PERSON_NAME]" at bounding box center [760, 222] width 519 height 9
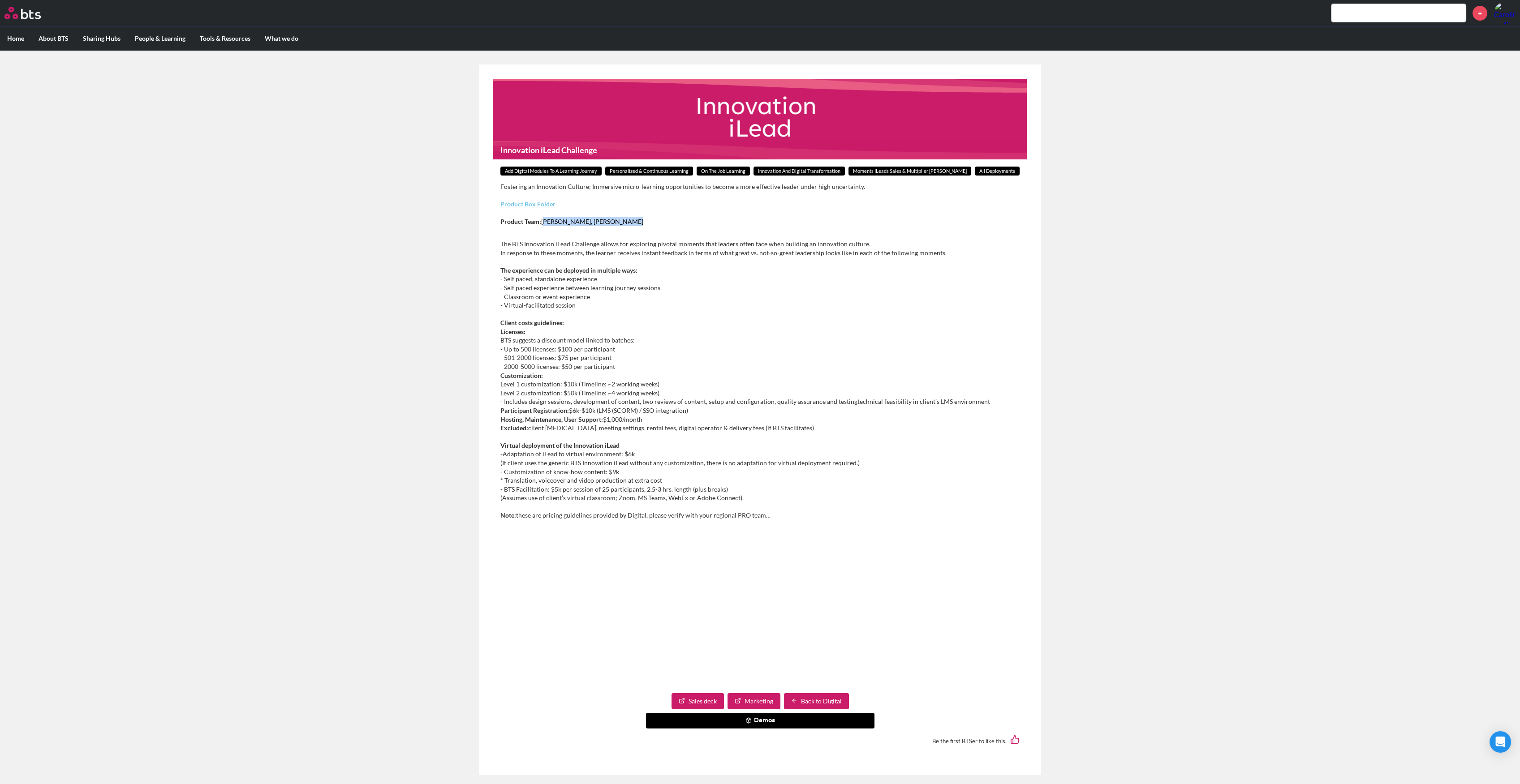
copy p "[PERSON_NAME], [PERSON_NAME]"
click at [763, 724] on button "Demos" at bounding box center [760, 721] width 228 height 16
click at [776, 547] on article "Innovation iLead Challenge Add Digital Modules to a Learning Journey Personaliz…" at bounding box center [760, 420] width 562 height 711
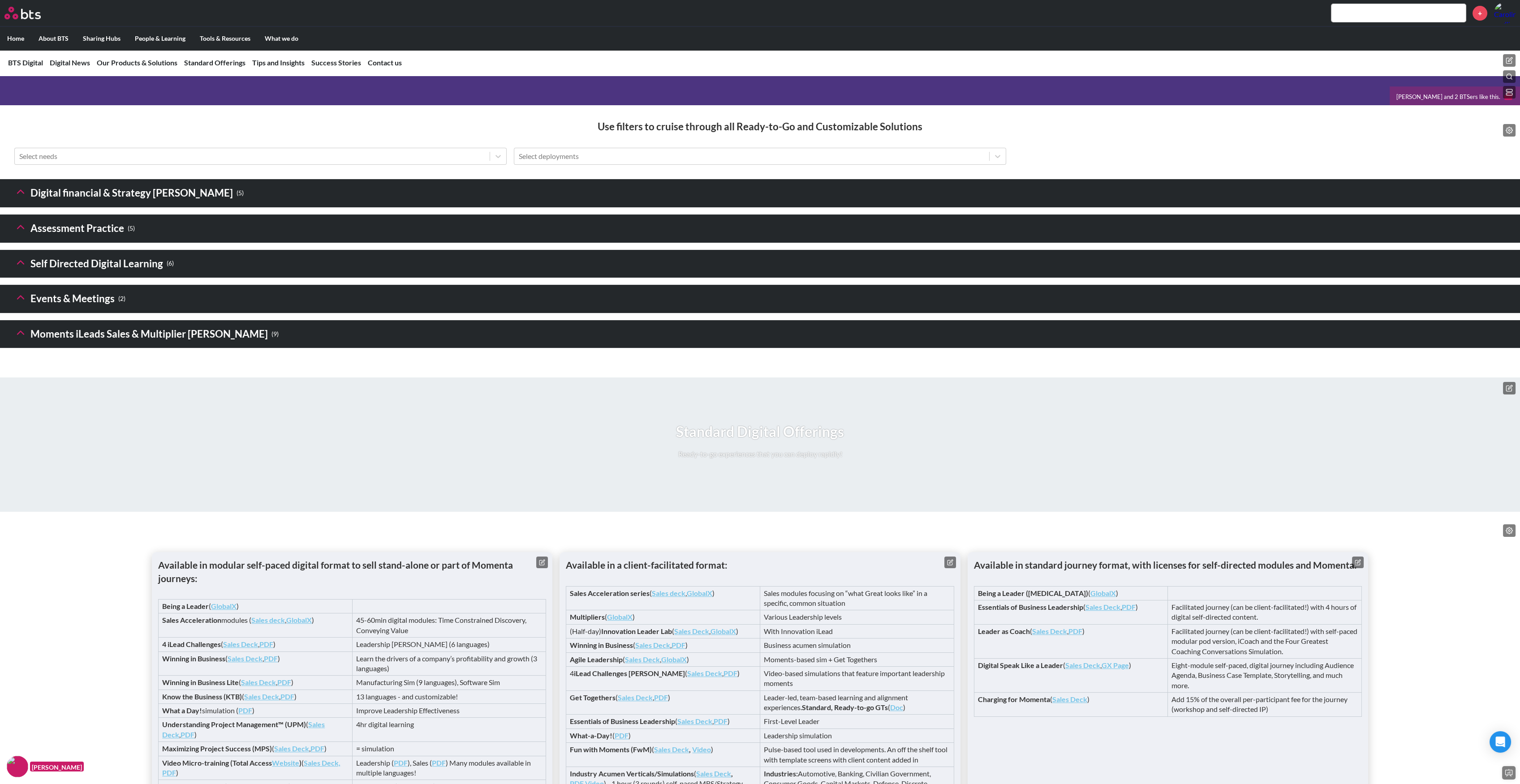
scroll to position [1134, 0]
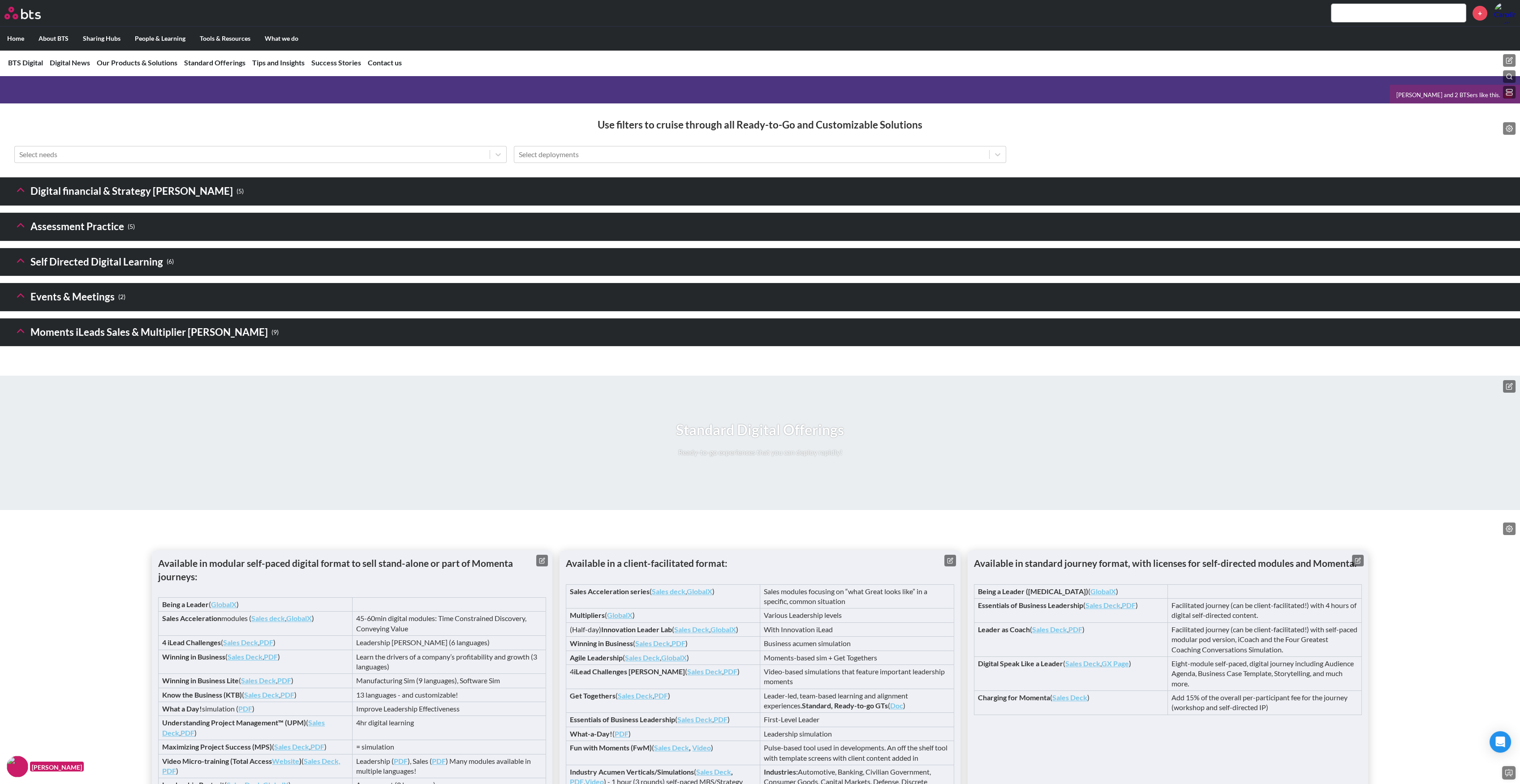
click at [20, 267] on icon at bounding box center [20, 260] width 13 height 13
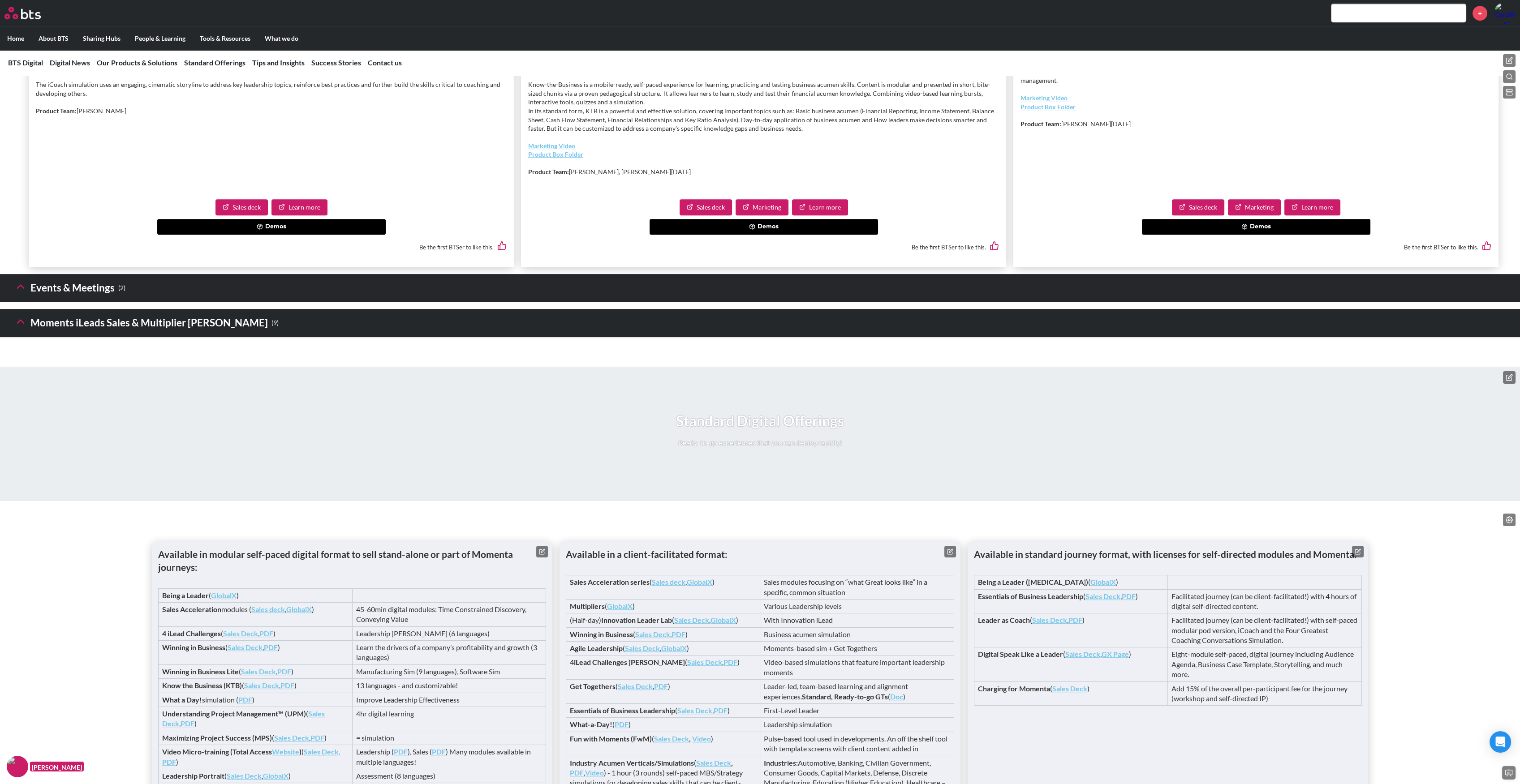
scroll to position [1791, 0]
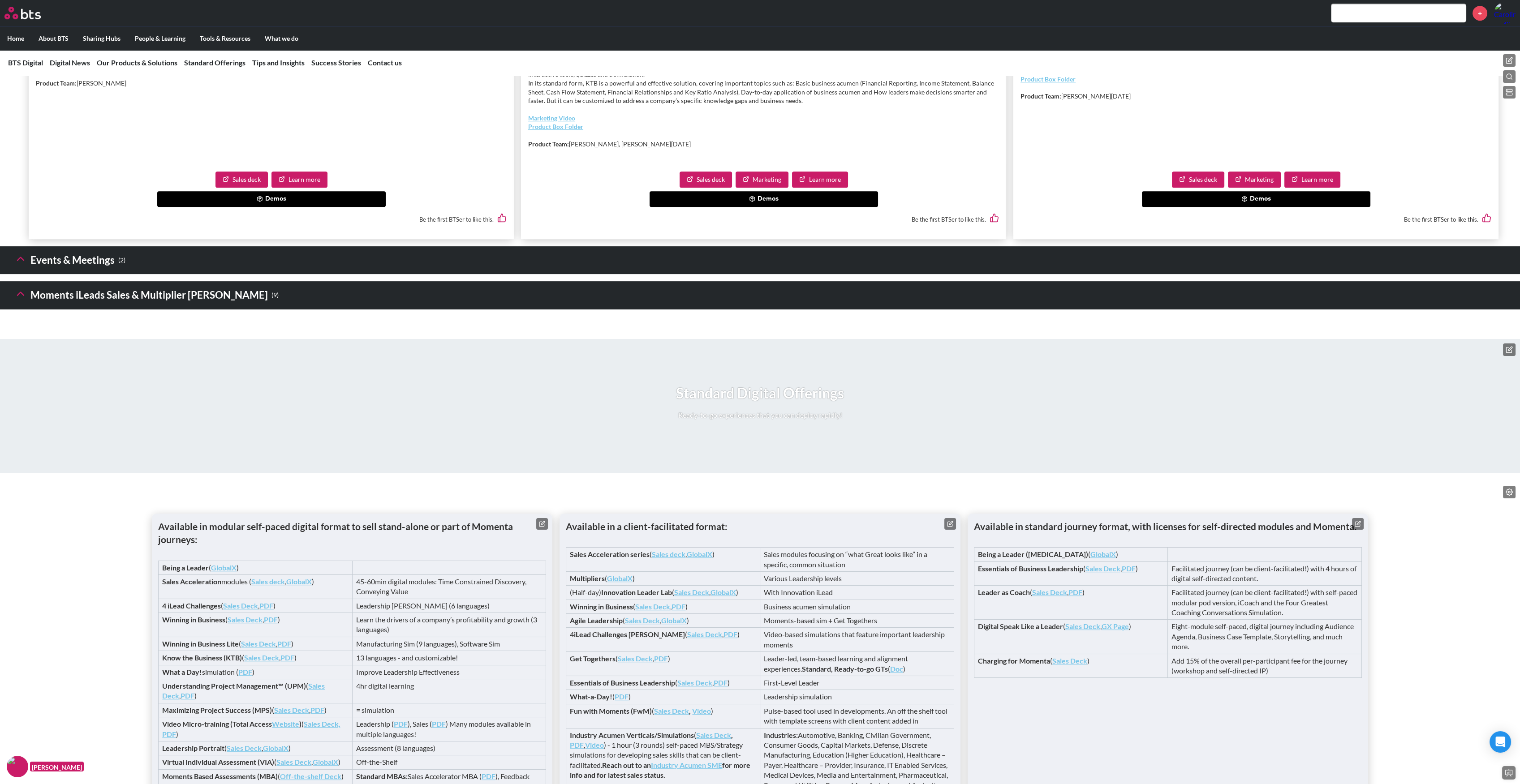
click at [24, 300] on icon at bounding box center [20, 293] width 13 height 13
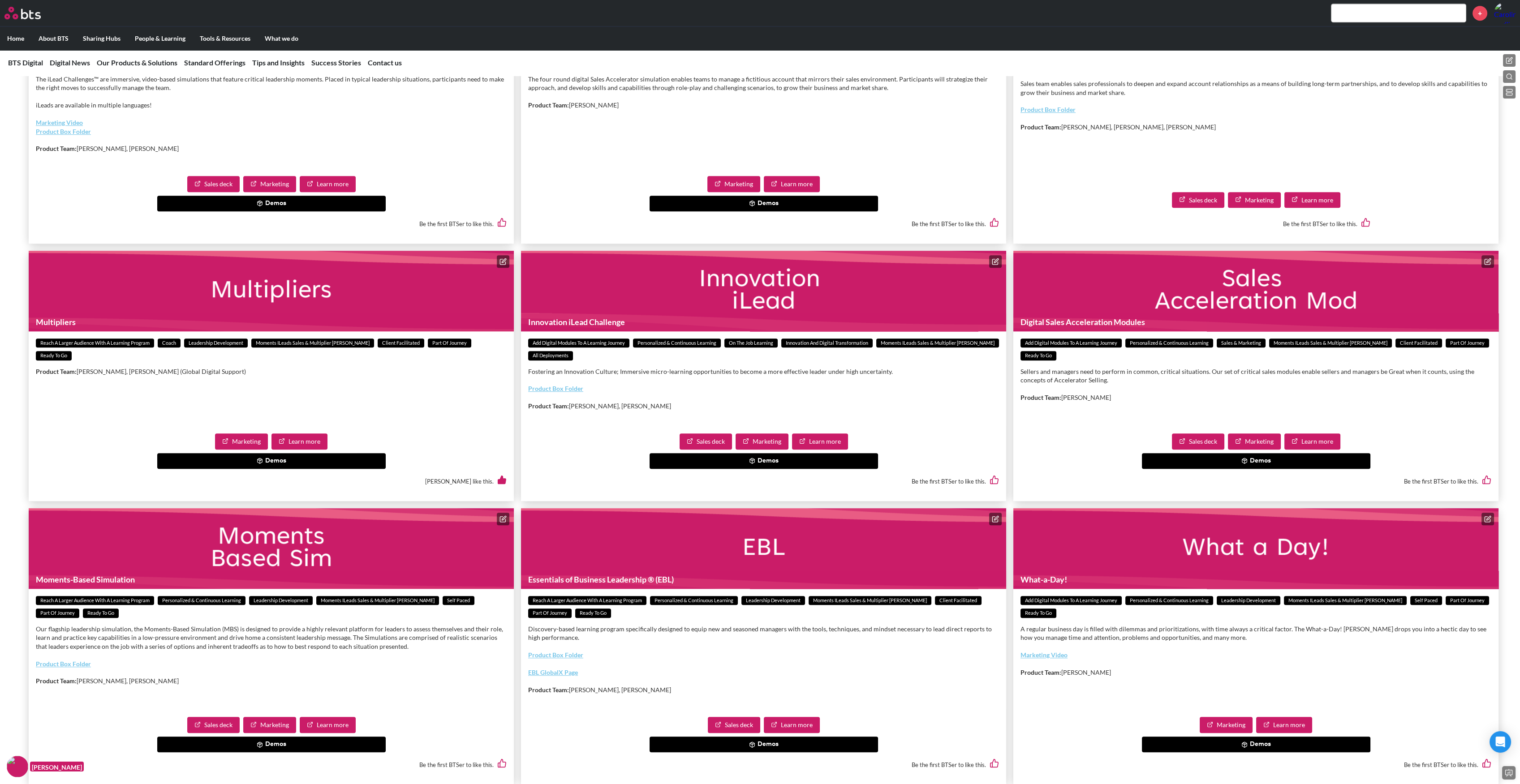
scroll to position [2149, 0]
click at [780, 469] on button "Demos" at bounding box center [764, 461] width 228 height 16
click at [759, 488] on button "Fostering an Innovation Culture iLead" at bounding box center [717, 480] width 128 height 16
